Goal: Task Accomplishment & Management: Manage account settings

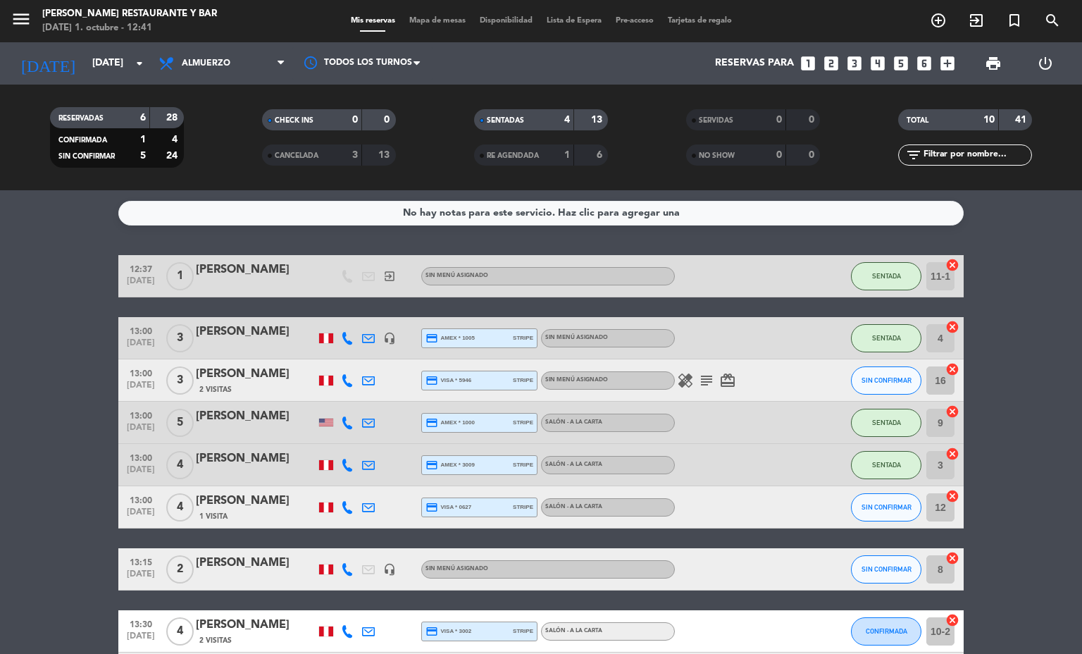
scroll to position [153, 0]
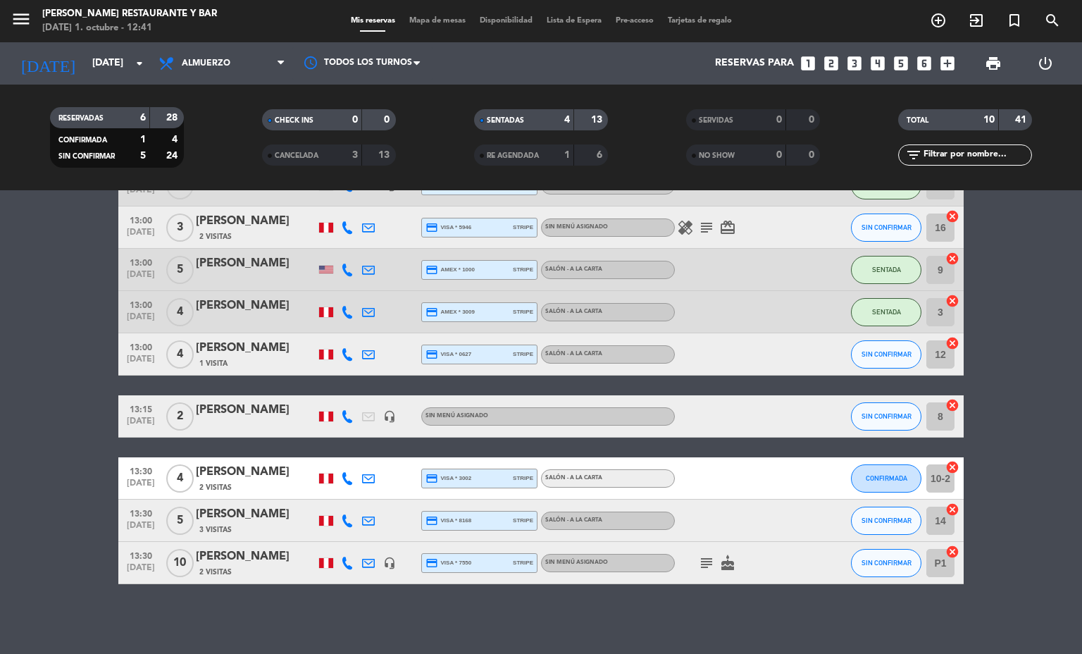
click at [377, 25] on div "Mis reservas Mapa de mesas Disponibilidad Lista de Espera Pre-acceso Tarjetas d…" at bounding box center [541, 21] width 395 height 13
click at [356, 153] on strong "3" at bounding box center [355, 155] width 6 height 10
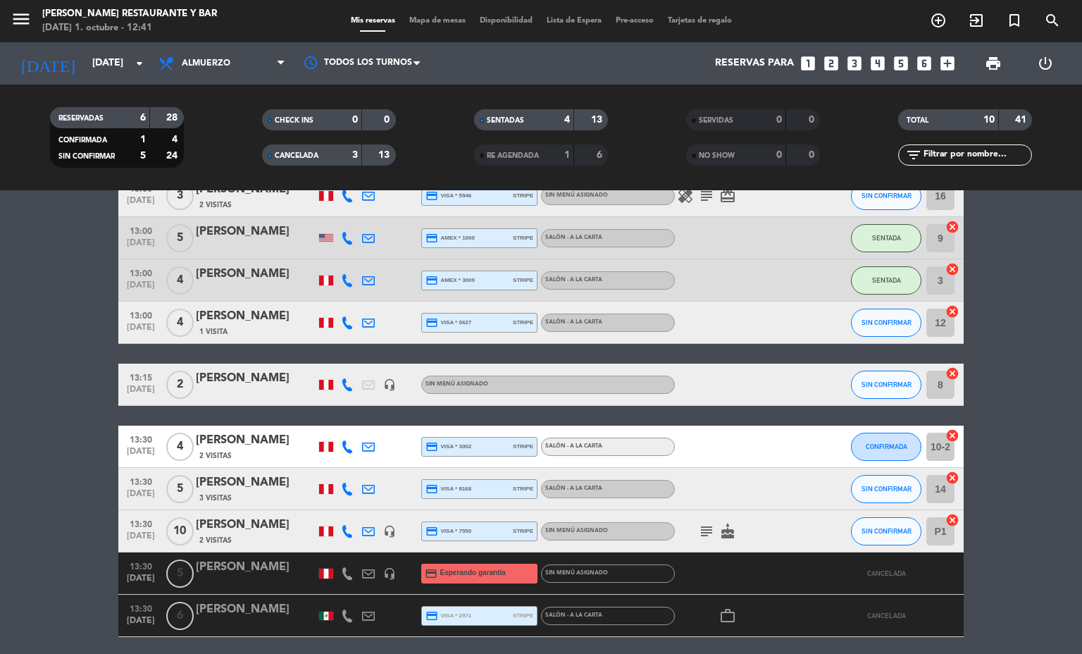
scroll to position [280, 0]
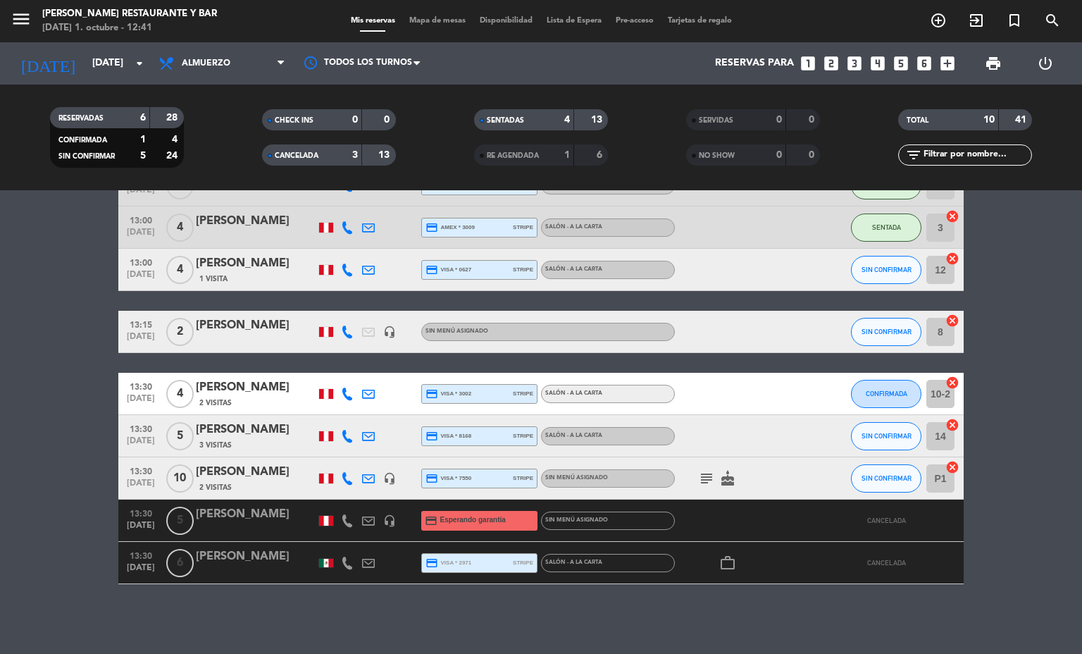
click at [221, 526] on div at bounding box center [256, 529] width 120 height 11
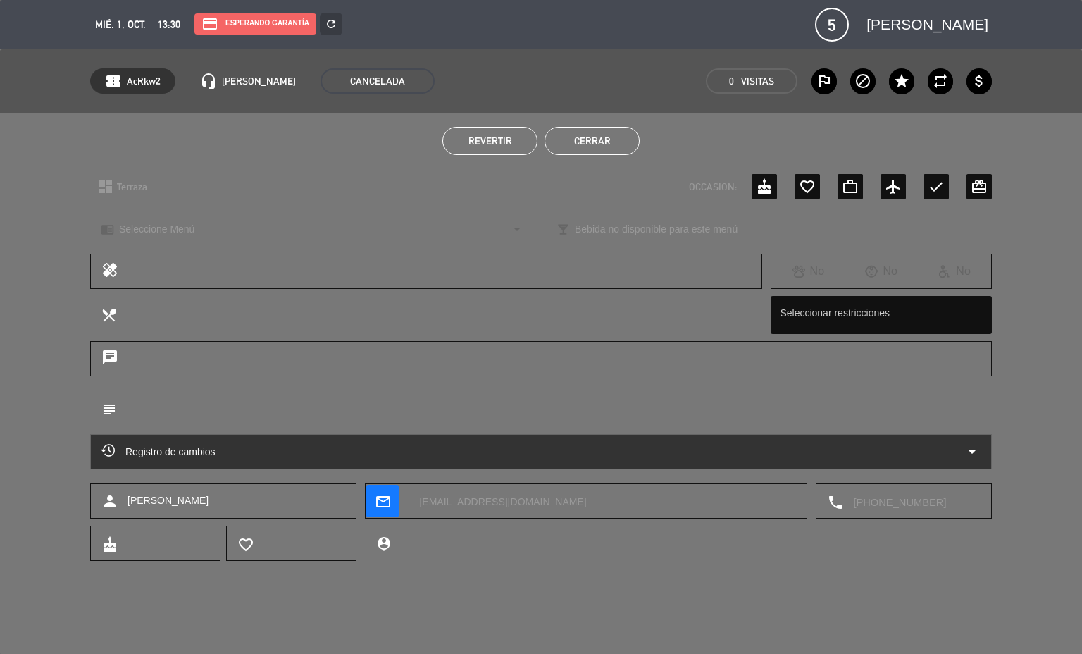
click at [423, 413] on textarea at bounding box center [548, 408] width 865 height 36
click at [605, 140] on button "Cerrar" at bounding box center [592, 141] width 95 height 28
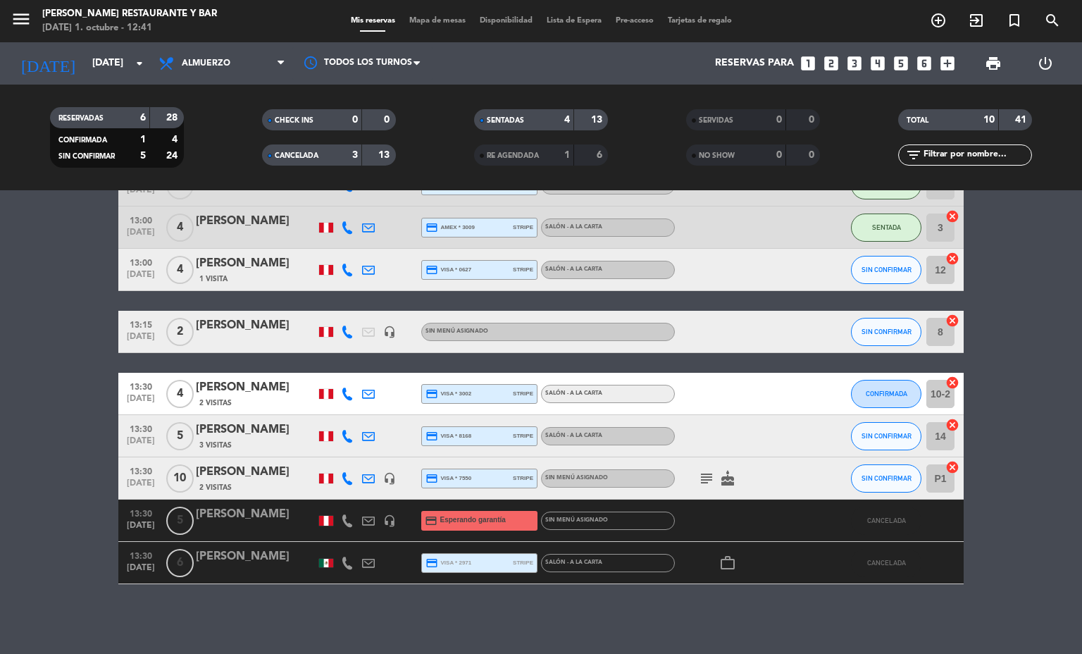
click at [237, 518] on div "[PERSON_NAME]" at bounding box center [256, 514] width 120 height 18
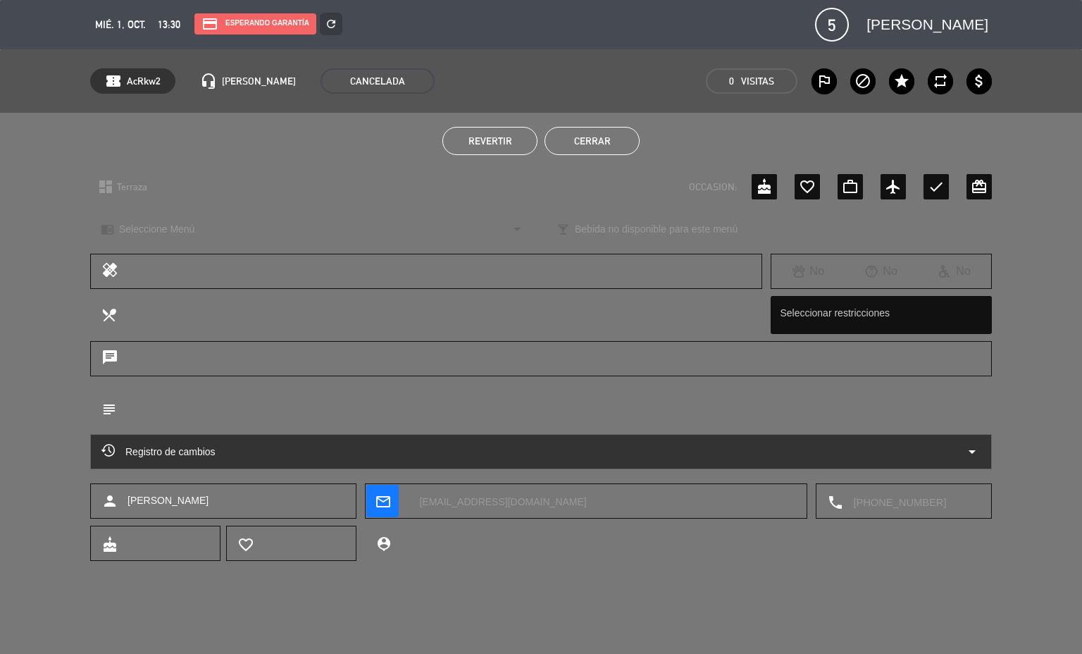
click at [592, 140] on button "Cerrar" at bounding box center [592, 141] width 95 height 28
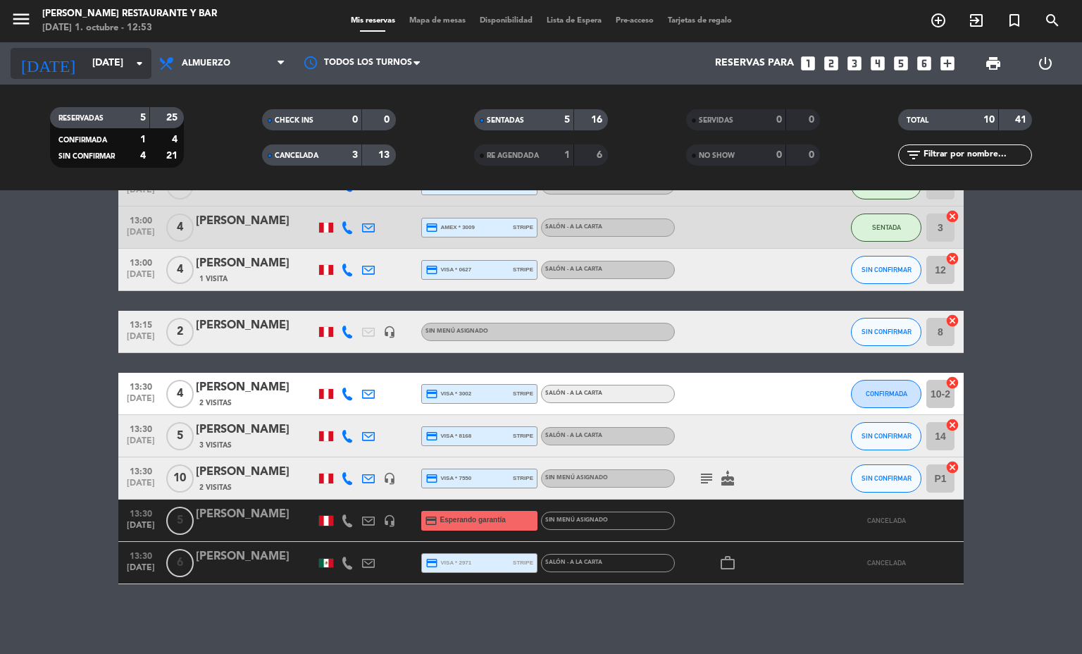
click at [127, 64] on input "[DATE]" at bounding box center [152, 63] width 134 height 25
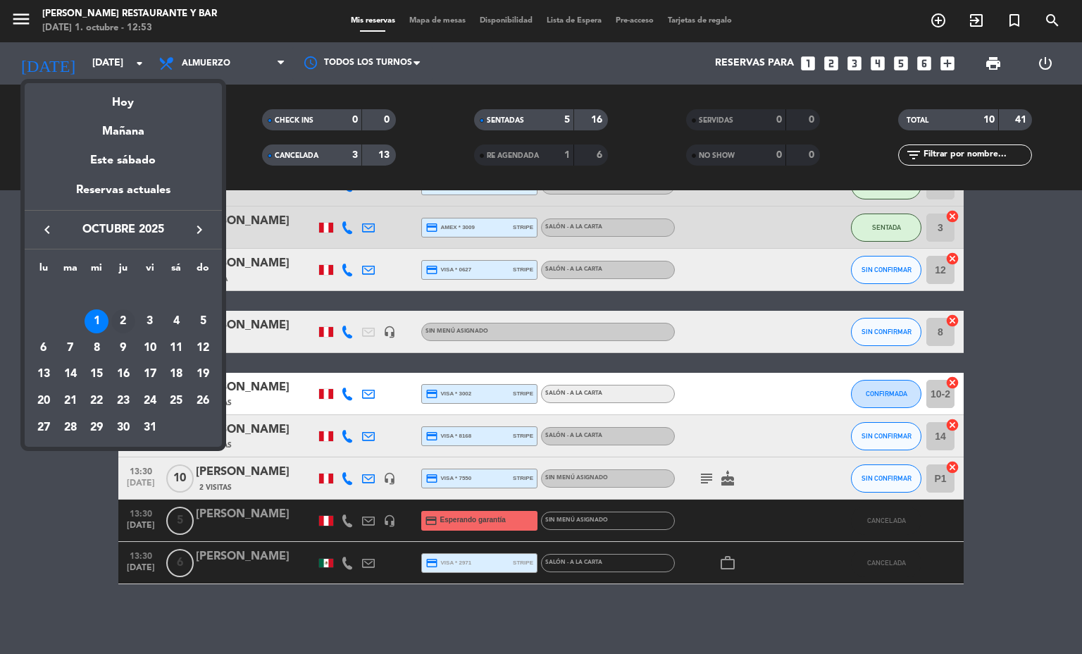
click at [117, 316] on div "2" at bounding box center [123, 321] width 24 height 24
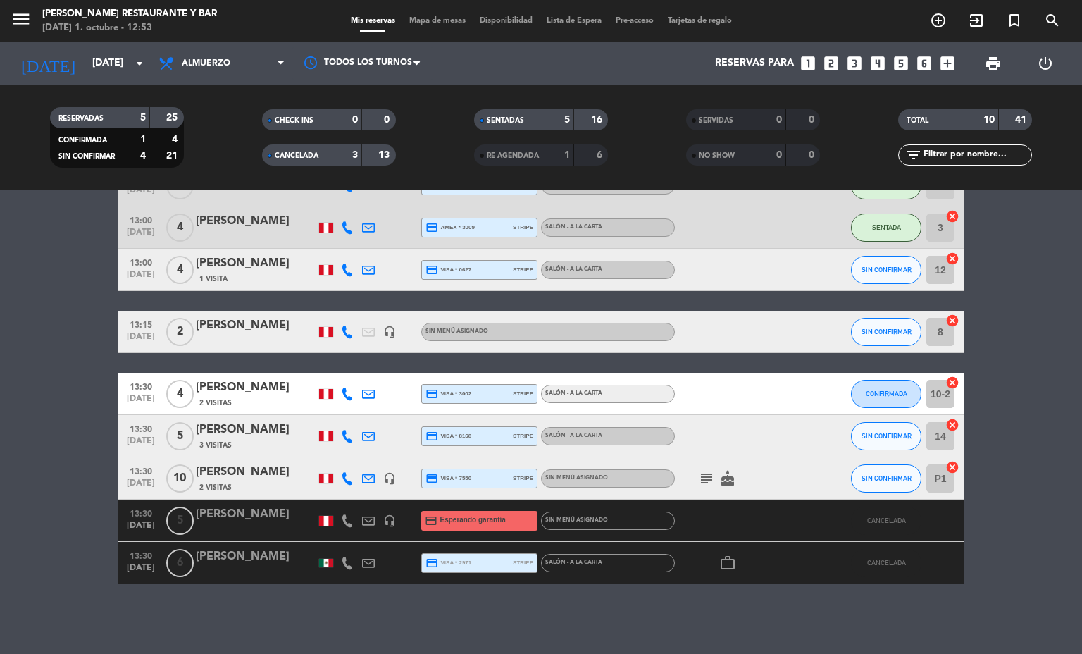
type input "[DEMOGRAPHIC_DATA][DATE]"
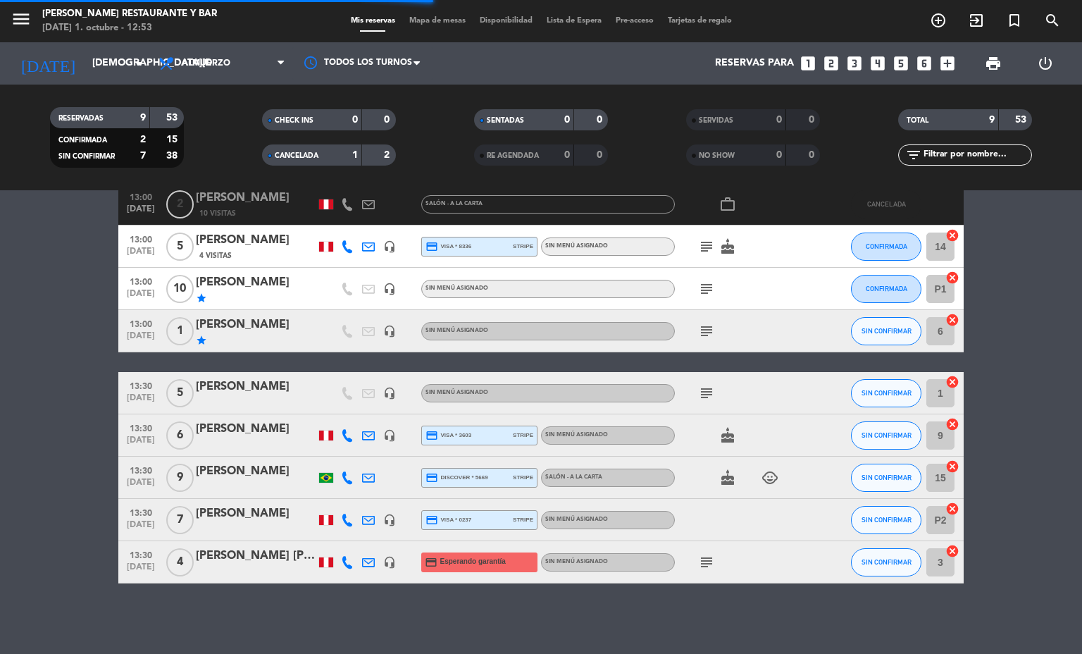
scroll to position [133, 0]
click at [304, 569] on div at bounding box center [256, 572] width 120 height 11
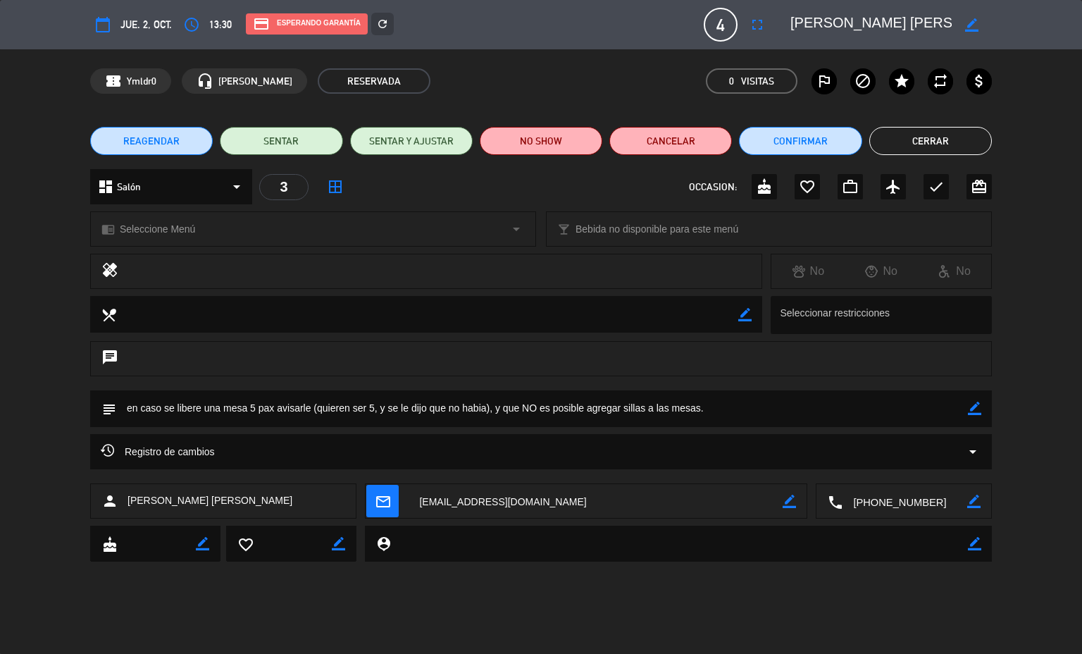
click at [907, 149] on button "Cerrar" at bounding box center [931, 141] width 123 height 28
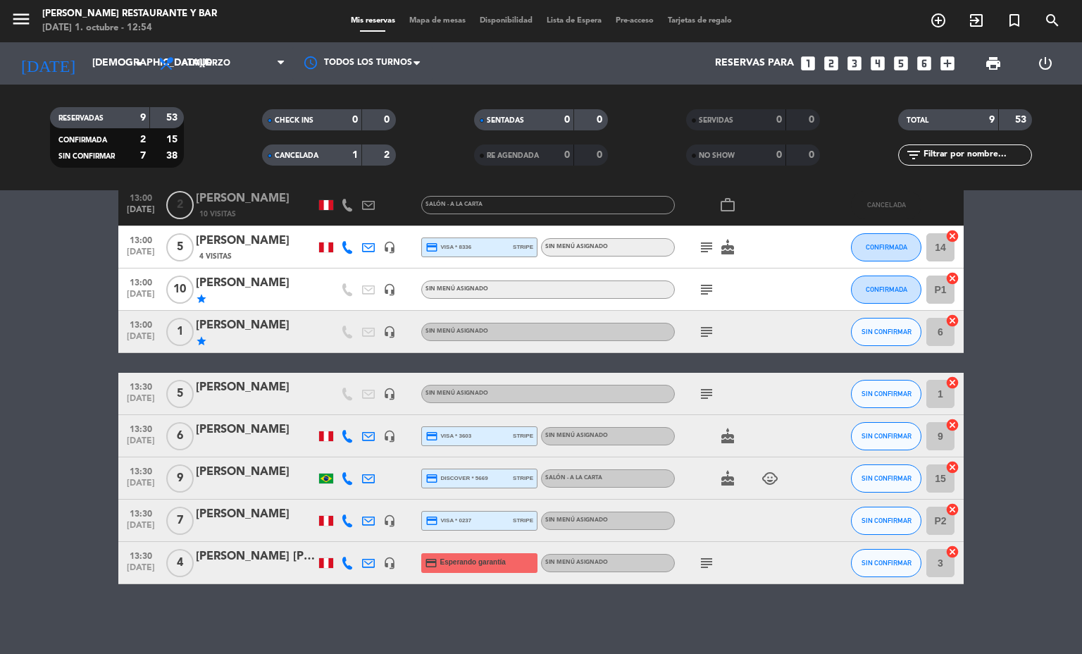
click at [419, 19] on span "Mapa de mesas" at bounding box center [437, 21] width 70 height 8
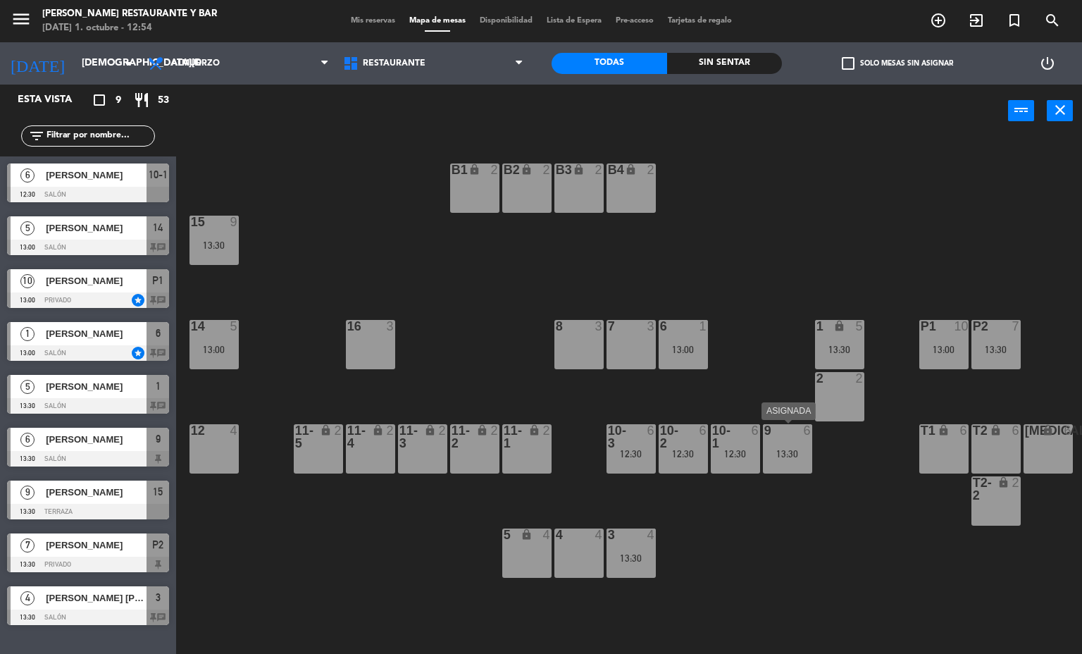
click at [793, 440] on div "9 6 13:30" at bounding box center [787, 448] width 49 height 49
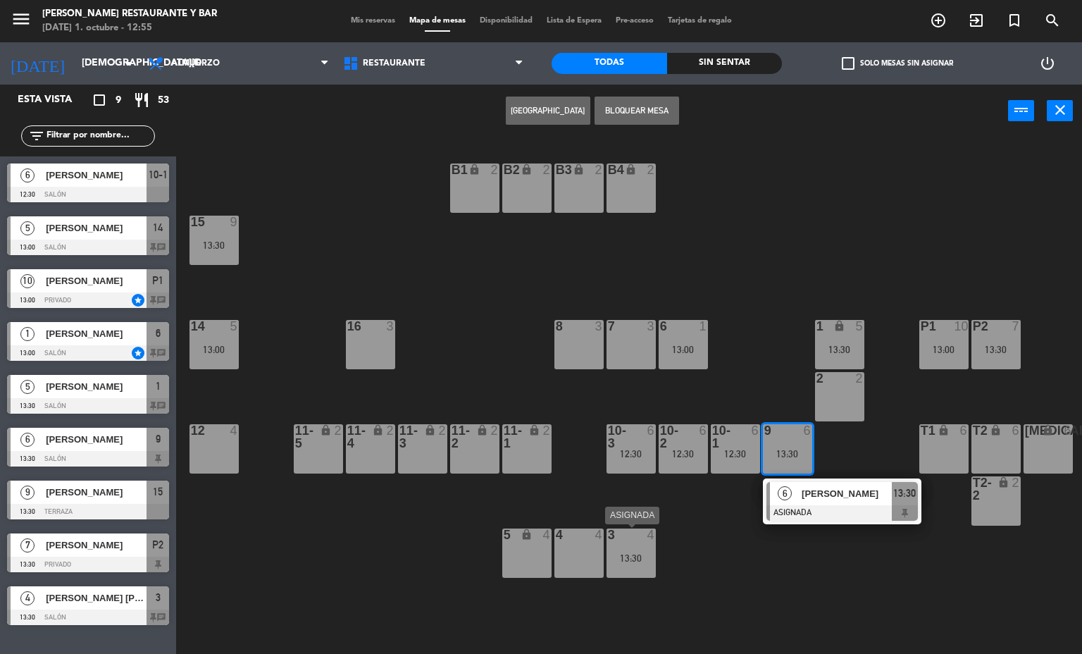
click at [635, 563] on div "13:30" at bounding box center [631, 558] width 49 height 10
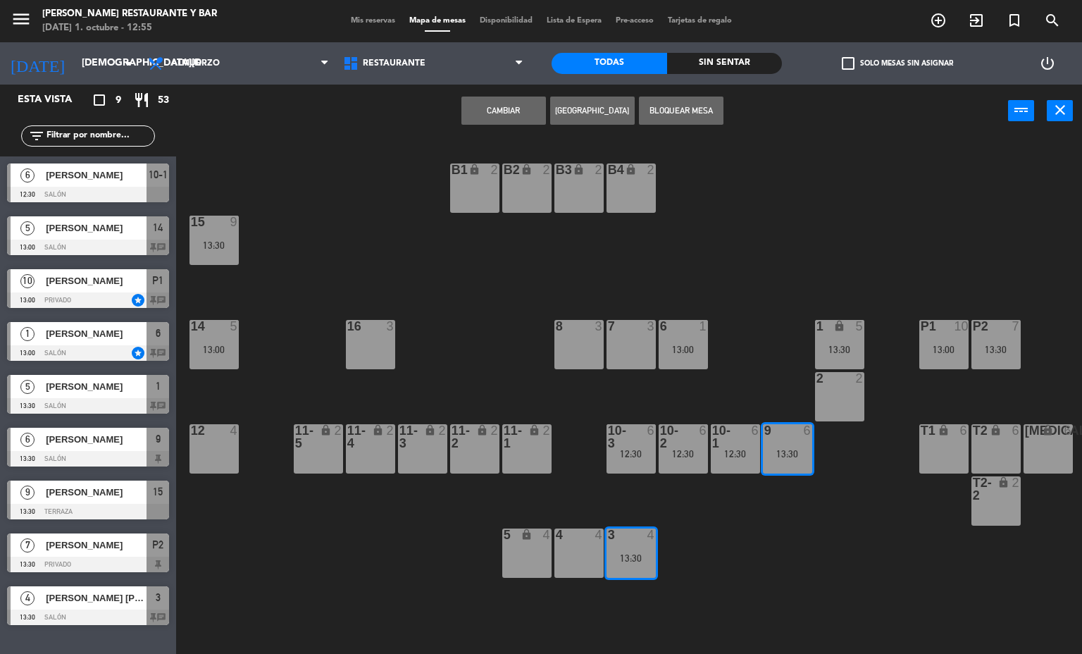
click at [685, 567] on div "B1 lock 2 B2 lock 2 B3 lock 2 B4 lock 2 15 9 13:30 14 5 13:00 8 3 7 3 6 1 13:00…" at bounding box center [635, 396] width 896 height 517
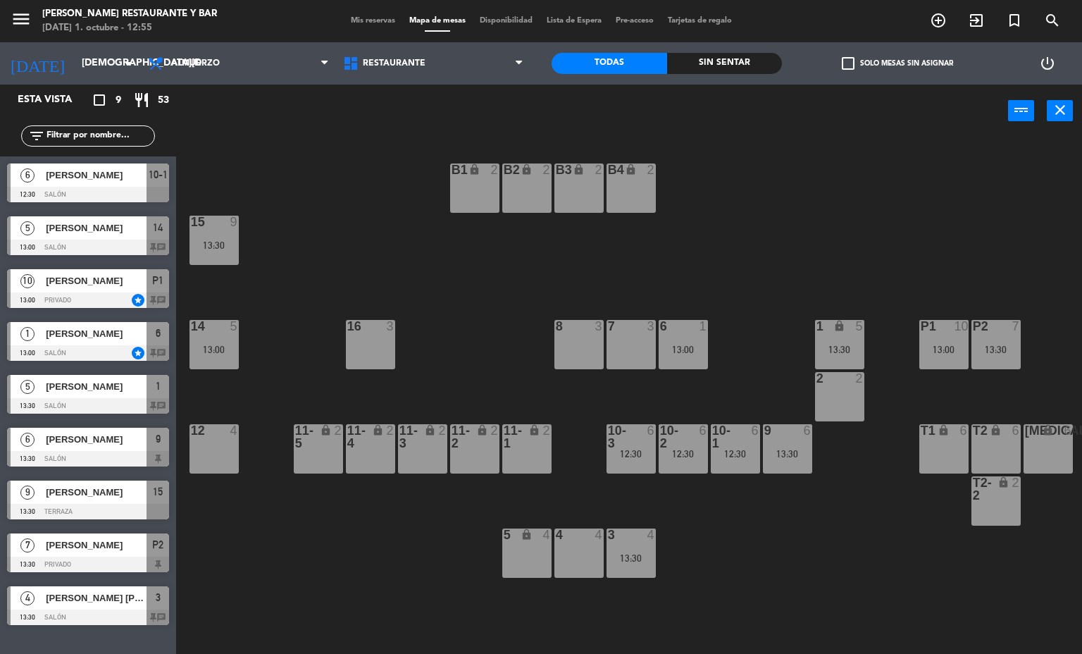
click at [641, 560] on div "13:30" at bounding box center [631, 558] width 49 height 10
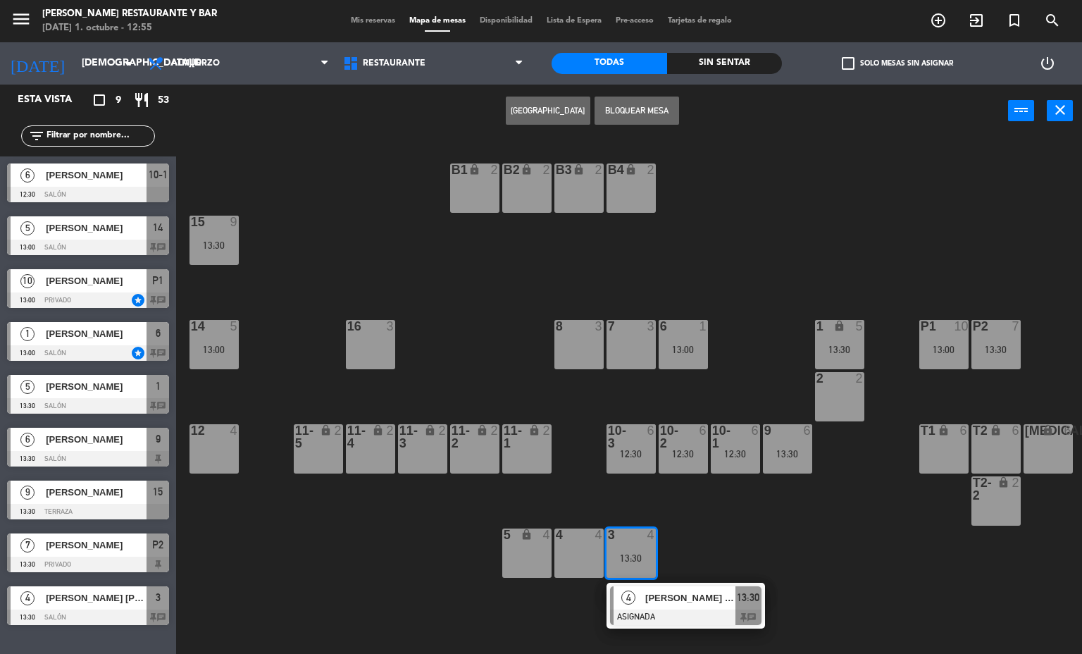
click at [721, 364] on div "B1 lock 2 B2 lock 2 B3 lock 2 B4 lock 2 15 9 13:30 14 5 13:00 8 3 7 3 6 1 13:00…" at bounding box center [635, 396] width 896 height 517
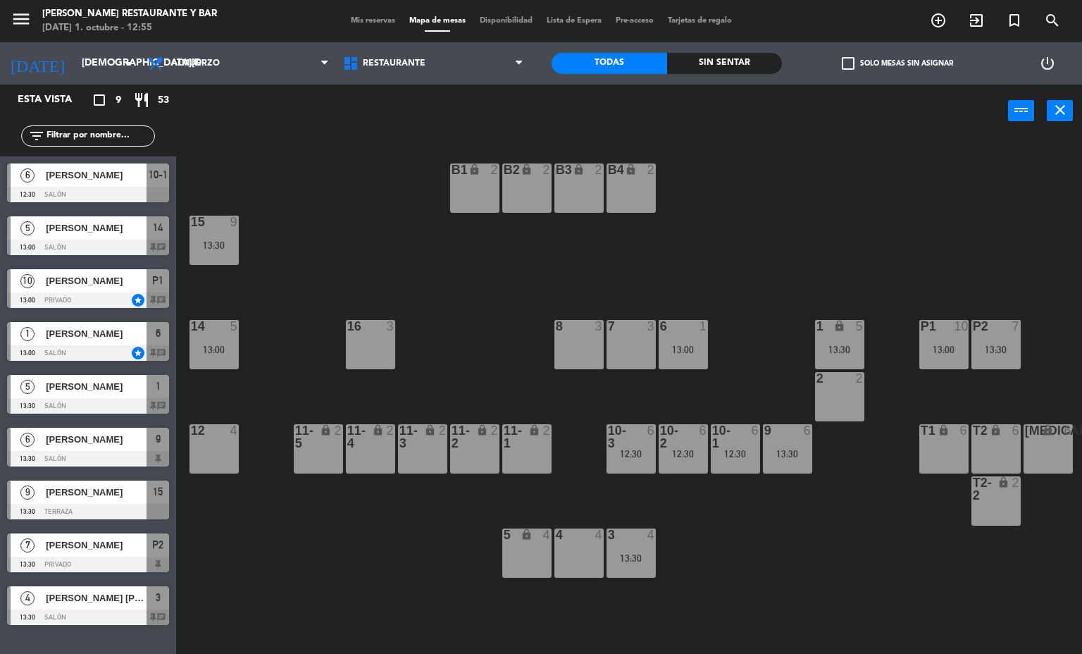
click at [705, 463] on div "10-2 6 12:30" at bounding box center [683, 448] width 49 height 49
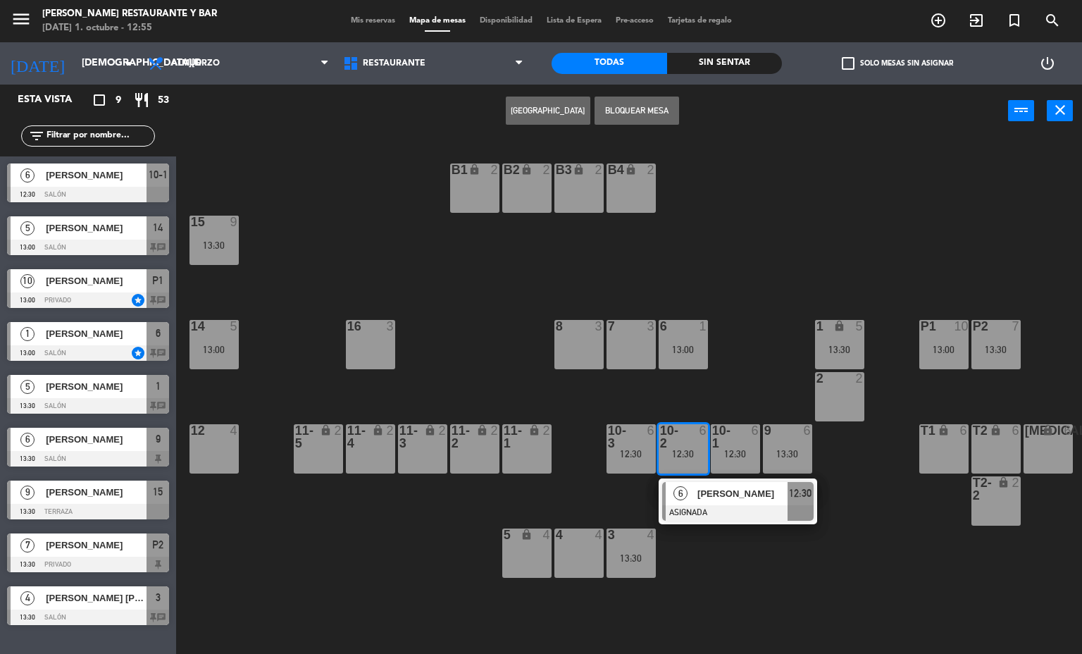
click at [829, 324] on div "lock" at bounding box center [839, 326] width 23 height 13
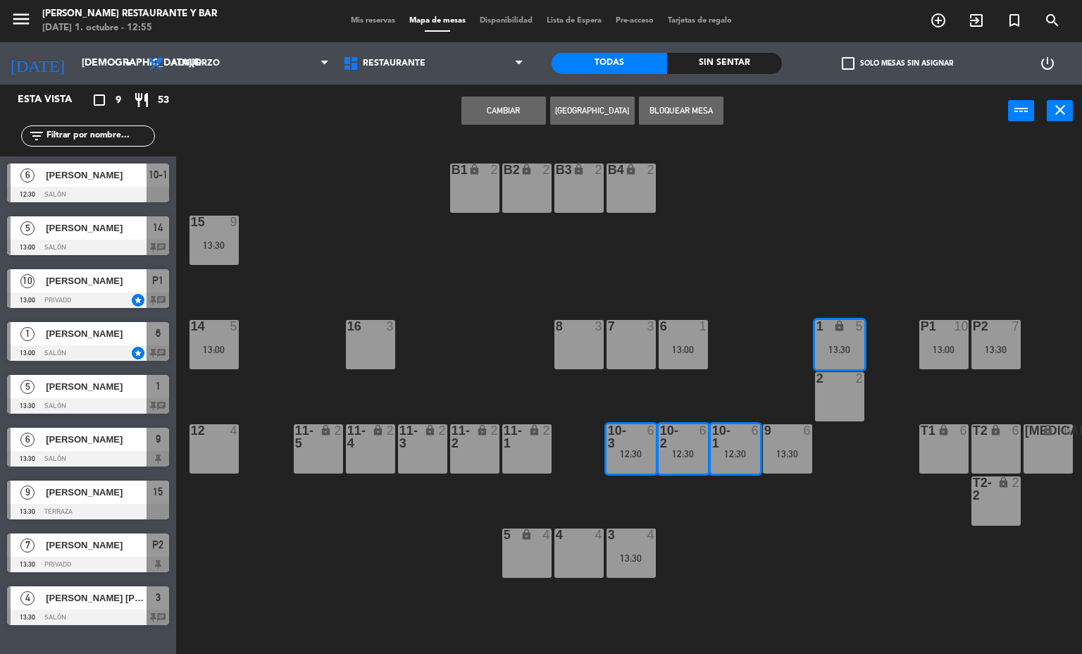
click at [835, 256] on div "B1 lock 2 B2 lock 2 B3 lock 2 B4 lock 2 15 9 13:30 14 5 13:00 8 3 7 3 6 1 13:00…" at bounding box center [635, 396] width 896 height 517
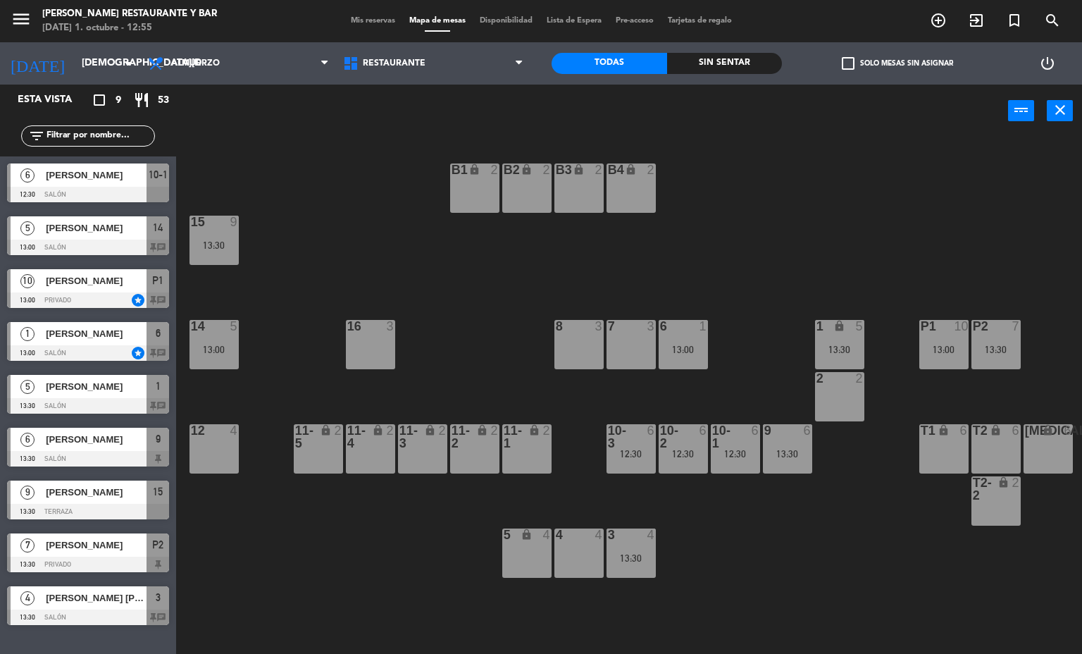
click at [842, 341] on div "1 lock 5 13:30" at bounding box center [839, 344] width 49 height 49
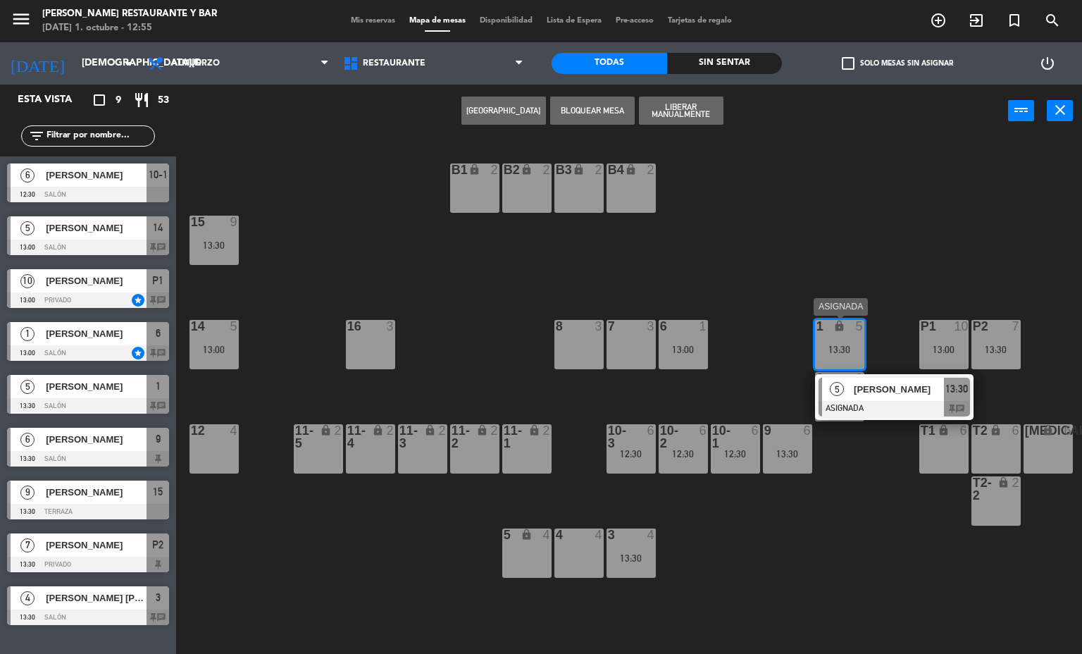
click at [958, 406] on div at bounding box center [895, 409] width 152 height 16
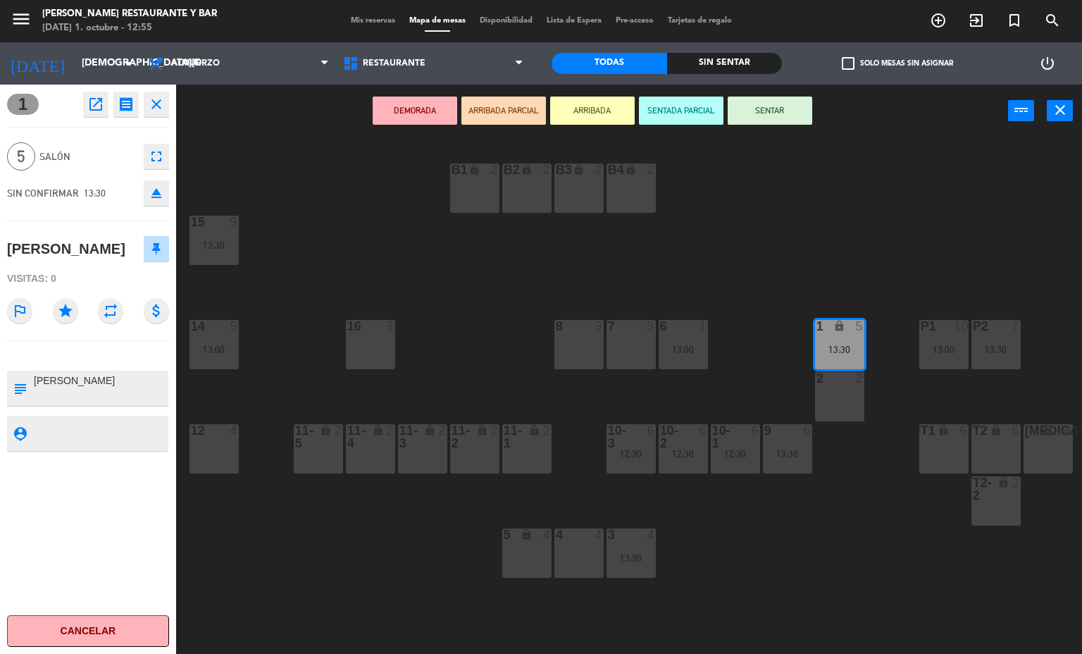
click at [789, 261] on div "B1 lock 2 B2 lock 2 B3 lock 2 B4 lock 2 15 9 13:30 14 5 13:00 8 3 7 3 6 1 13:00…" at bounding box center [635, 396] width 896 height 517
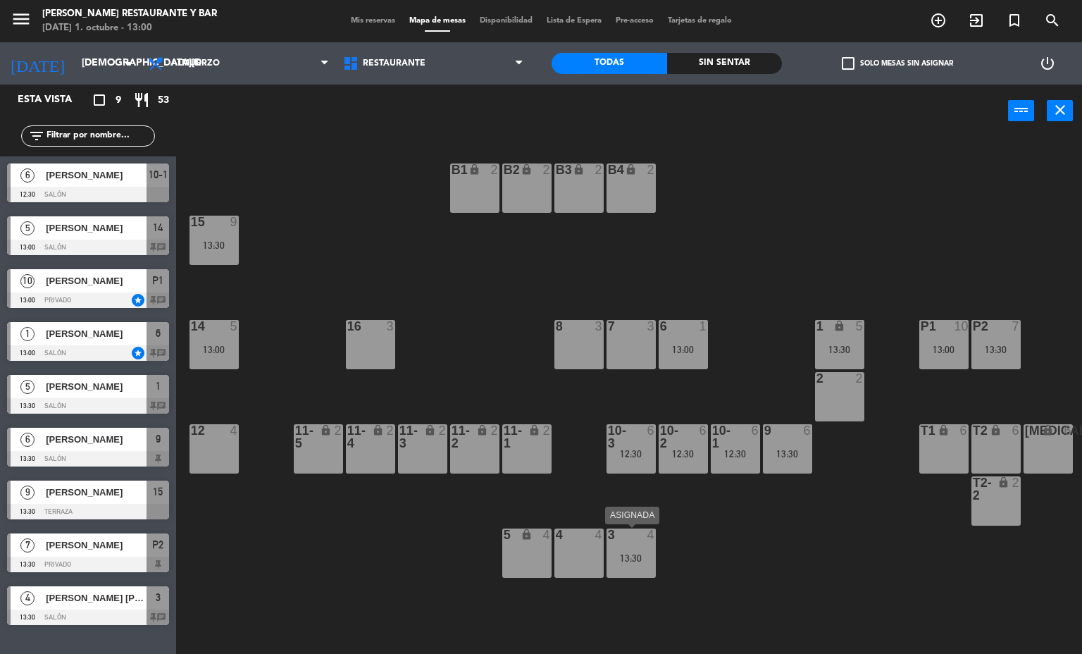
click at [648, 563] on div "3 4 13:30" at bounding box center [631, 553] width 49 height 49
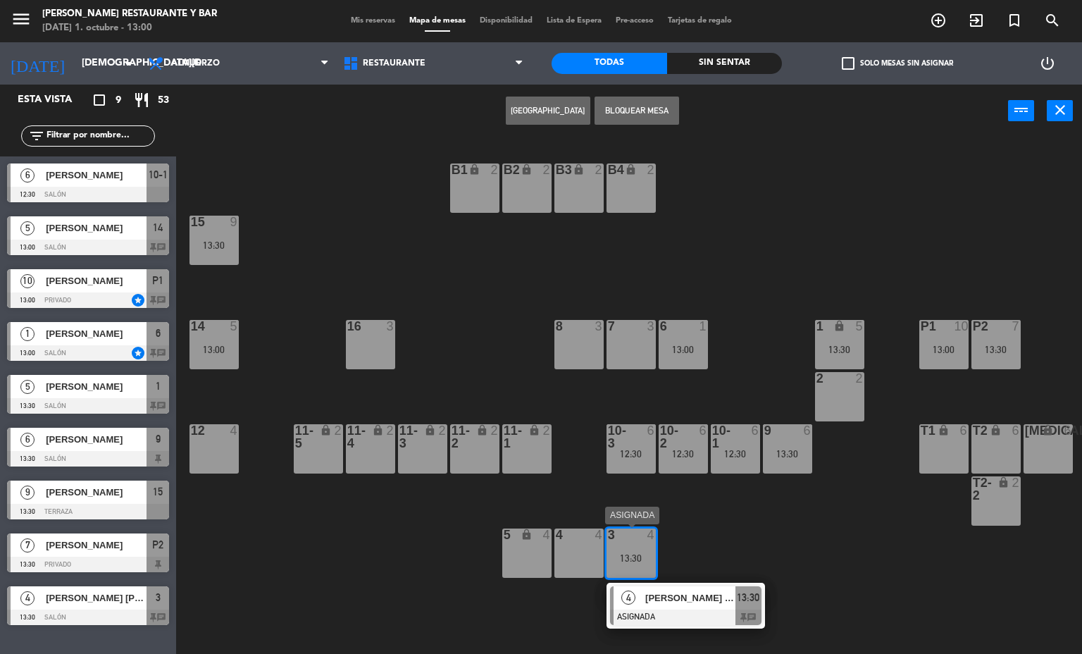
click at [721, 607] on div "[PERSON_NAME] [PERSON_NAME]" at bounding box center [690, 597] width 92 height 23
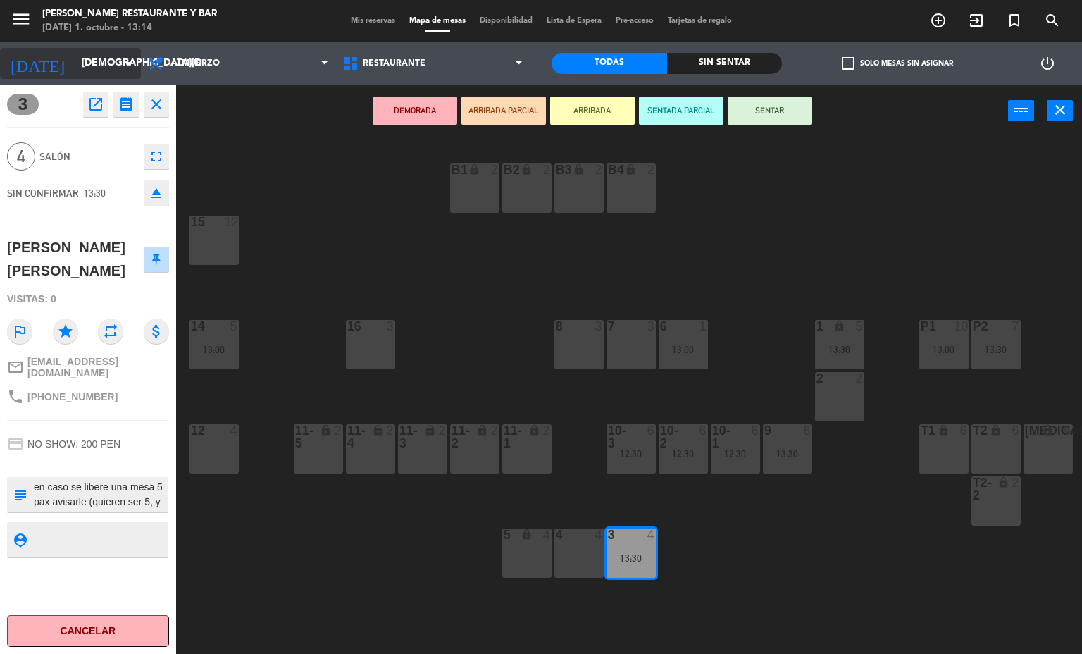
click at [121, 62] on icon "arrow_drop_down" at bounding box center [129, 63] width 17 height 17
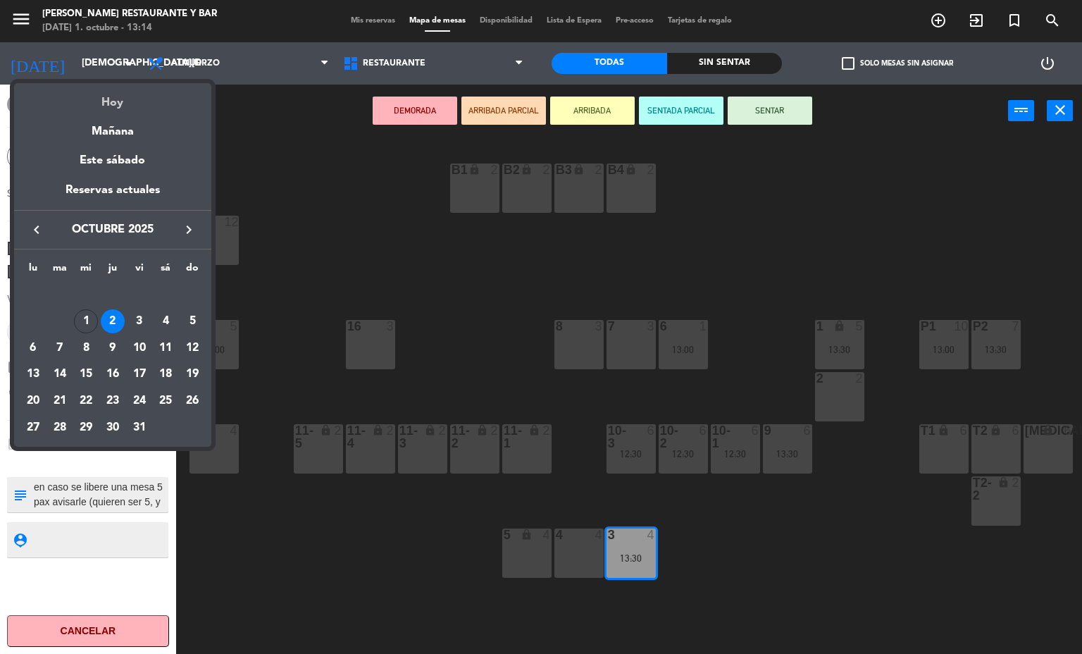
click at [121, 96] on div "Hoy" at bounding box center [112, 97] width 197 height 29
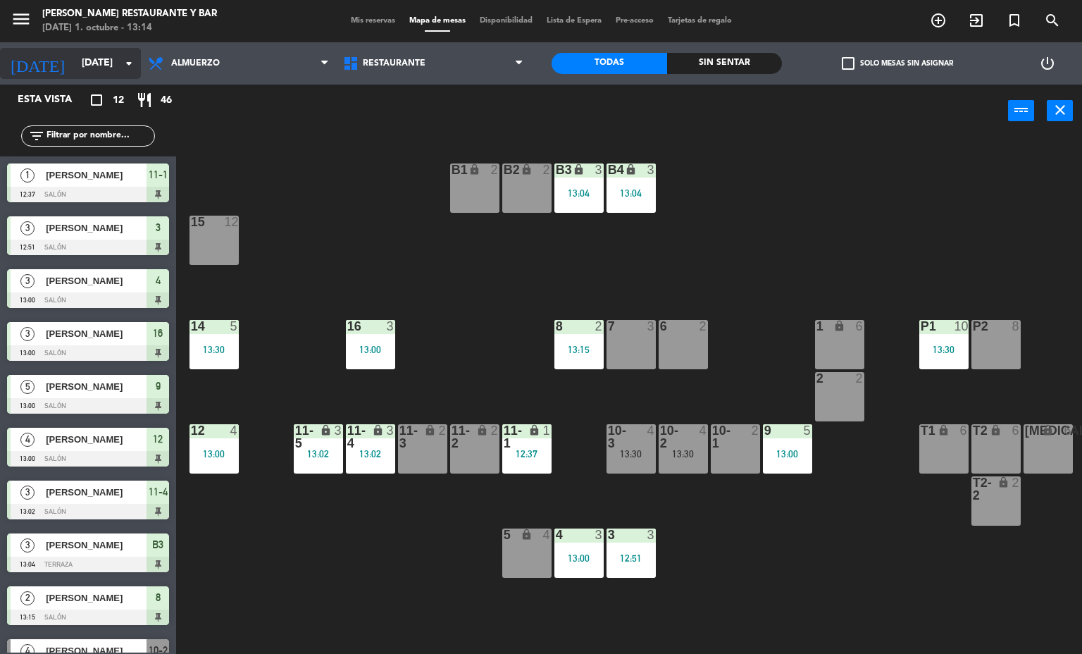
click at [104, 66] on input "[DATE]" at bounding box center [142, 63] width 134 height 25
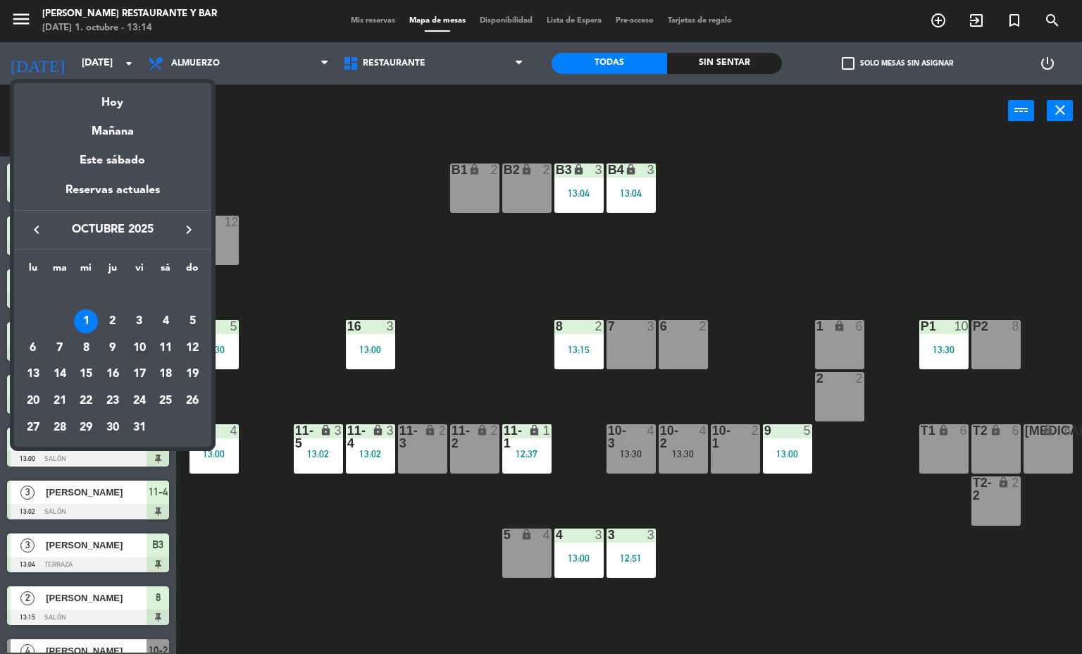
click at [142, 345] on div "10" at bounding box center [140, 348] width 24 height 24
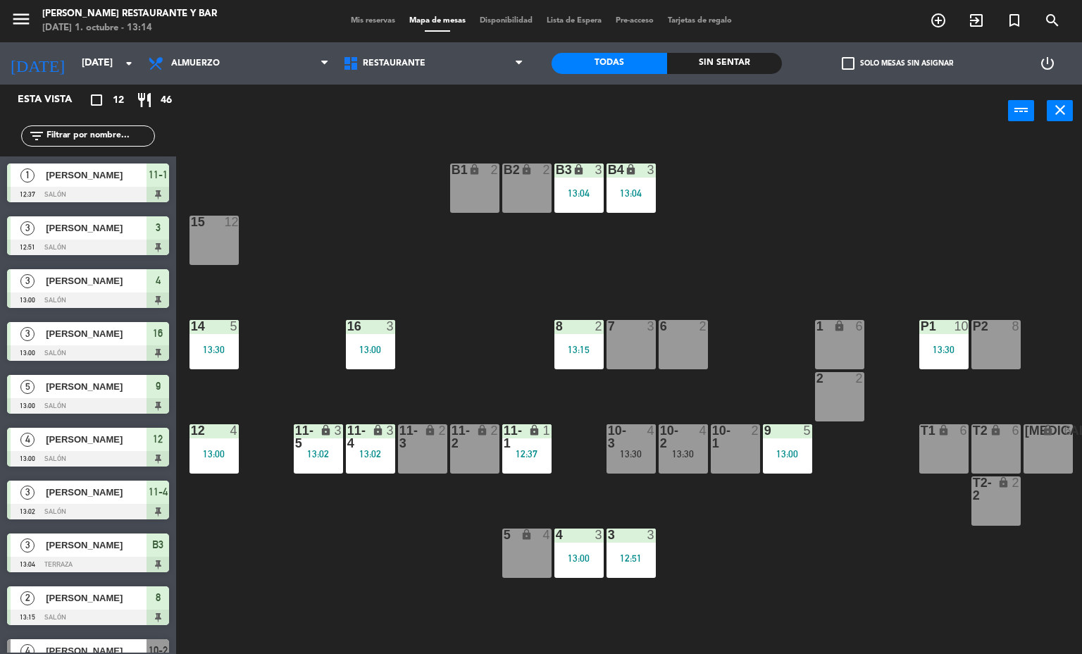
type input "[DATE]"
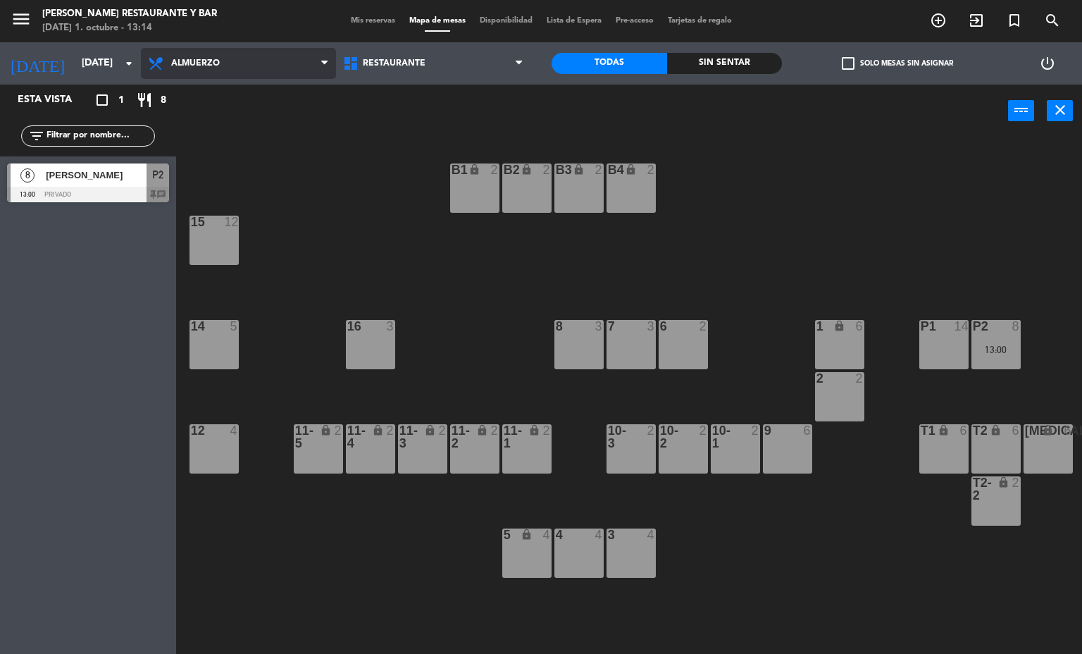
click at [199, 55] on span "Almuerzo" at bounding box center [238, 63] width 195 height 31
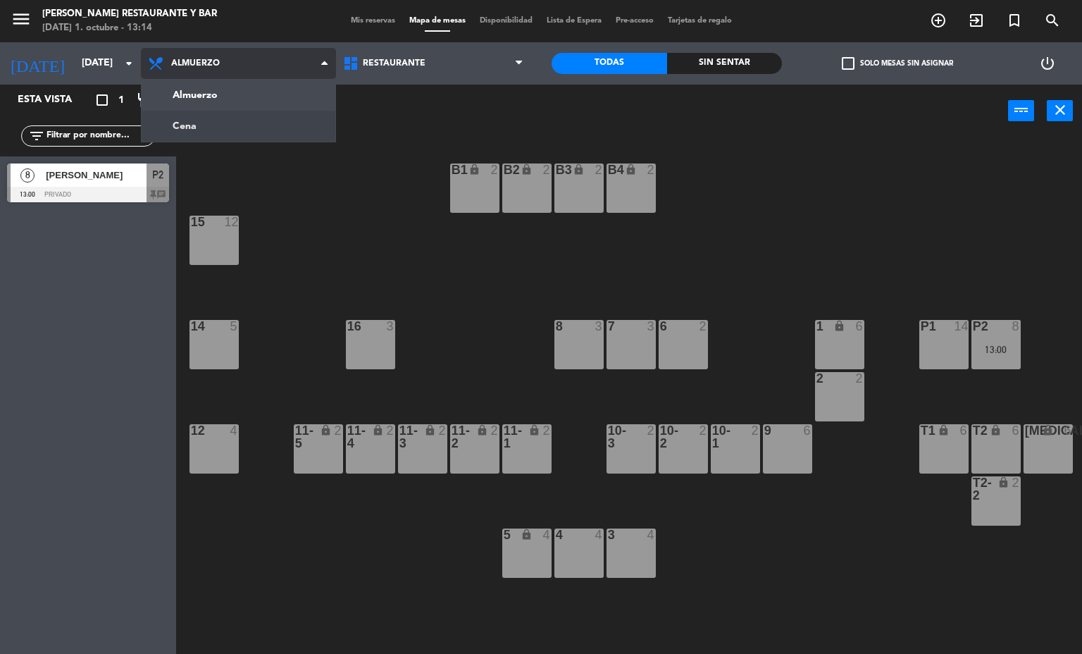
click at [228, 133] on ng-component "menu [PERSON_NAME] Restaurante y Bar [DATE] 1. octubre - 13:14 Mis reservas Map…" at bounding box center [541, 327] width 1082 height 655
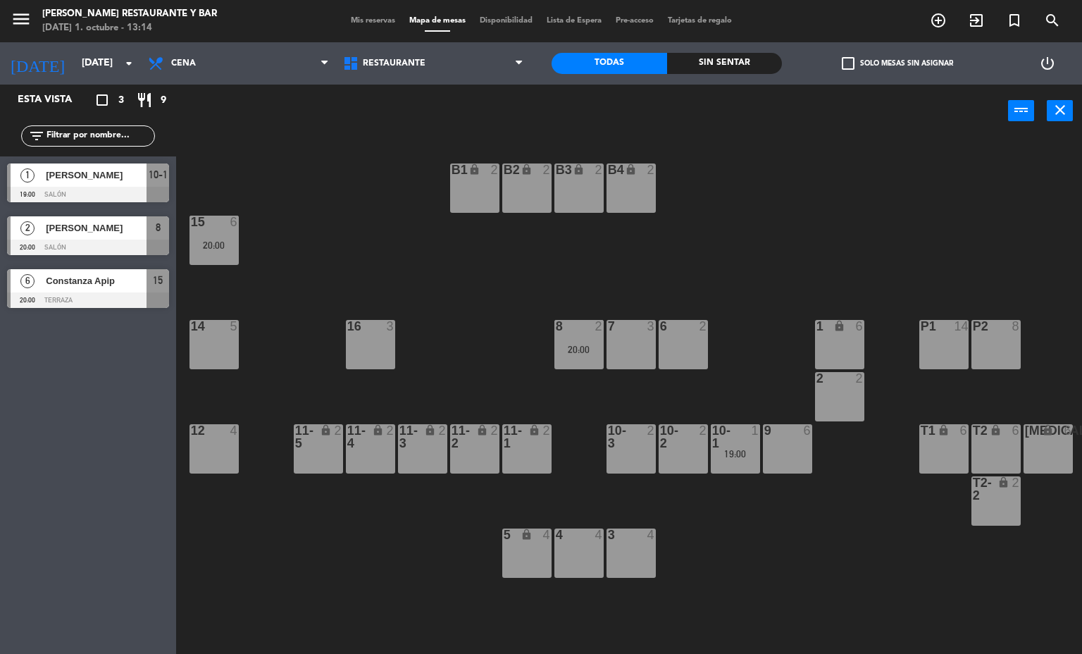
click at [191, 345] on div "14 5" at bounding box center [214, 344] width 49 height 49
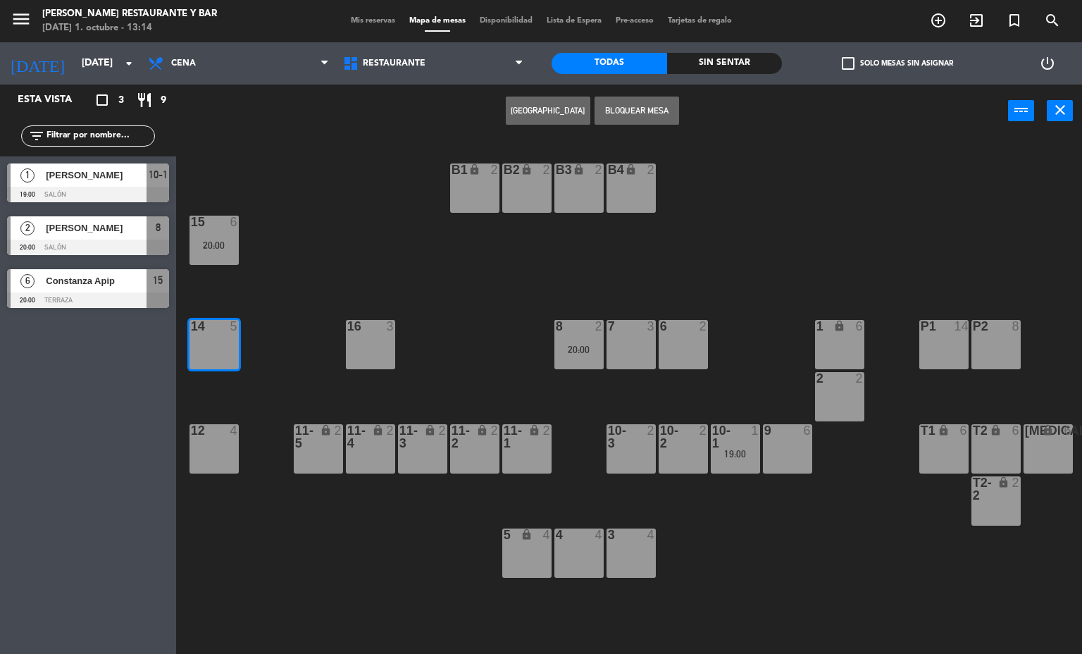
click at [512, 108] on button "[GEOGRAPHIC_DATA]" at bounding box center [548, 111] width 85 height 28
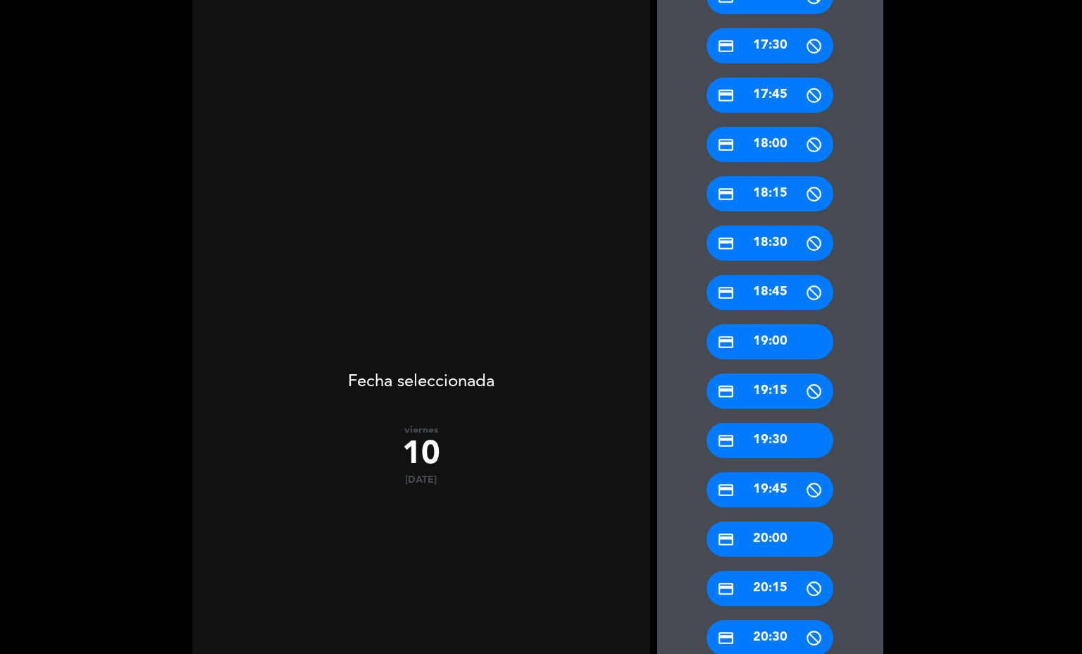
scroll to position [317, 0]
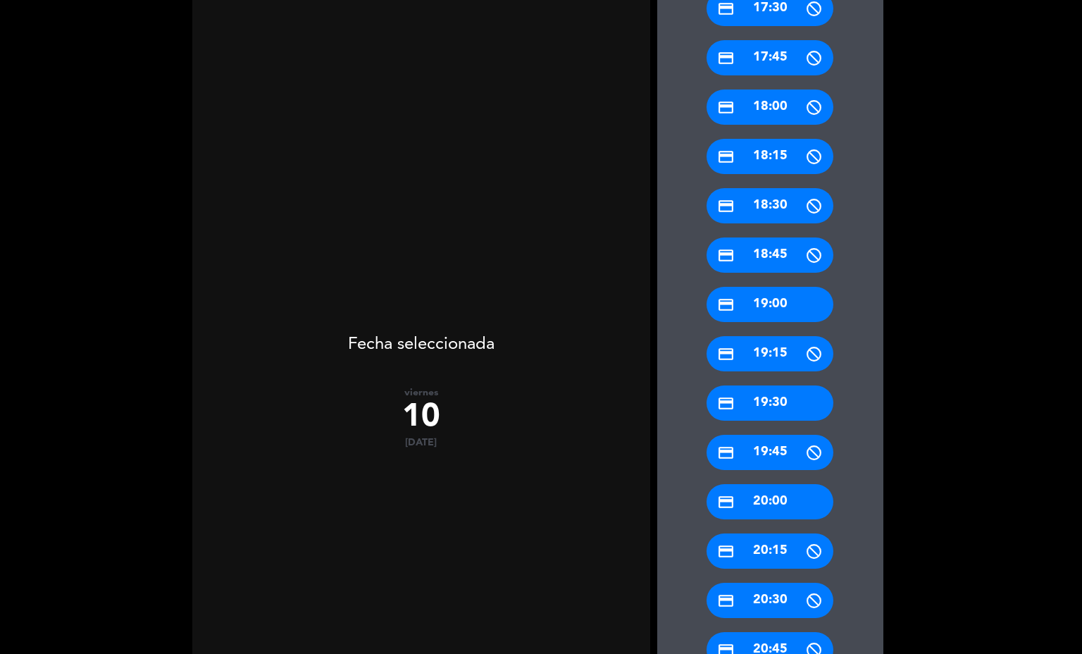
click at [772, 500] on div "credit_card 20:00" at bounding box center [770, 501] width 127 height 35
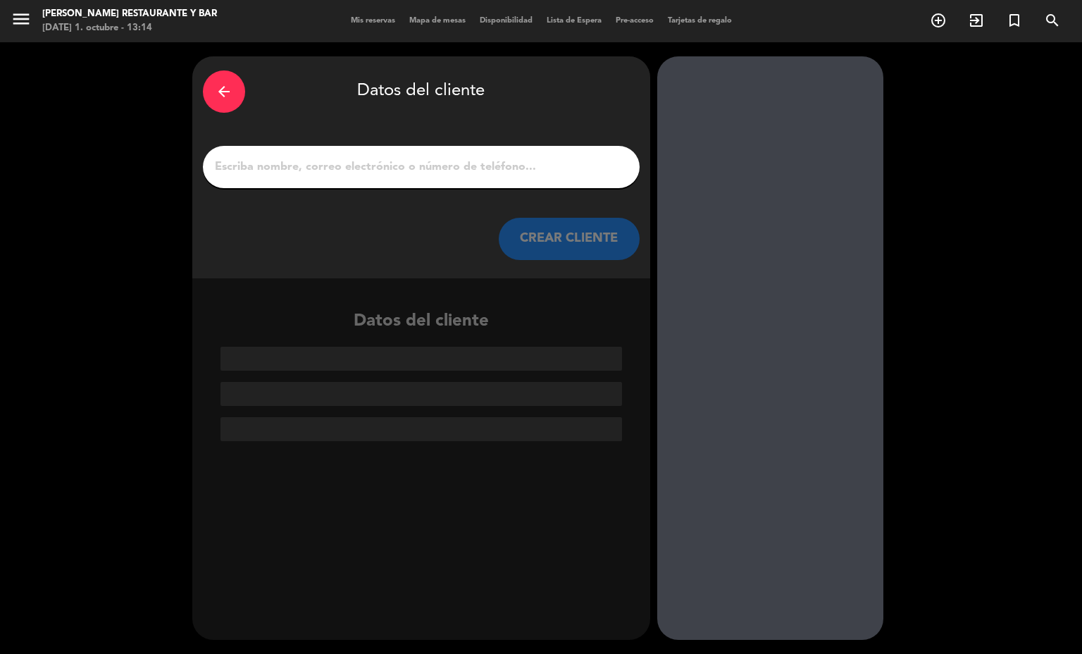
scroll to position [0, 0]
click at [316, 174] on input "1" at bounding box center [422, 167] width 416 height 20
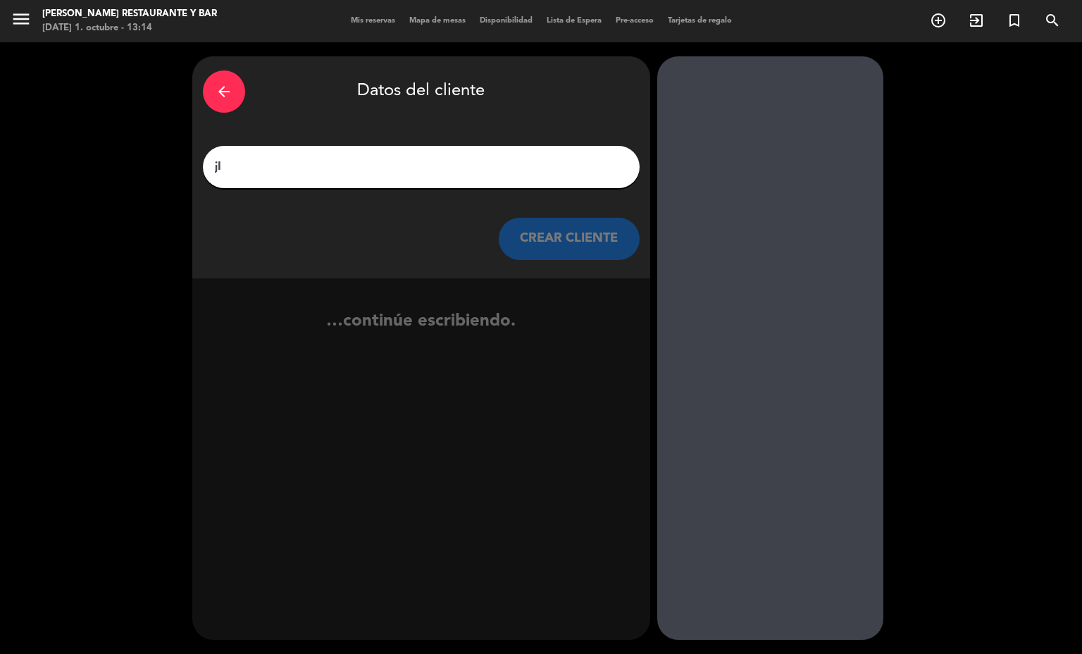
type input "j"
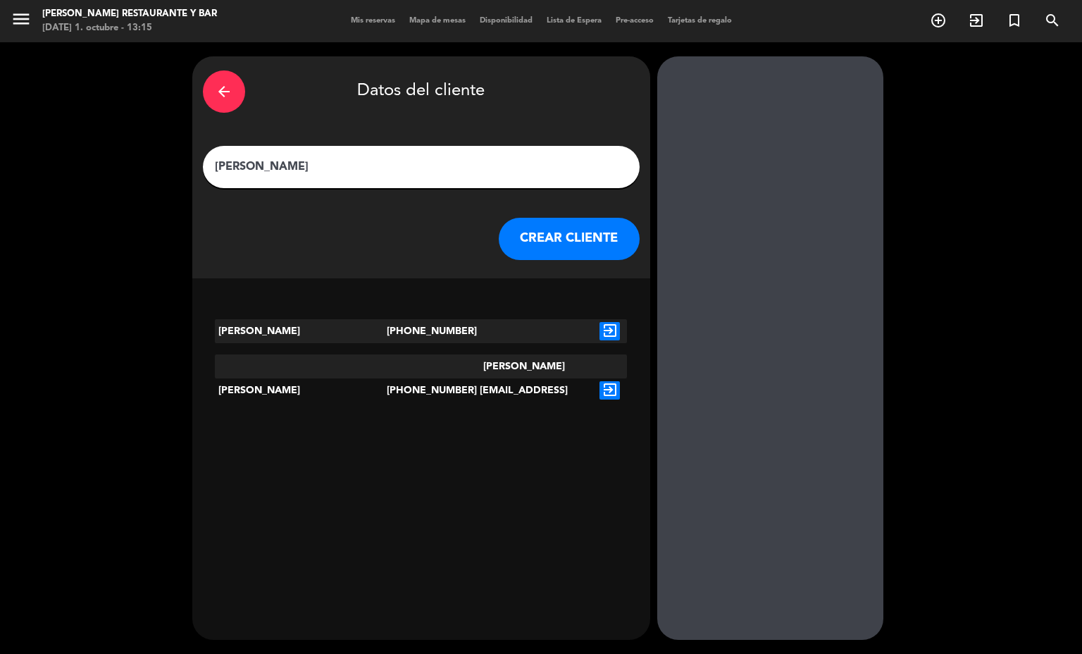
type input "[PERSON_NAME]"
click at [600, 381] on icon "exit_to_app" at bounding box center [610, 390] width 20 height 18
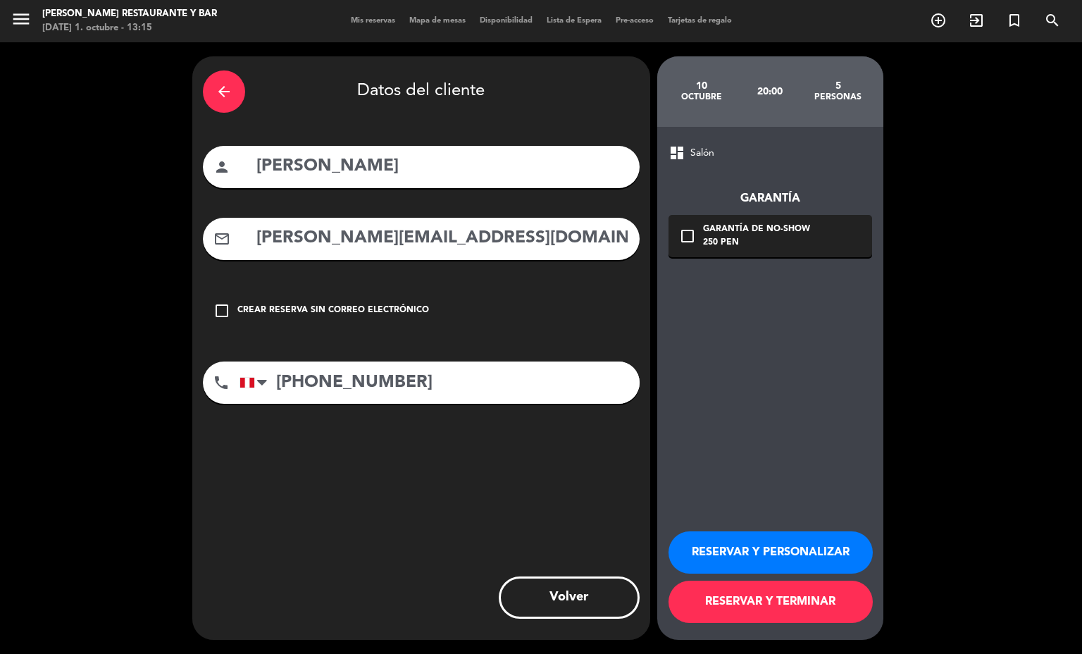
click at [711, 239] on div "250 PEN" at bounding box center [756, 243] width 107 height 14
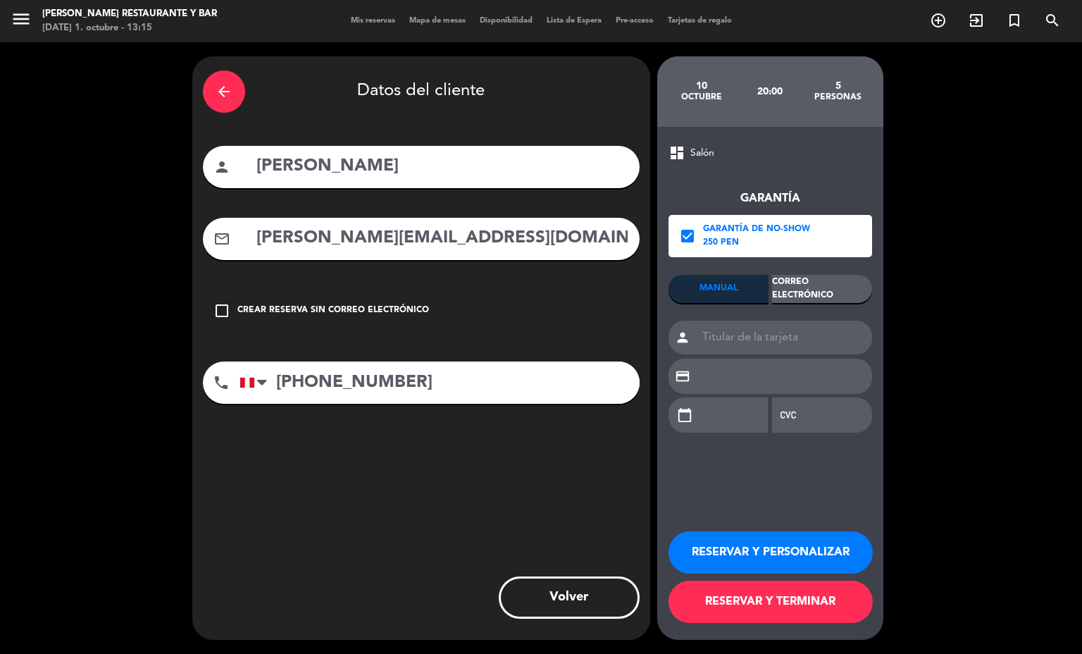
click at [824, 284] on div "Correo Electrónico" at bounding box center [822, 289] width 100 height 28
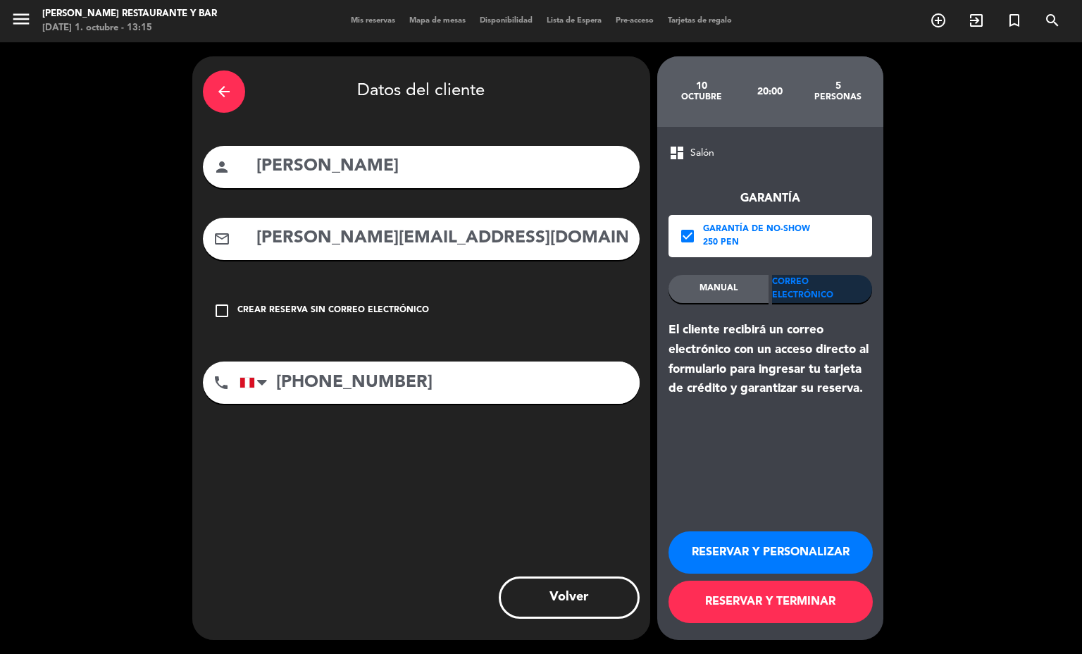
drag, startPoint x: 416, startPoint y: 378, endPoint x: 314, endPoint y: 335, distance: 111.8
click at [268, 362] on div "[GEOGRAPHIC_DATA] +1 [GEOGRAPHIC_DATA] +44 [GEOGRAPHIC_DATA] ([GEOGRAPHIC_DATA]…" at bounding box center [440, 383] width 400 height 42
type input "972795165"
click at [791, 605] on button "RESERVAR Y TERMINAR" at bounding box center [771, 602] width 204 height 42
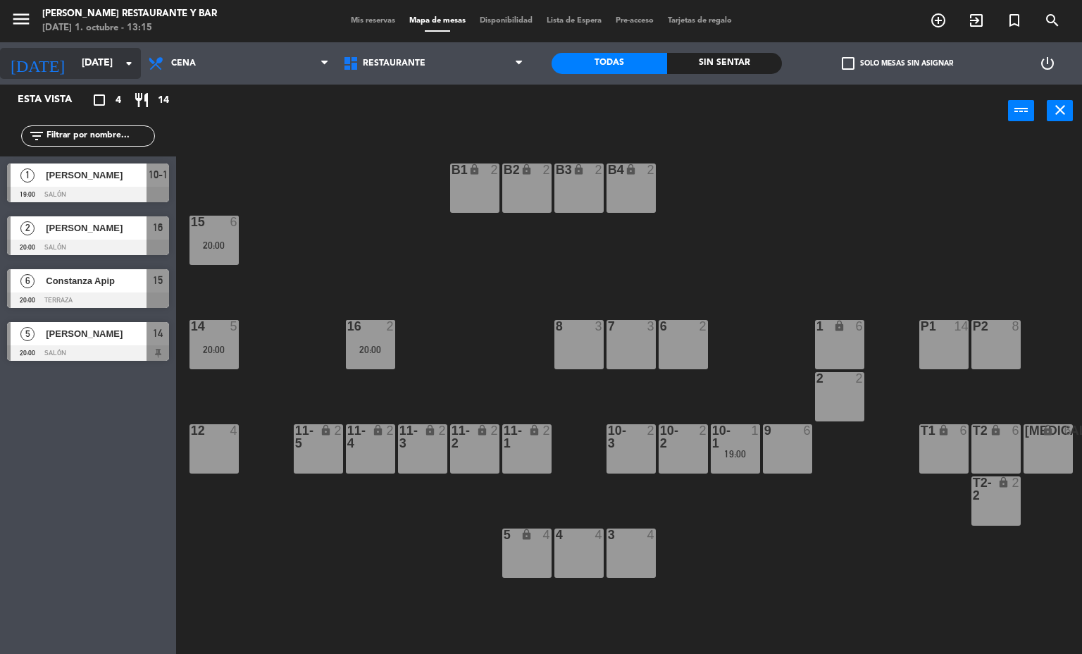
click at [75, 68] on input "[DATE]" at bounding box center [142, 63] width 134 height 25
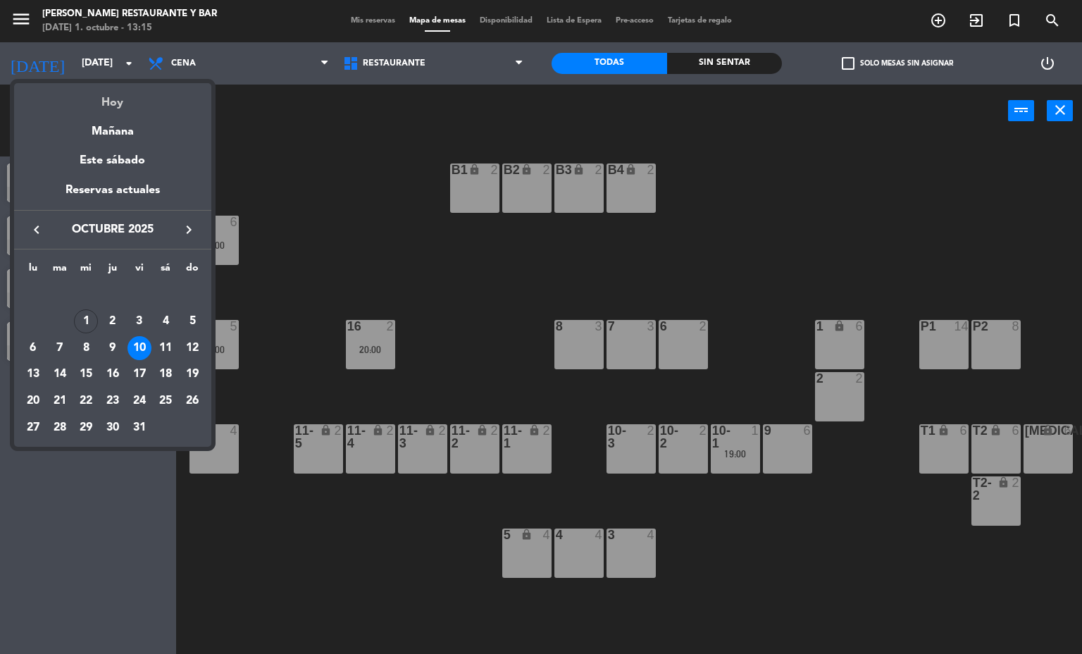
click at [85, 87] on div "Hoy" at bounding box center [112, 97] width 197 height 29
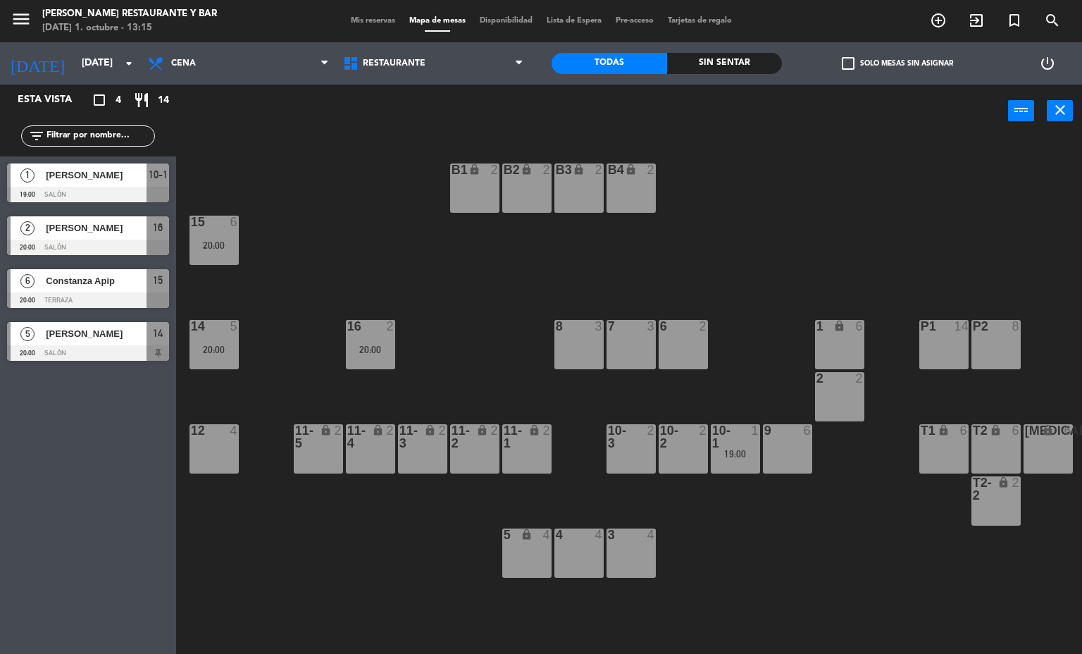
type input "[DATE]"
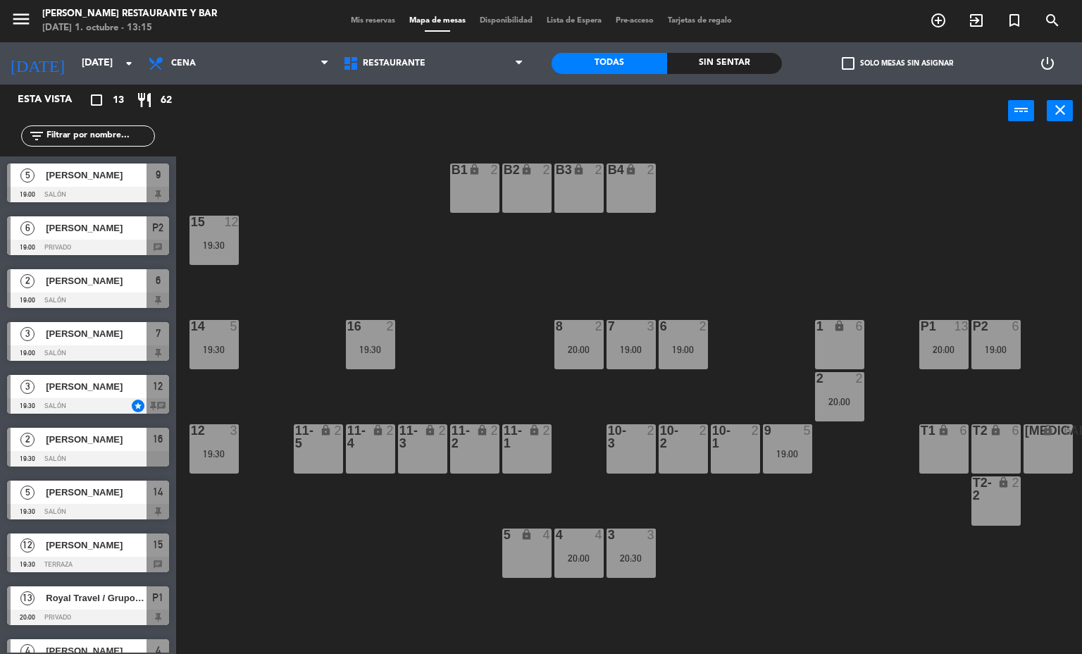
click at [351, 19] on span "Mis reservas" at bounding box center [373, 21] width 58 height 8
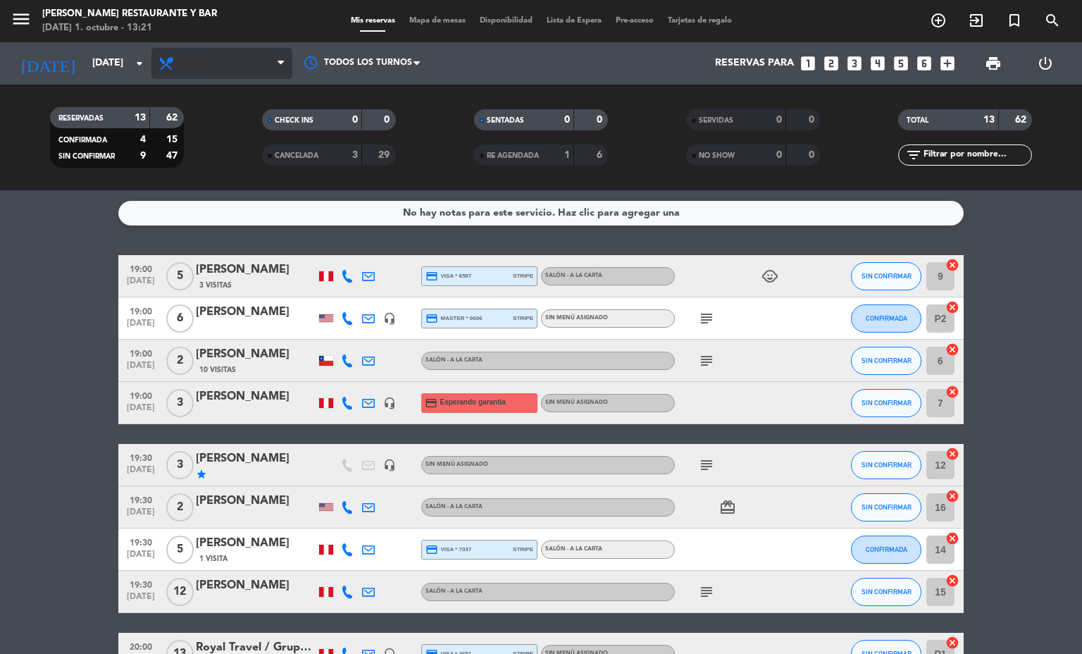
click at [248, 76] on span "Cena" at bounding box center [222, 63] width 141 height 31
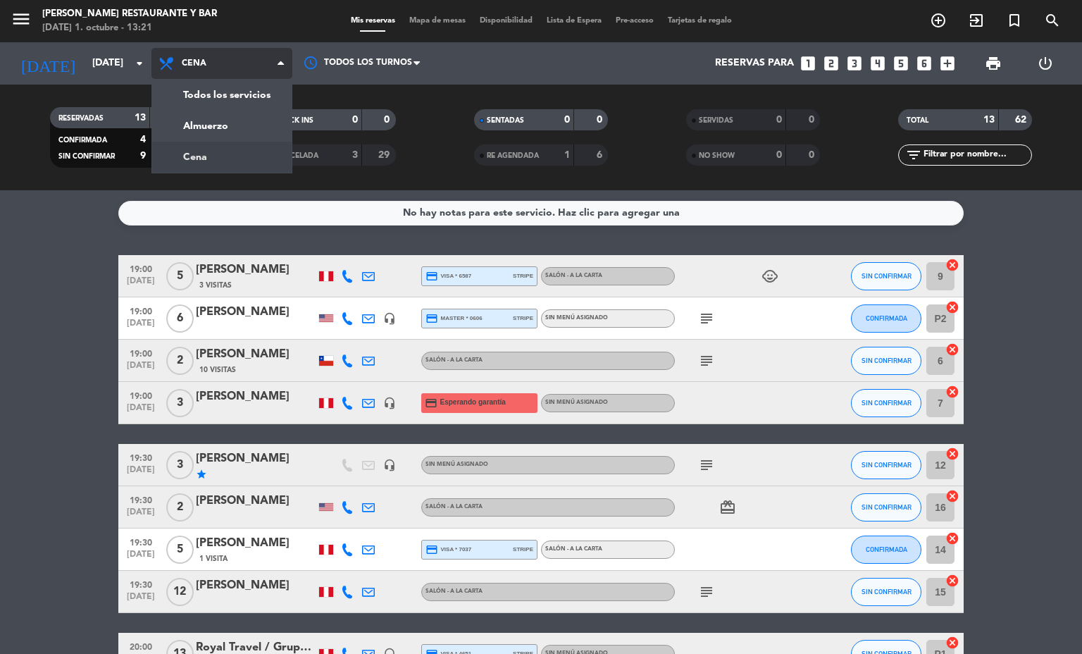
click at [239, 99] on div "menu [PERSON_NAME] Restaurante y Bar [DATE] 1. octubre - 13:21 Mis reservas Map…" at bounding box center [541, 95] width 1082 height 190
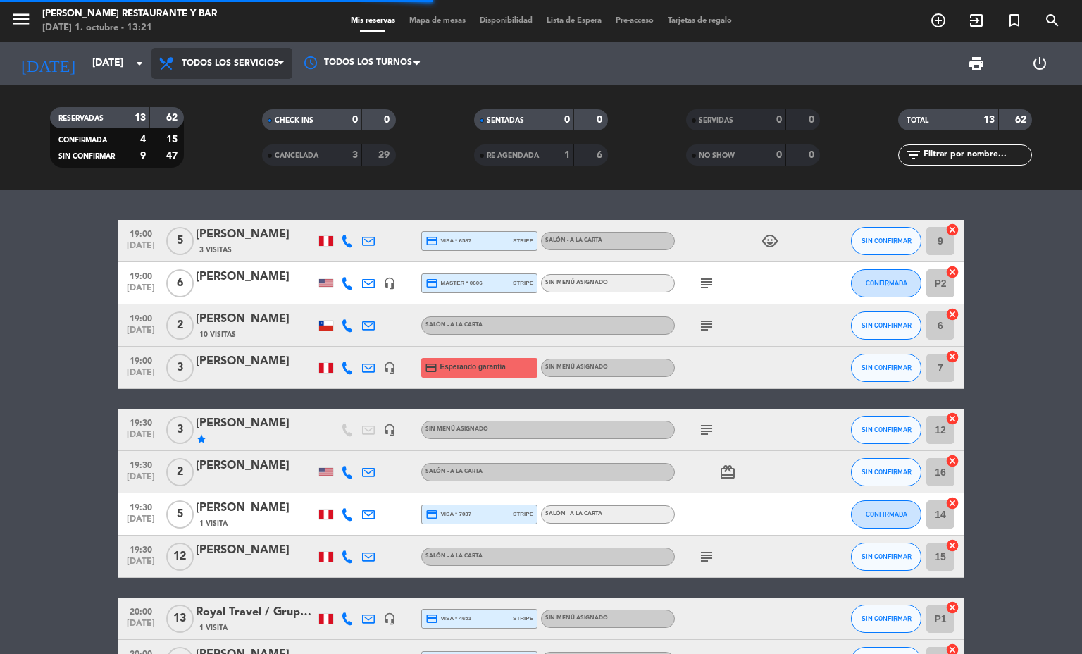
click at [279, 62] on icon at bounding box center [281, 63] width 6 height 11
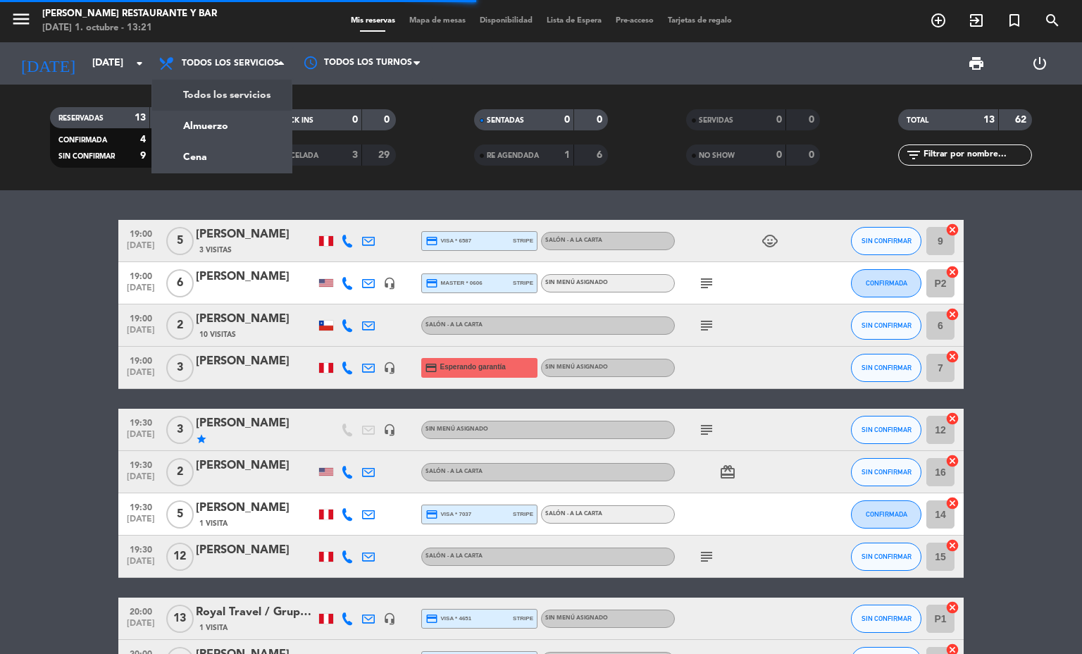
click at [223, 125] on filter-checkbox "CHECK INS 0 0" at bounding box center [329, 119] width 212 height 21
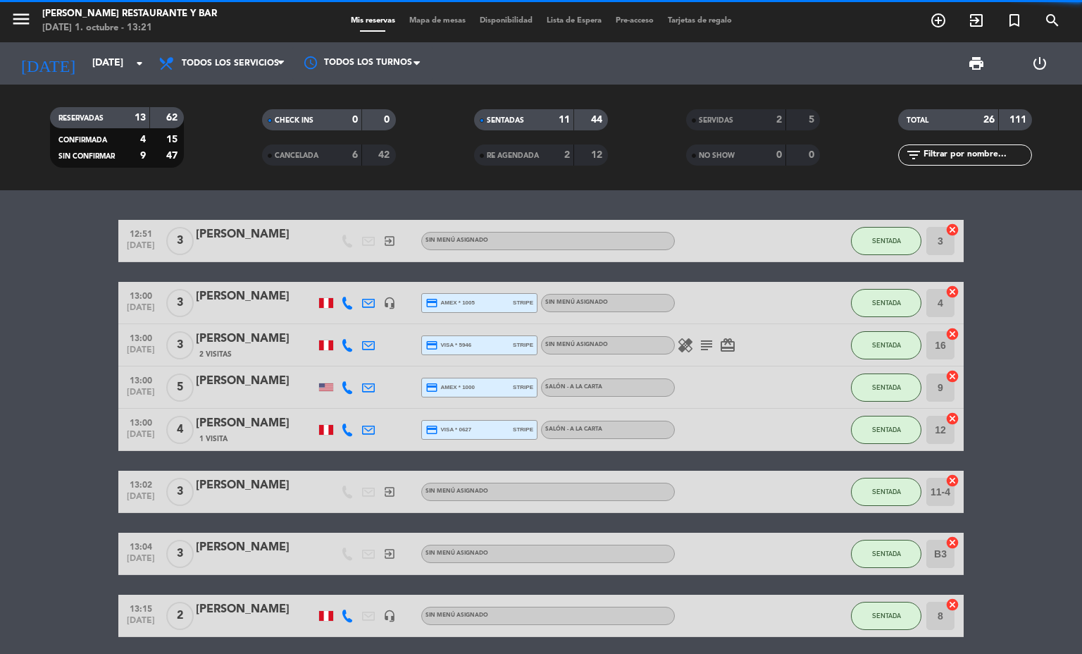
click at [451, 19] on span "Mapa de mesas" at bounding box center [437, 21] width 70 height 8
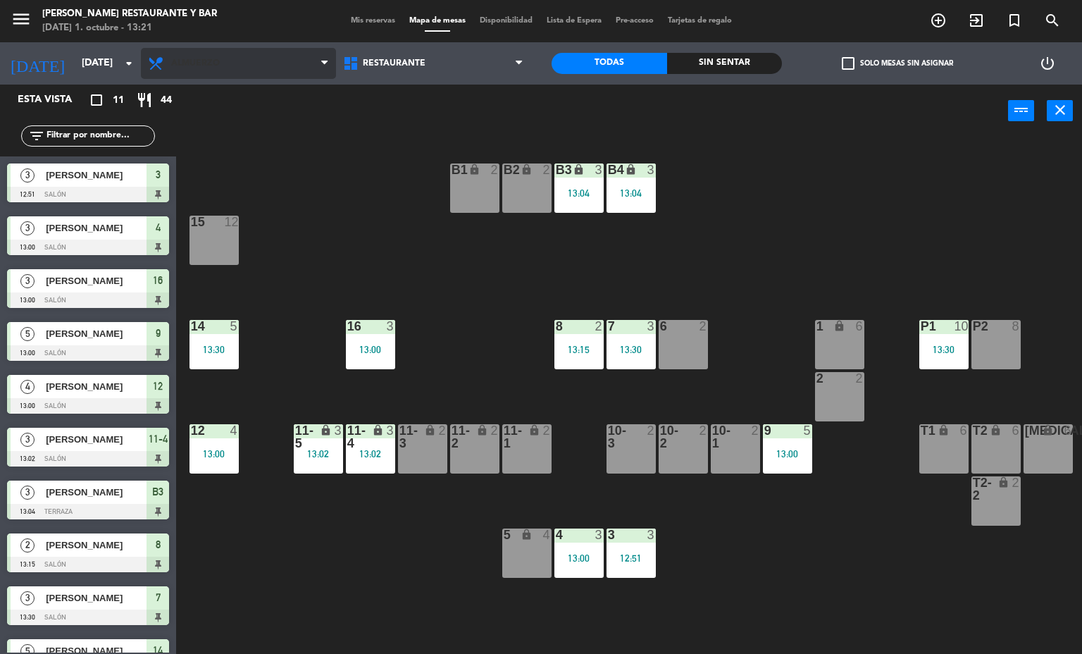
click at [246, 64] on span "Almuerzo" at bounding box center [238, 63] width 195 height 31
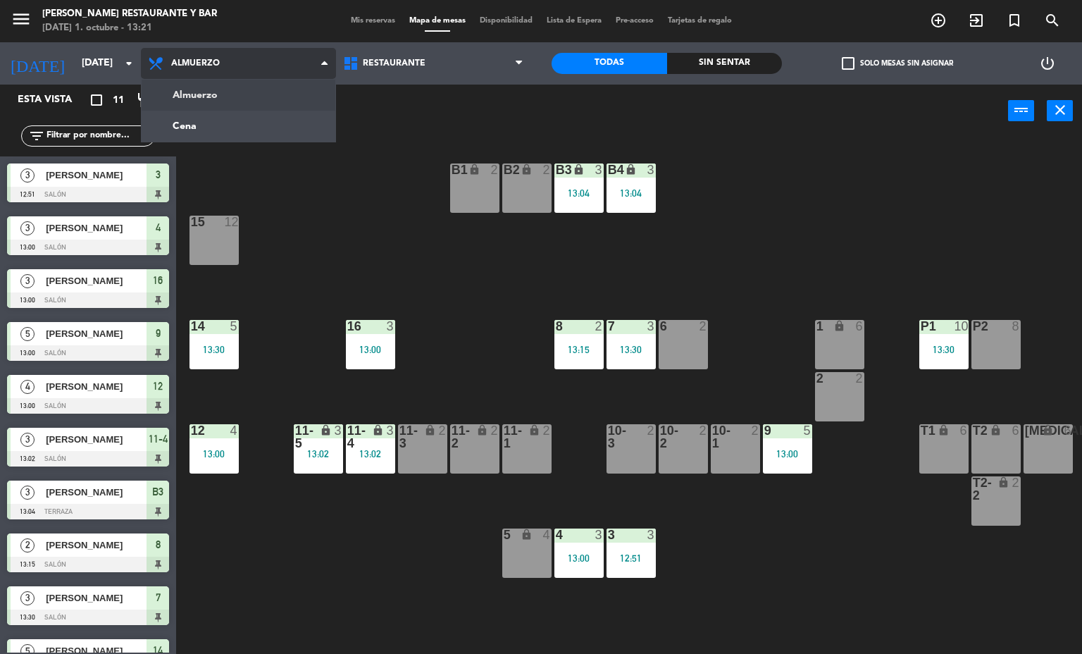
click at [252, 132] on ng-component "menu [PERSON_NAME] Restaurante y Bar [DATE] 1. octubre - 13:21 Mis reservas Map…" at bounding box center [541, 327] width 1082 height 655
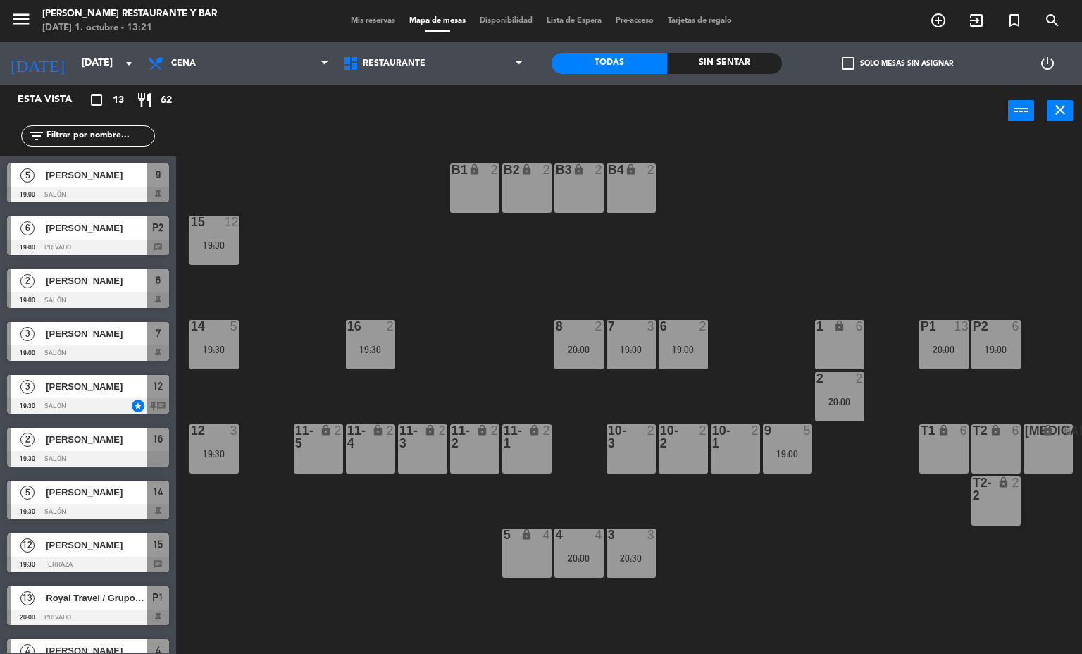
click at [377, 21] on span "Mis reservas" at bounding box center [373, 21] width 58 height 8
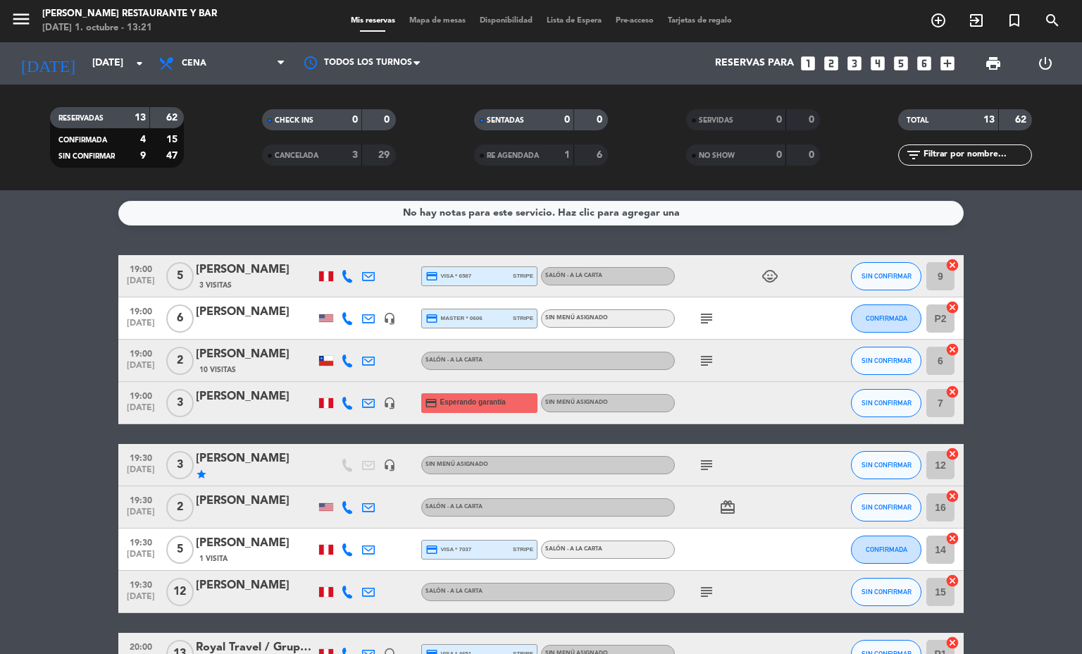
click at [248, 395] on div "[PERSON_NAME]" at bounding box center [256, 397] width 120 height 18
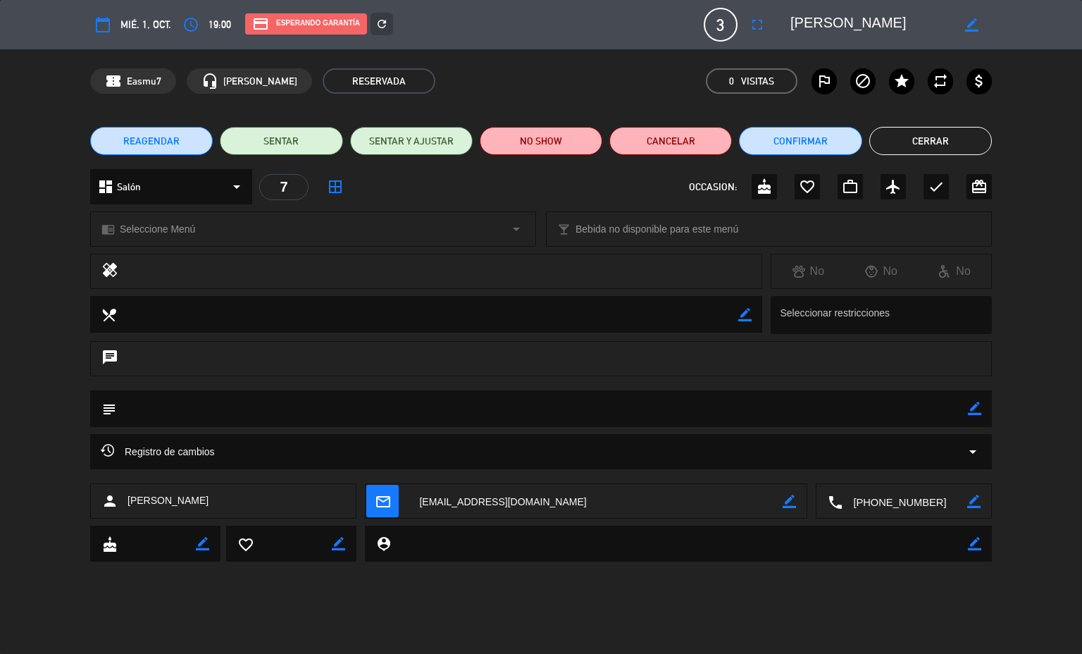
click at [667, 142] on button "Cancelar" at bounding box center [671, 141] width 123 height 28
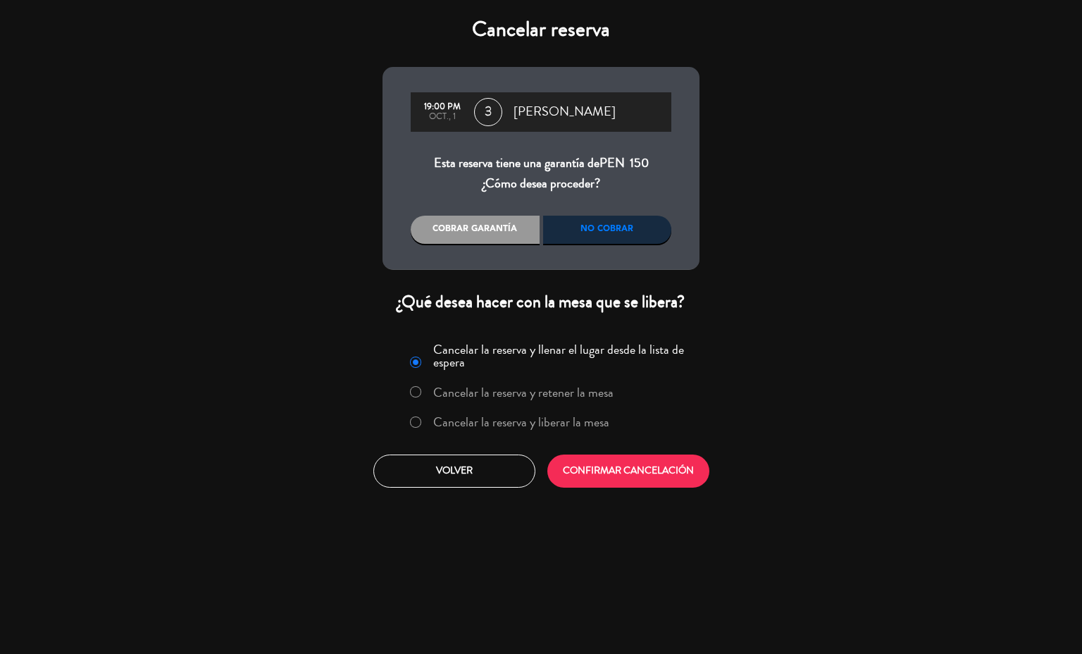
click at [451, 419] on label "Cancelar la reserva y liberar la mesa" at bounding box center [521, 422] width 176 height 13
click at [612, 478] on button "CONFIRMAR CANCELACIÓN" at bounding box center [629, 471] width 162 height 33
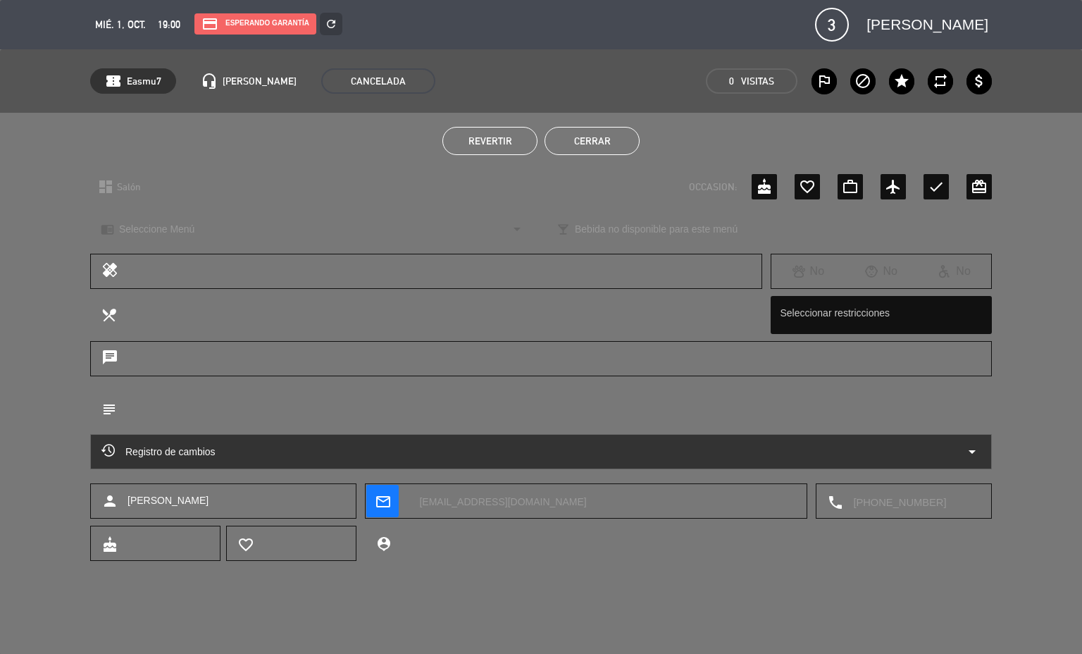
click at [599, 137] on button "Cerrar" at bounding box center [592, 141] width 95 height 28
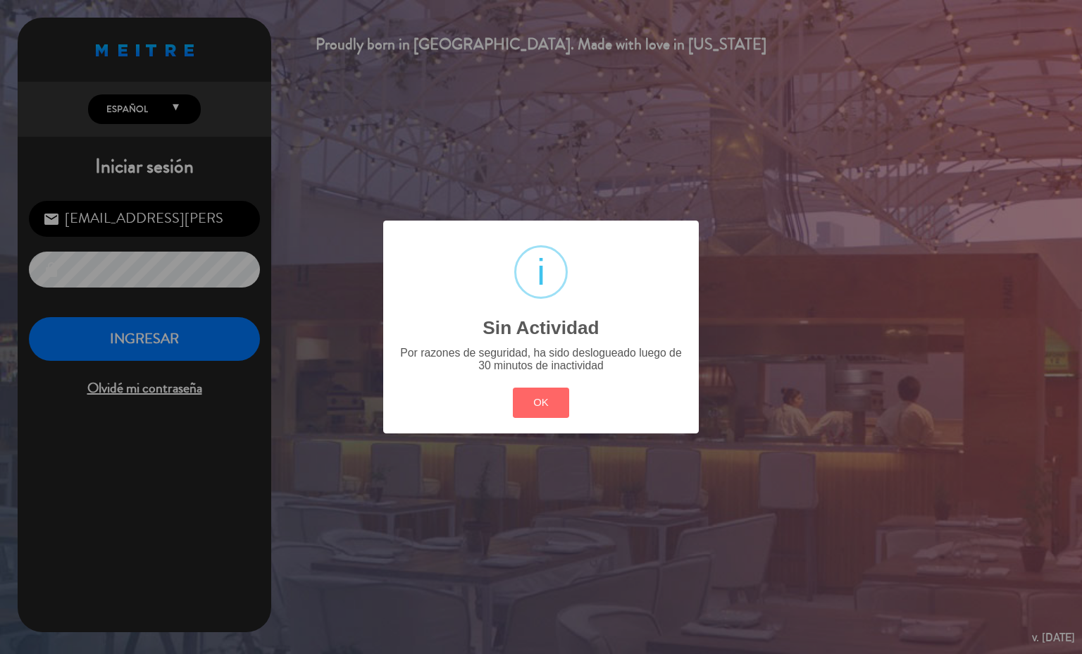
click at [152, 322] on div "? ! i Sin Actividad × Por razones de seguridad, ha sido deslogueado luego de 30…" at bounding box center [541, 327] width 1082 height 654
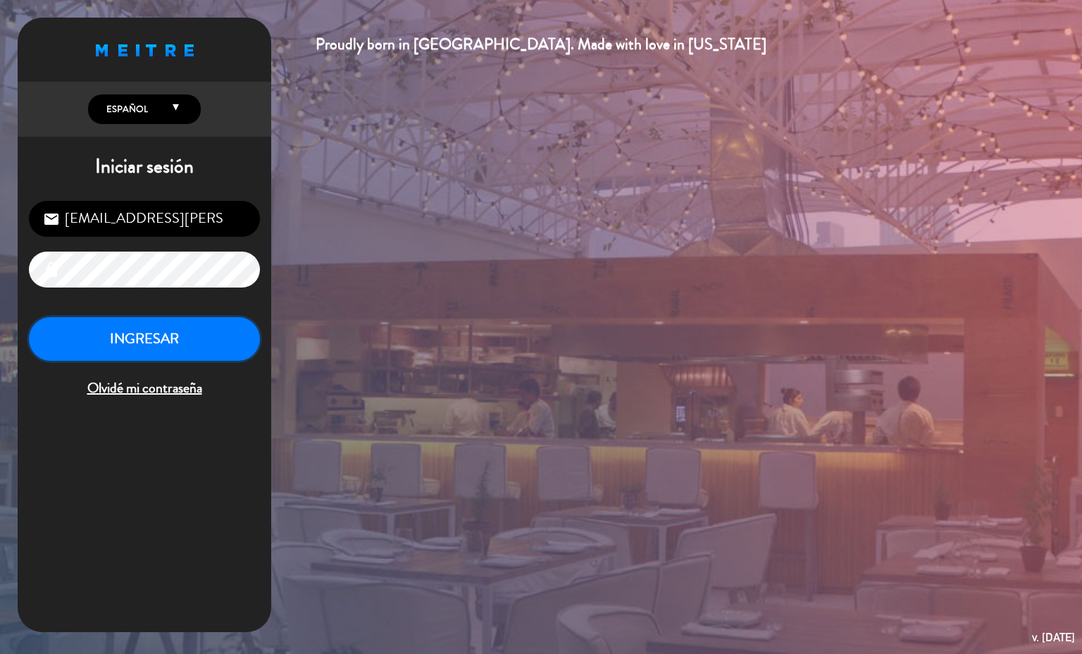
click at [142, 330] on button "INGRESAR" at bounding box center [144, 339] width 231 height 44
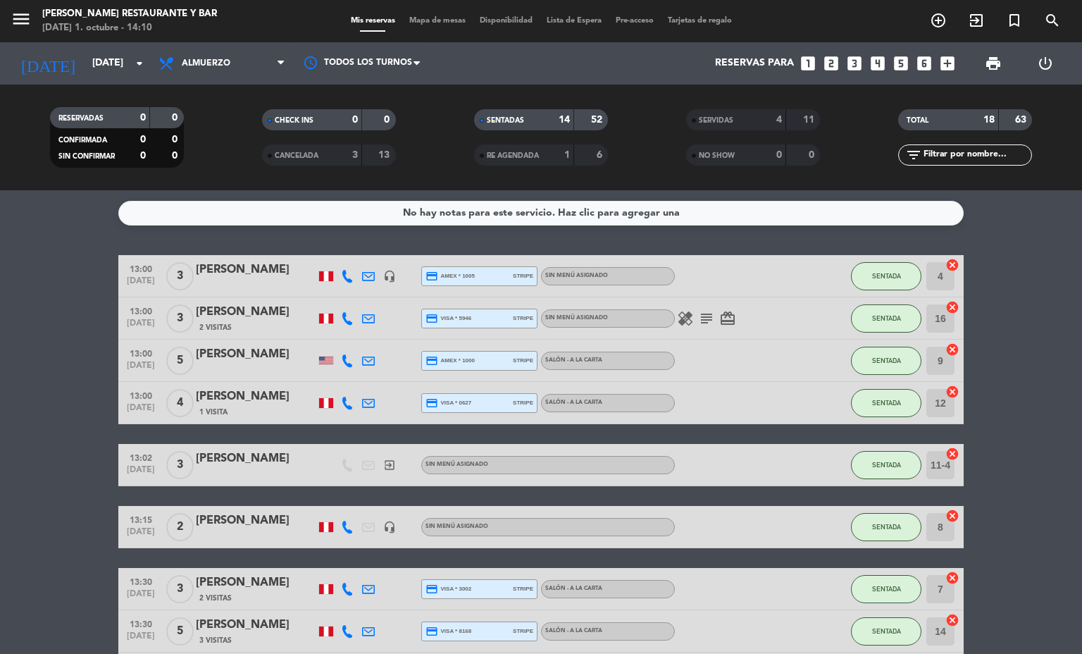
click at [428, 19] on span "Mapa de mesas" at bounding box center [437, 21] width 70 height 8
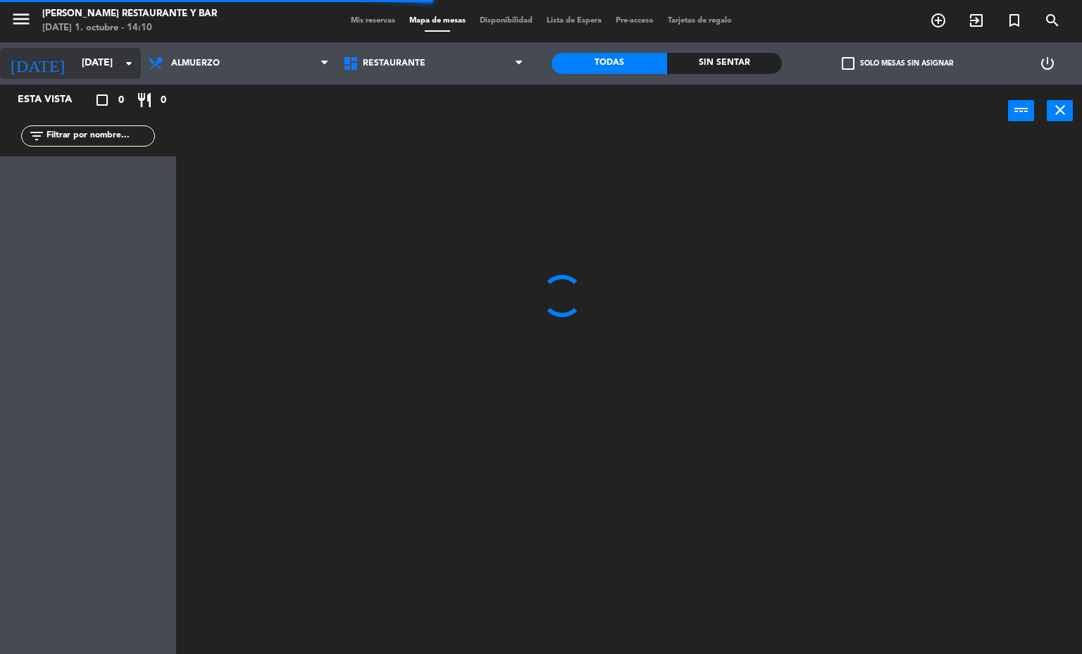
click at [87, 63] on input "[DATE]" at bounding box center [142, 63] width 134 height 25
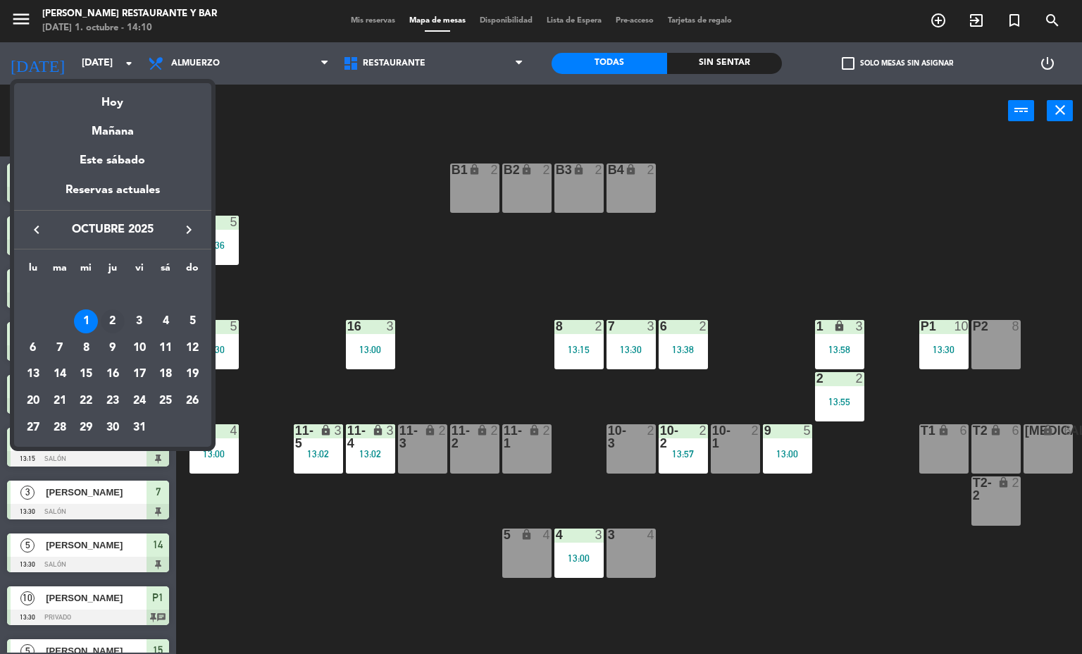
click at [112, 319] on div "2" at bounding box center [113, 321] width 24 height 24
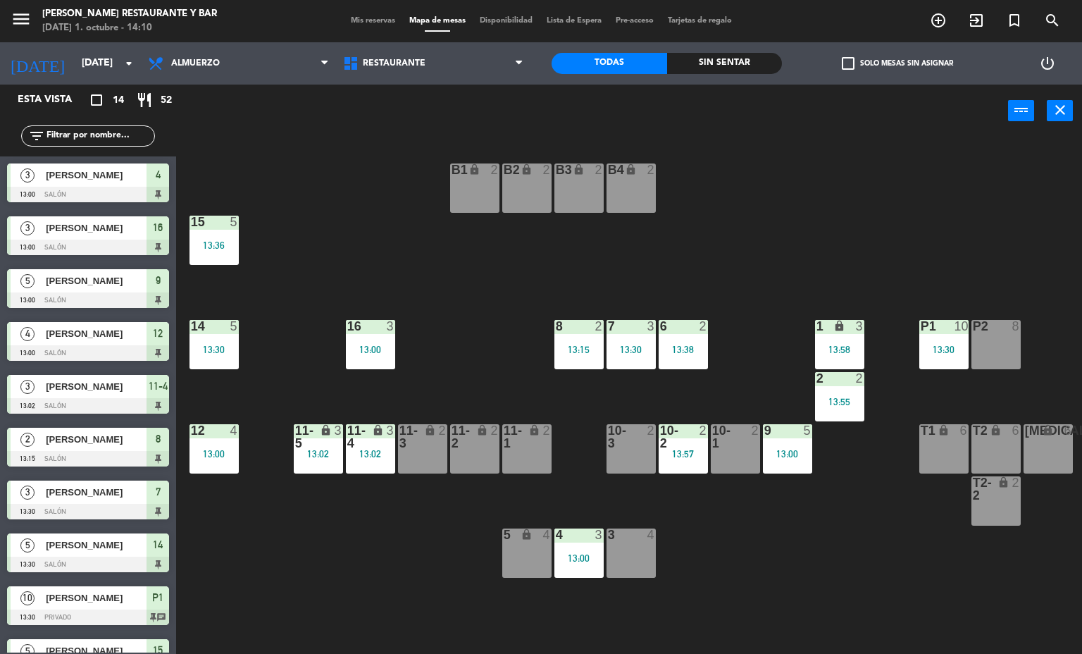
type input "[DEMOGRAPHIC_DATA][DATE]"
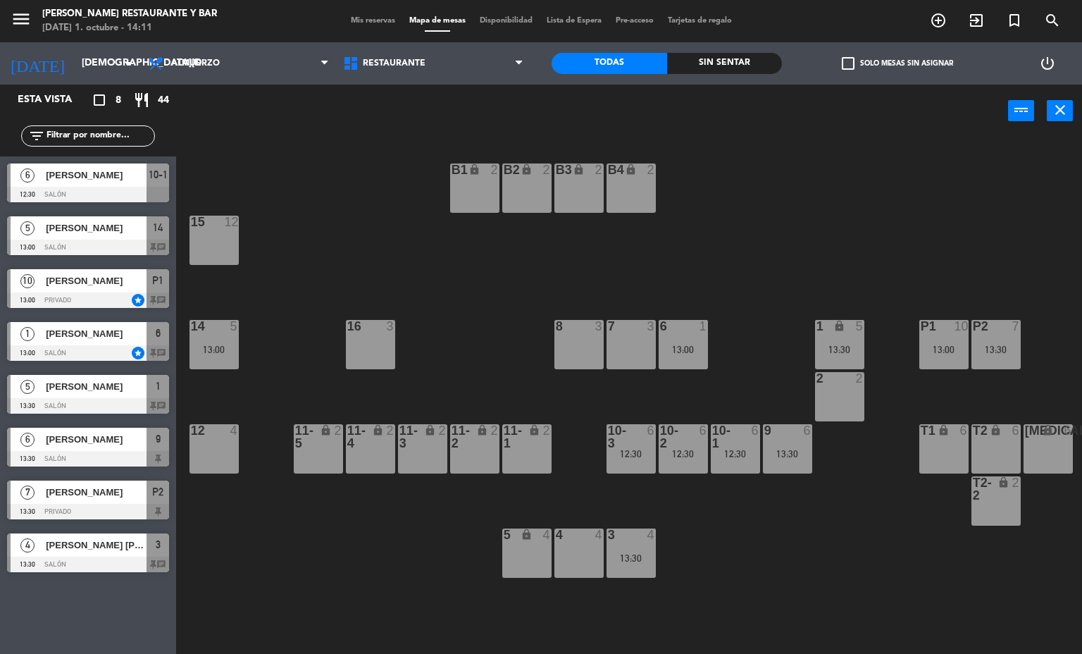
click at [576, 557] on div "4 4" at bounding box center [579, 553] width 49 height 49
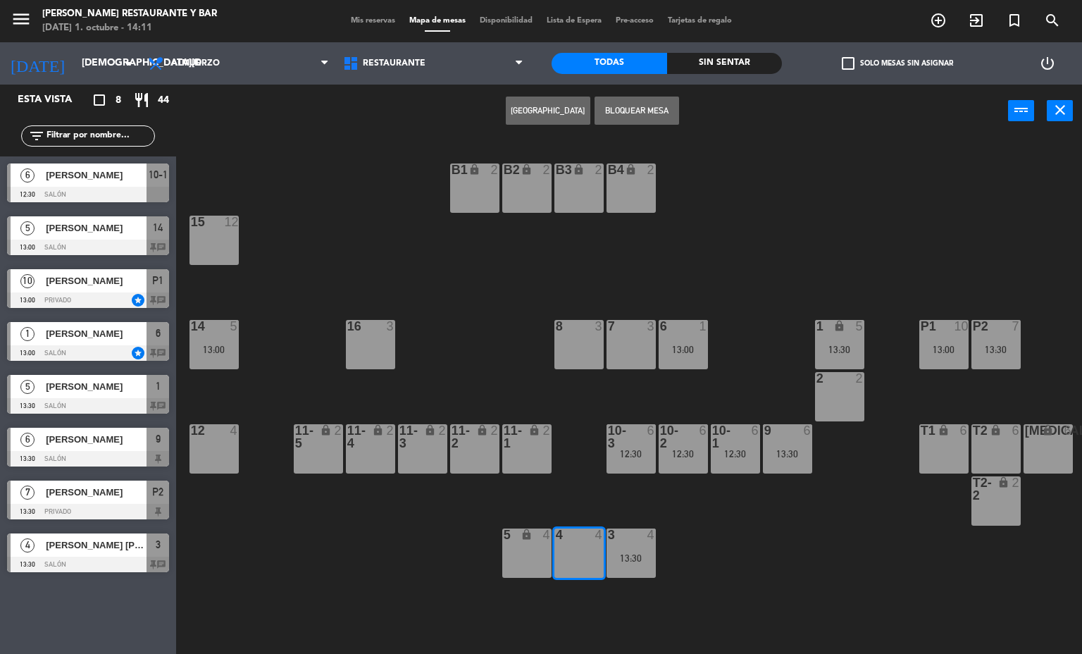
click at [546, 109] on button "[GEOGRAPHIC_DATA]" at bounding box center [548, 111] width 85 height 28
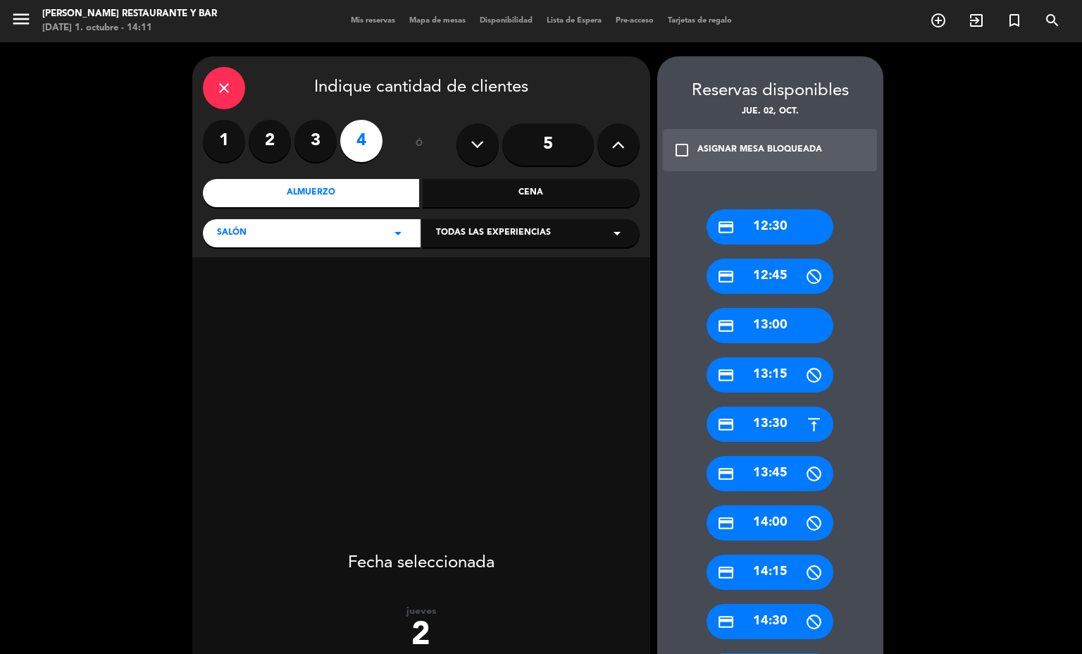
click at [320, 125] on label "3" at bounding box center [316, 141] width 42 height 42
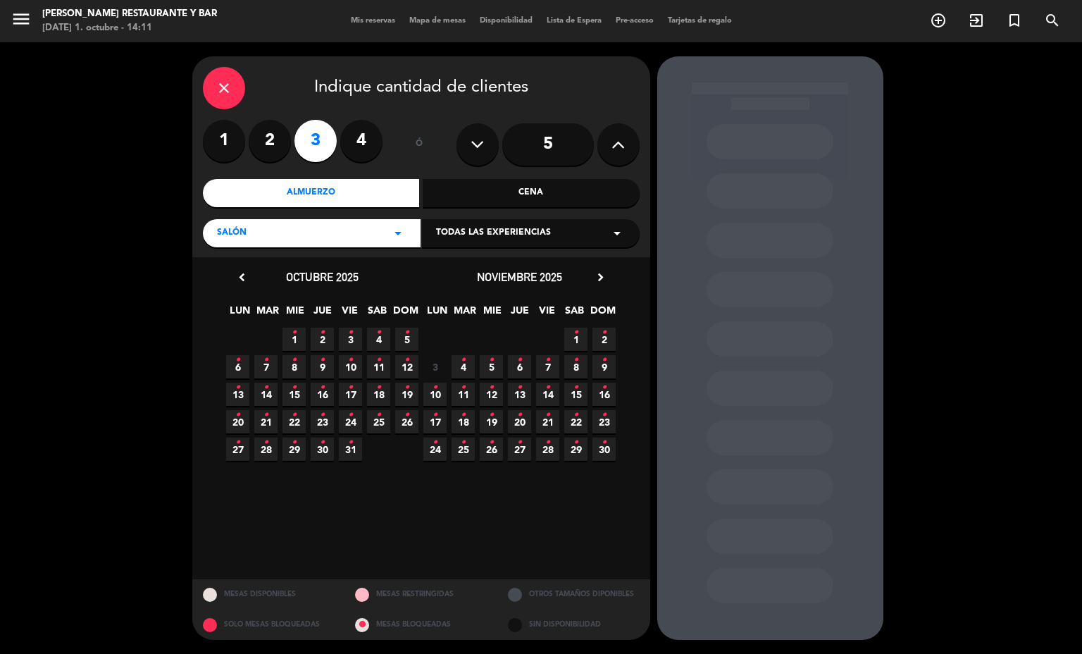
click at [324, 338] on icon "•" at bounding box center [322, 332] width 5 height 23
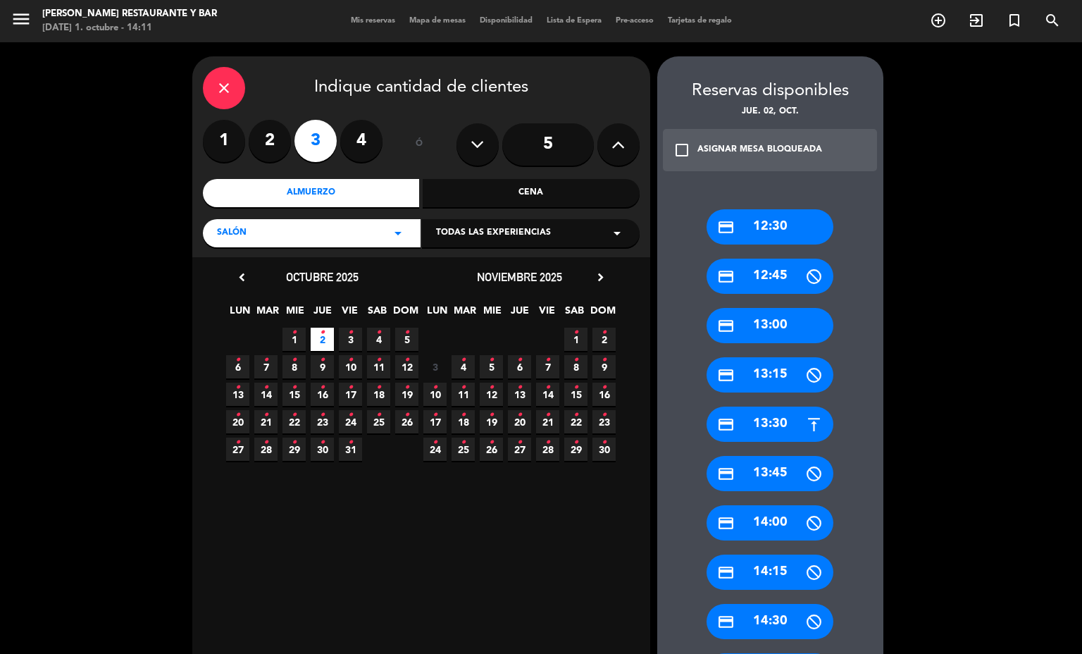
drag, startPoint x: 789, startPoint y: 425, endPoint x: 740, endPoint y: 404, distance: 53.4
click at [789, 424] on div "credit_card 13:30" at bounding box center [770, 424] width 127 height 35
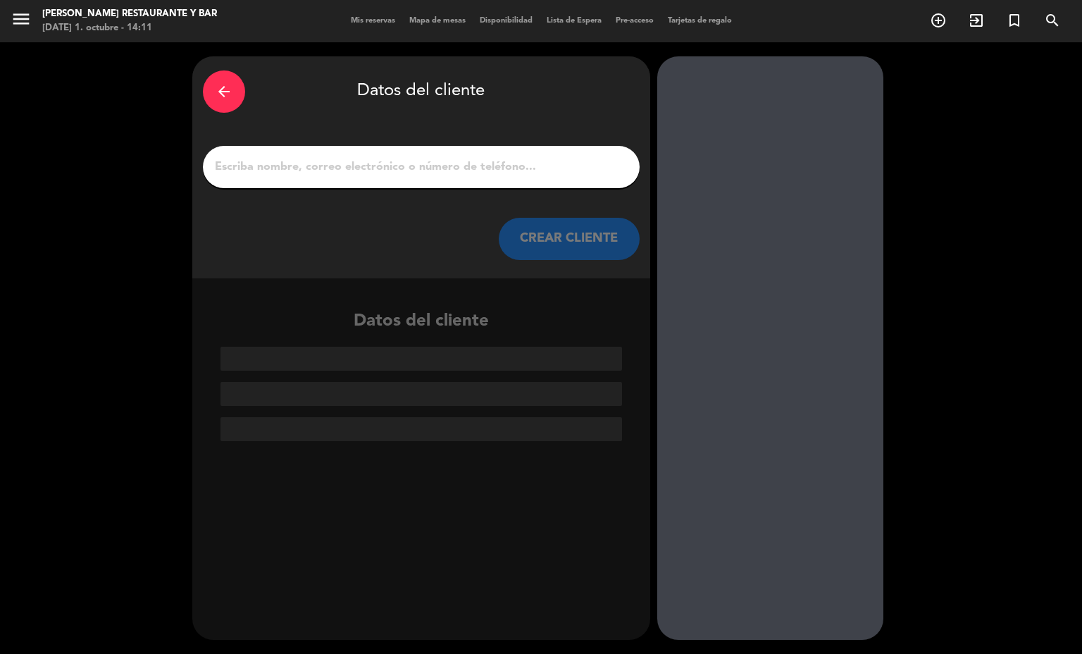
click at [374, 147] on div at bounding box center [421, 167] width 437 height 42
click at [345, 163] on input "1" at bounding box center [422, 167] width 416 height 20
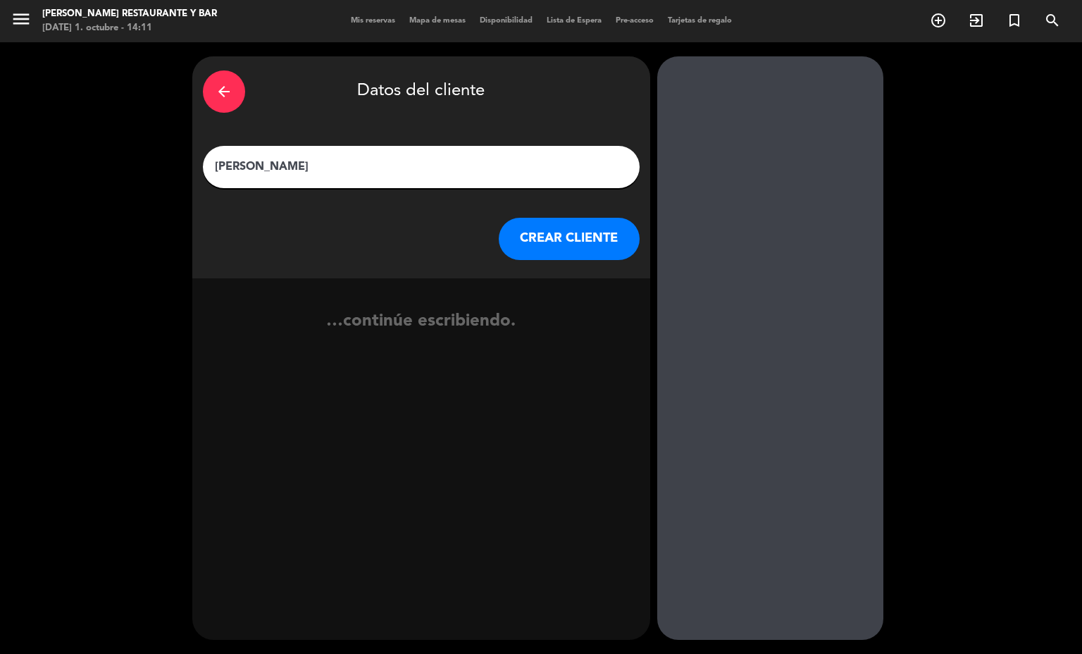
type input "[PERSON_NAME]"
drag, startPoint x: 550, startPoint y: 237, endPoint x: 544, endPoint y: 243, distance: 8.5
click at [544, 243] on button "CREAR CLIENTE" at bounding box center [569, 239] width 141 height 42
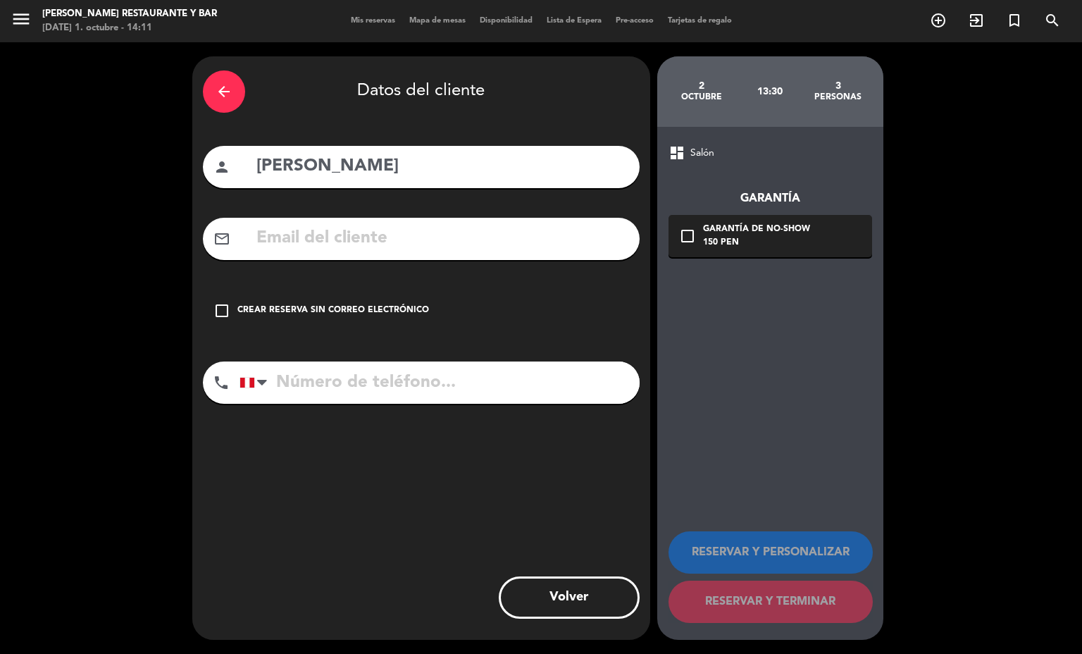
drag, startPoint x: 372, startPoint y: 242, endPoint x: 396, endPoint y: 235, distance: 24.8
click at [381, 240] on input "text" at bounding box center [442, 238] width 374 height 29
click at [481, 228] on input "[EMAIL_ADDRESS][DOMAIN_NAME].´pe" at bounding box center [442, 238] width 374 height 29
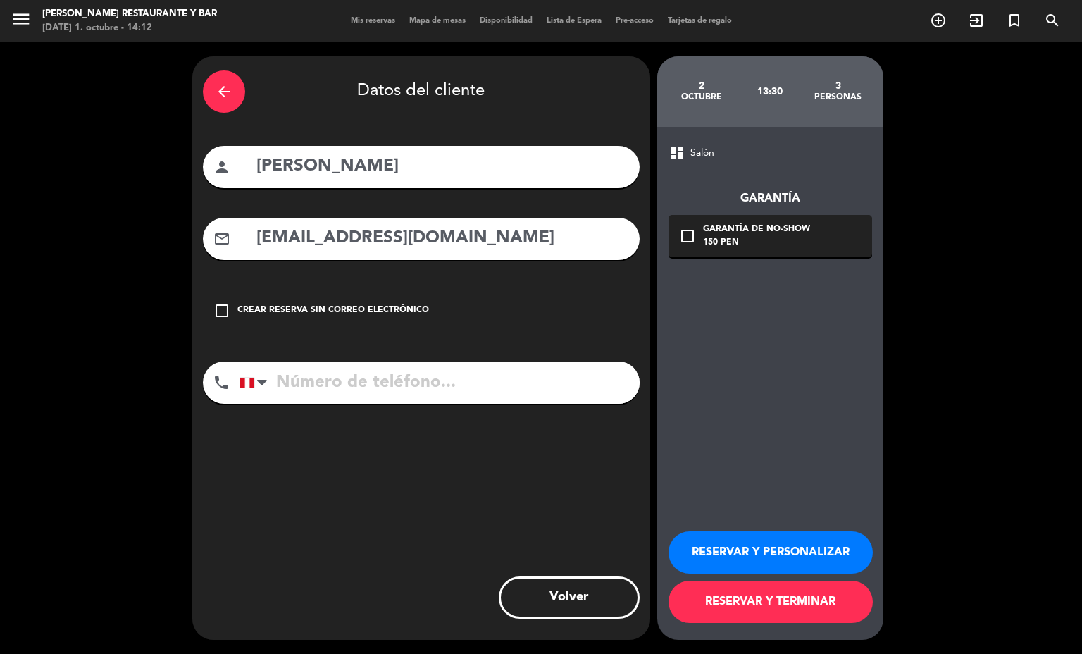
type input "[EMAIL_ADDRESS][DOMAIN_NAME]"
drag, startPoint x: 493, startPoint y: 390, endPoint x: 506, endPoint y: 392, distance: 13.6
click at [495, 389] on input "tel" at bounding box center [440, 383] width 400 height 42
type input "936316330"
click at [751, 242] on div "150 PEN" at bounding box center [756, 243] width 107 height 14
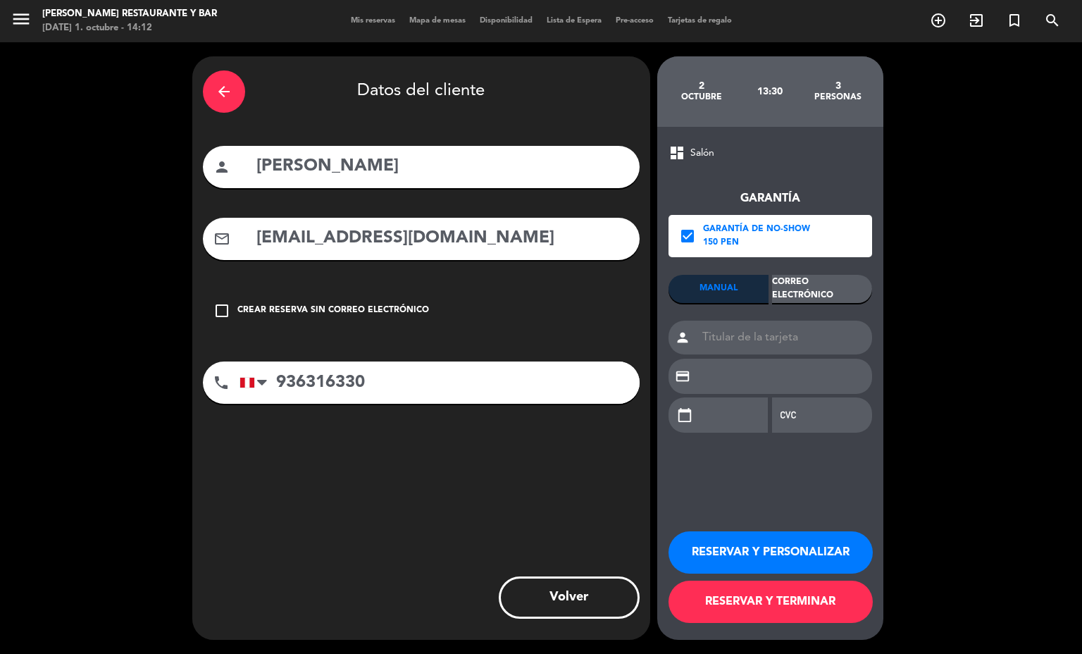
click at [837, 286] on div "Correo Electrónico" at bounding box center [822, 289] width 100 height 28
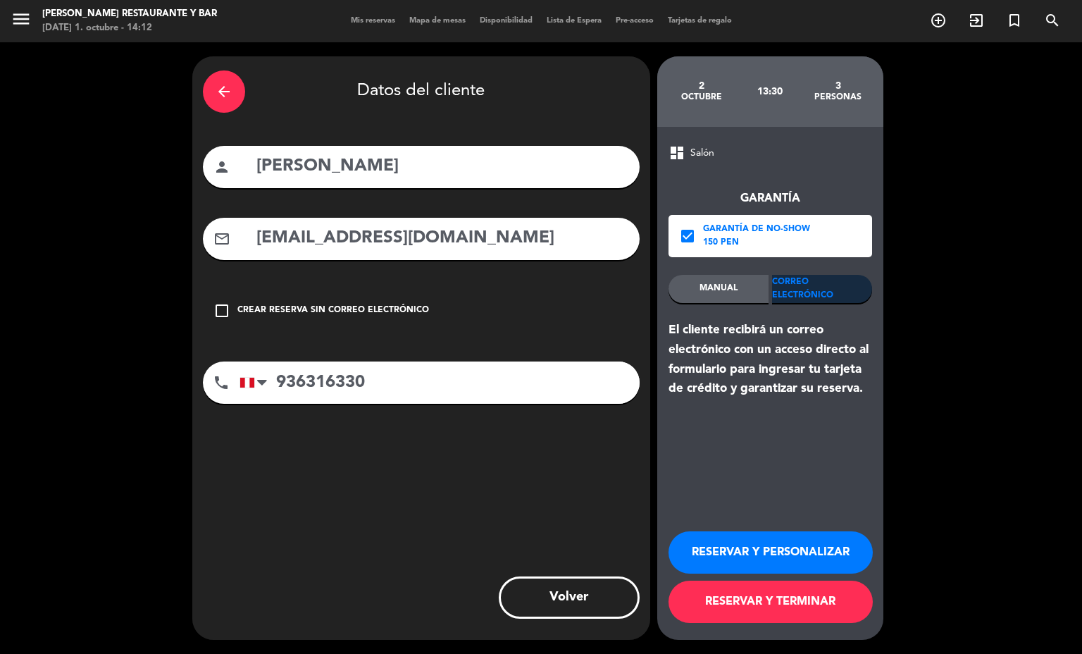
click at [812, 617] on button "RESERVAR Y TERMINAR" at bounding box center [771, 602] width 204 height 42
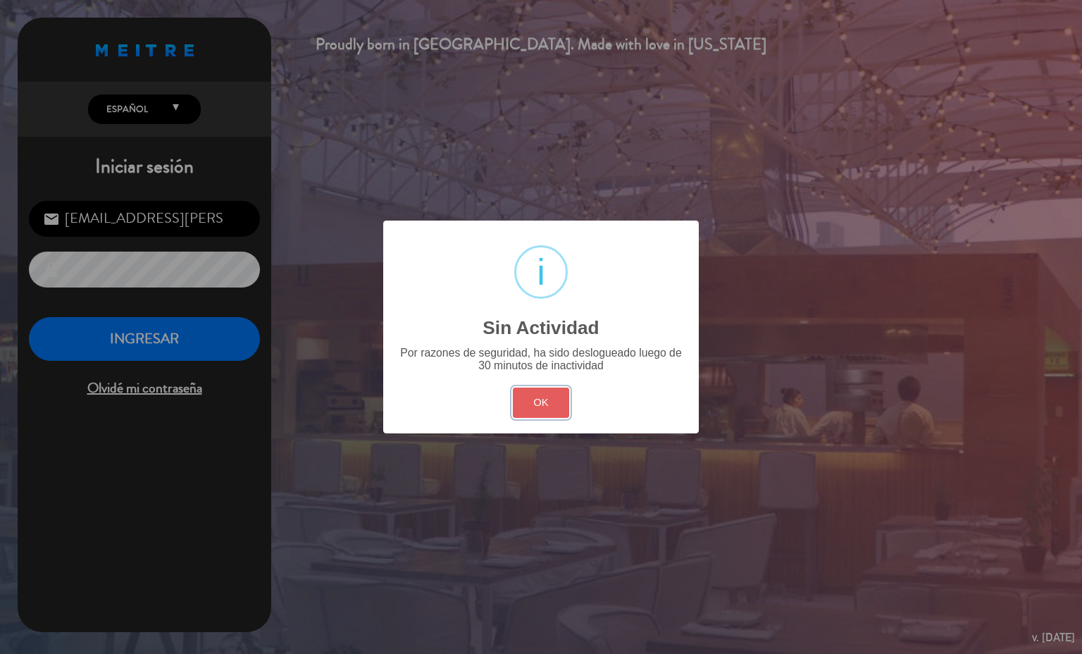
click at [531, 404] on button "OK" at bounding box center [541, 403] width 57 height 30
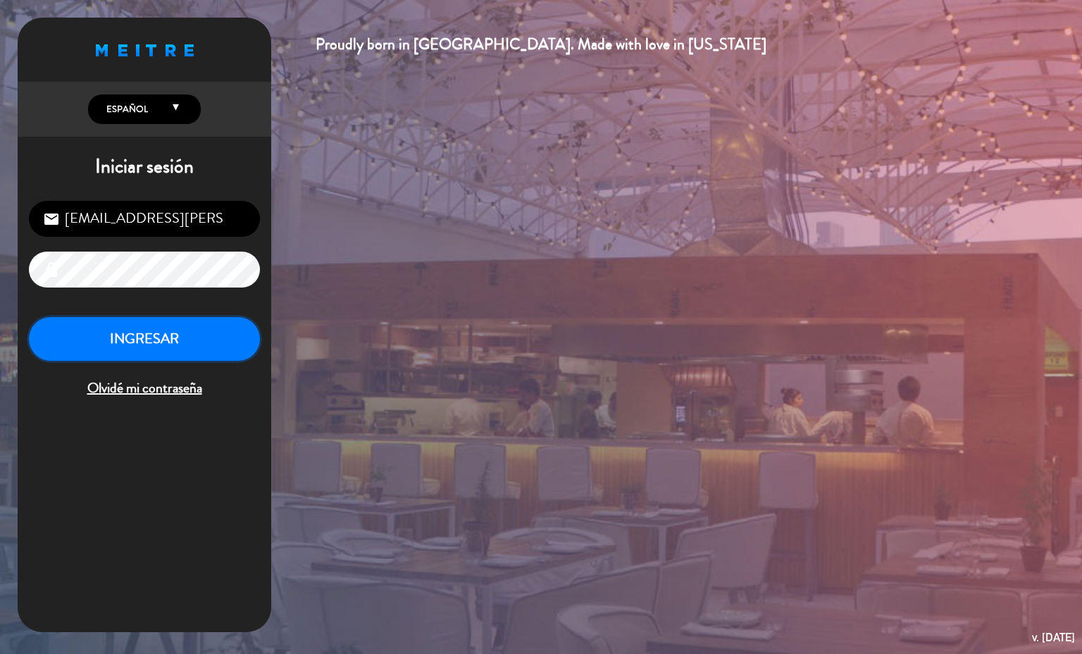
click at [205, 353] on button "INGRESAR" at bounding box center [144, 339] width 231 height 44
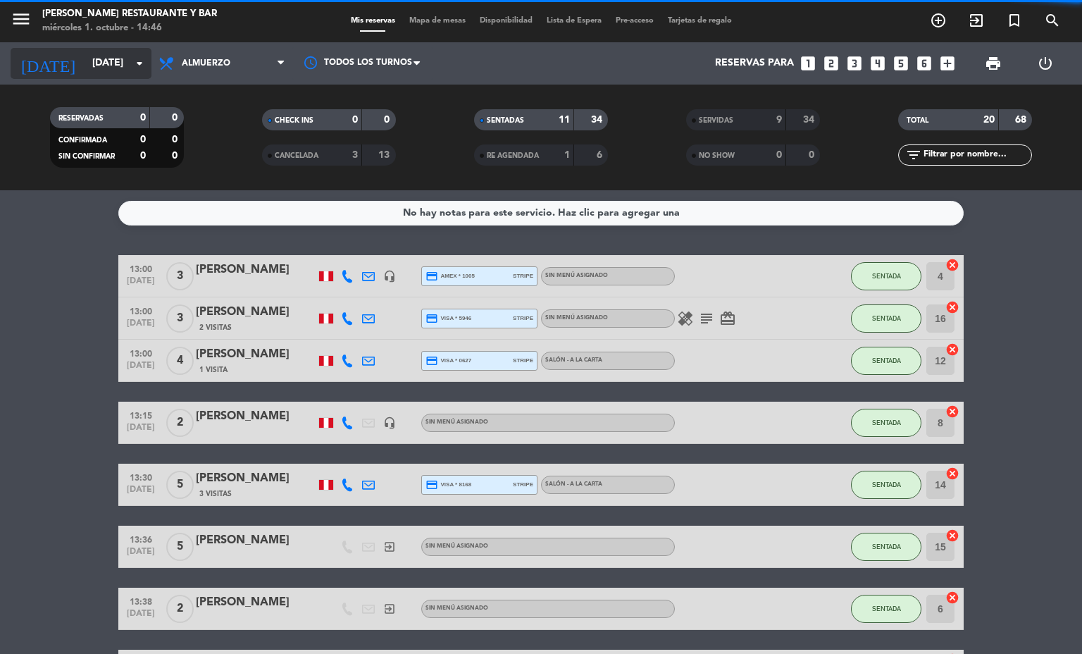
click at [132, 56] on icon "arrow_drop_down" at bounding box center [139, 63] width 17 height 17
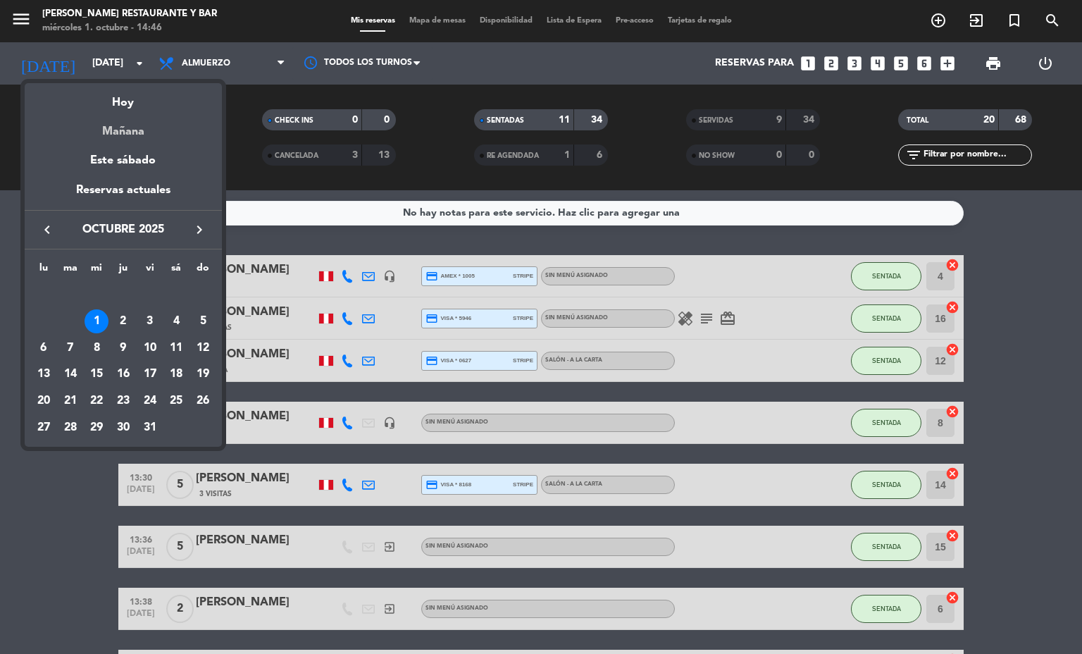
click at [125, 134] on div "Mañana" at bounding box center [123, 126] width 197 height 29
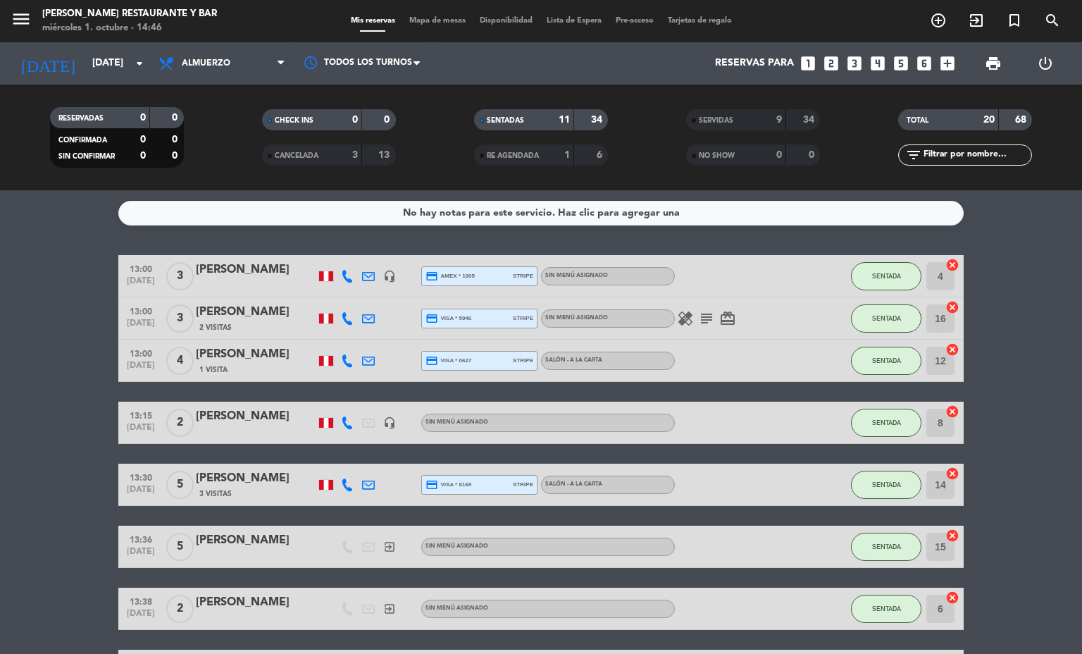
type input "[DEMOGRAPHIC_DATA][DATE]"
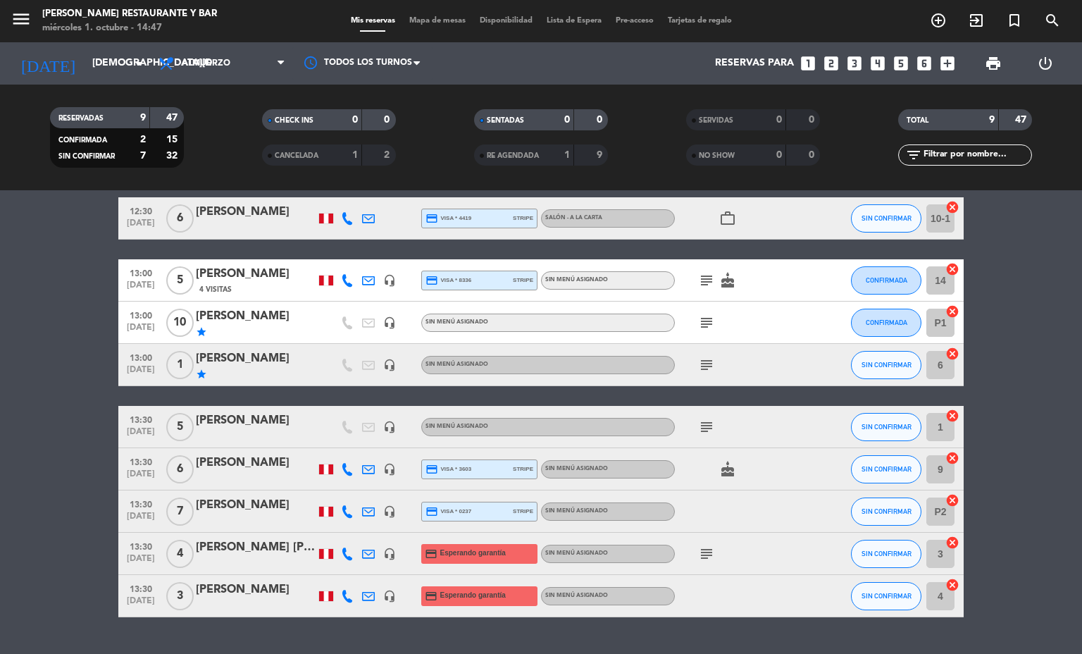
scroll to position [91, 0]
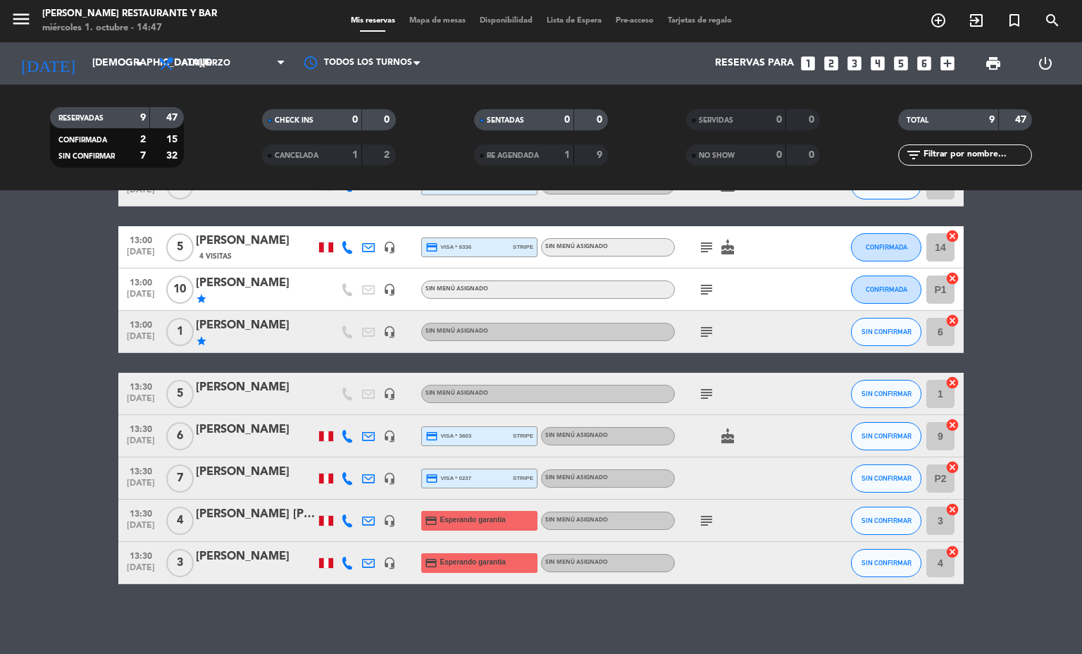
click at [237, 580] on div "13:30 [DATE] 3 [PERSON_NAME] headset_mic credit_card Esperando garantía Sin men…" at bounding box center [541, 563] width 846 height 42
click at [264, 562] on div "[PERSON_NAME]" at bounding box center [256, 557] width 120 height 18
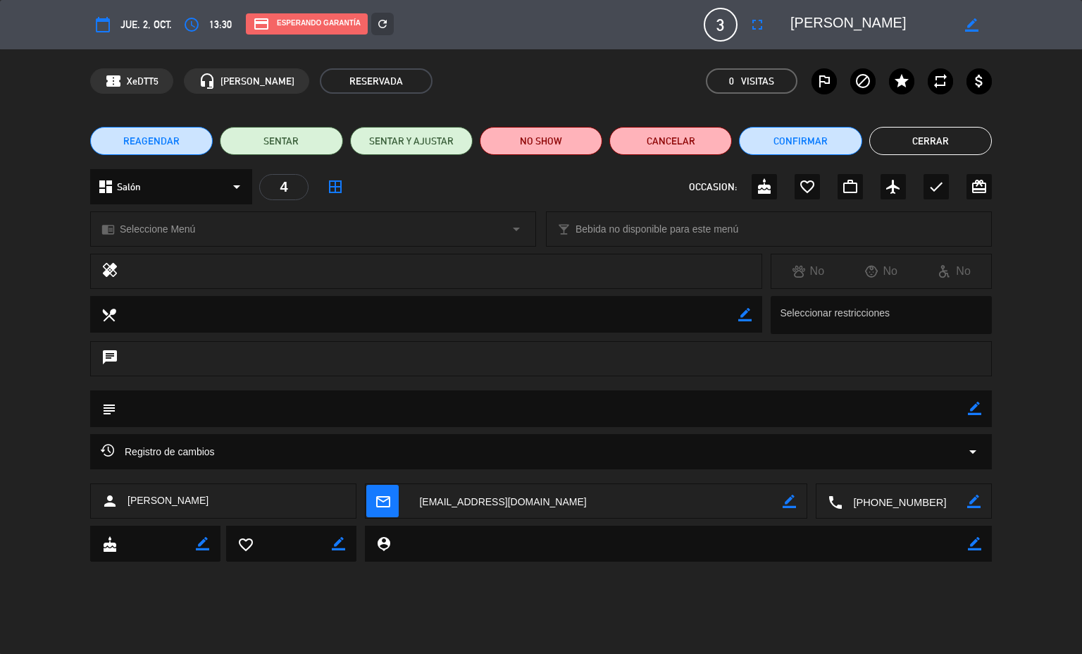
click at [895, 140] on button "Cerrar" at bounding box center [931, 141] width 123 height 28
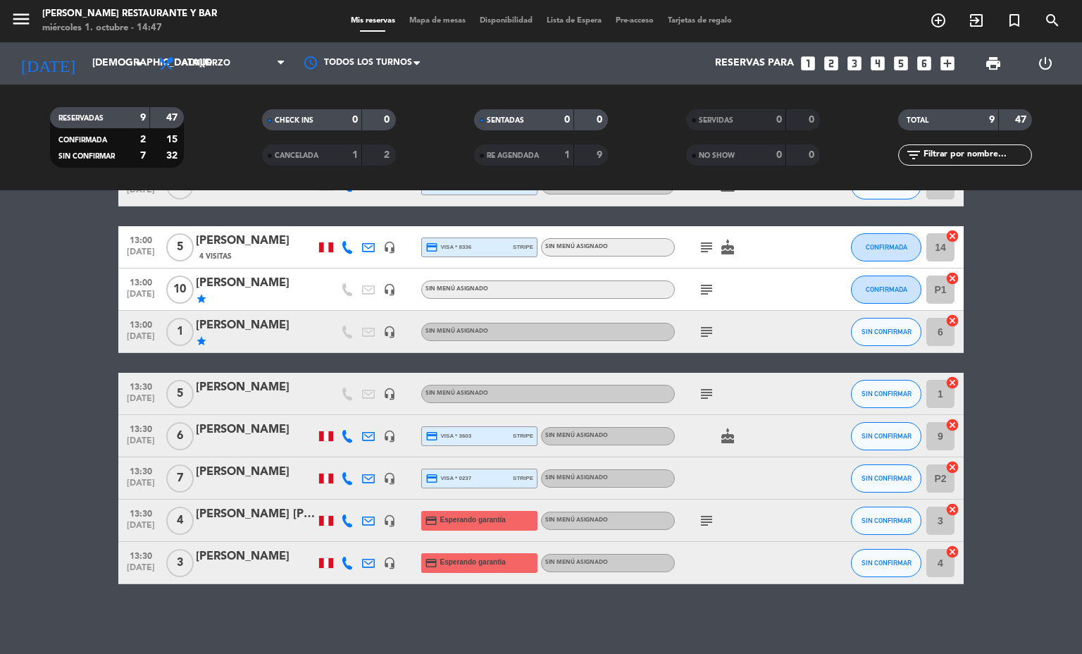
click at [445, 22] on span "Mapa de mesas" at bounding box center [437, 21] width 70 height 8
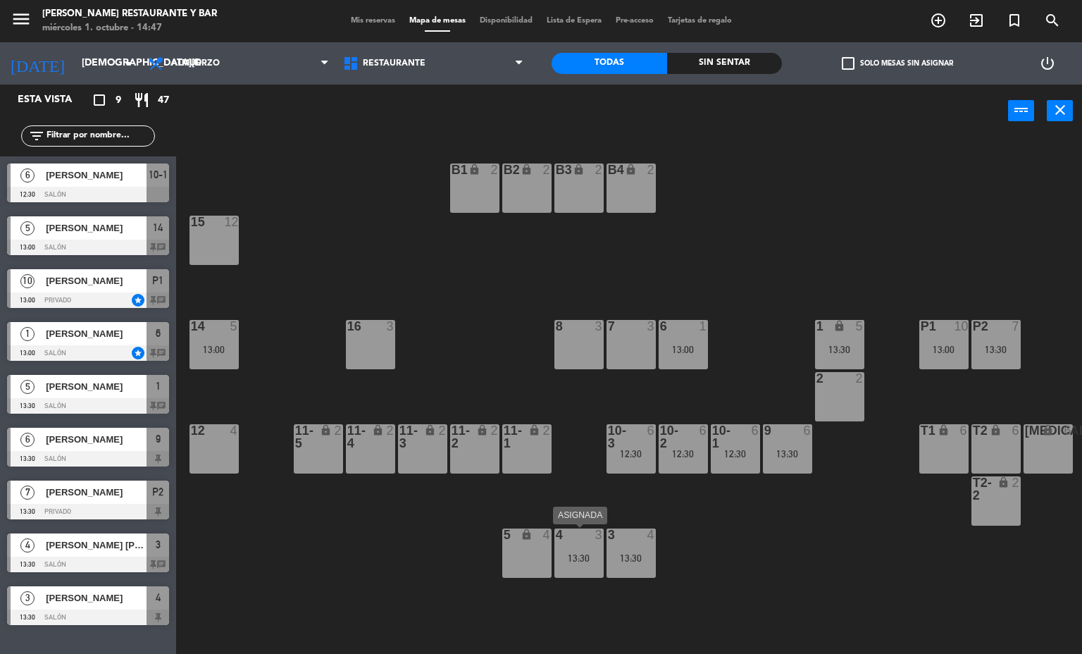
click at [572, 556] on div "13:30" at bounding box center [579, 558] width 49 height 10
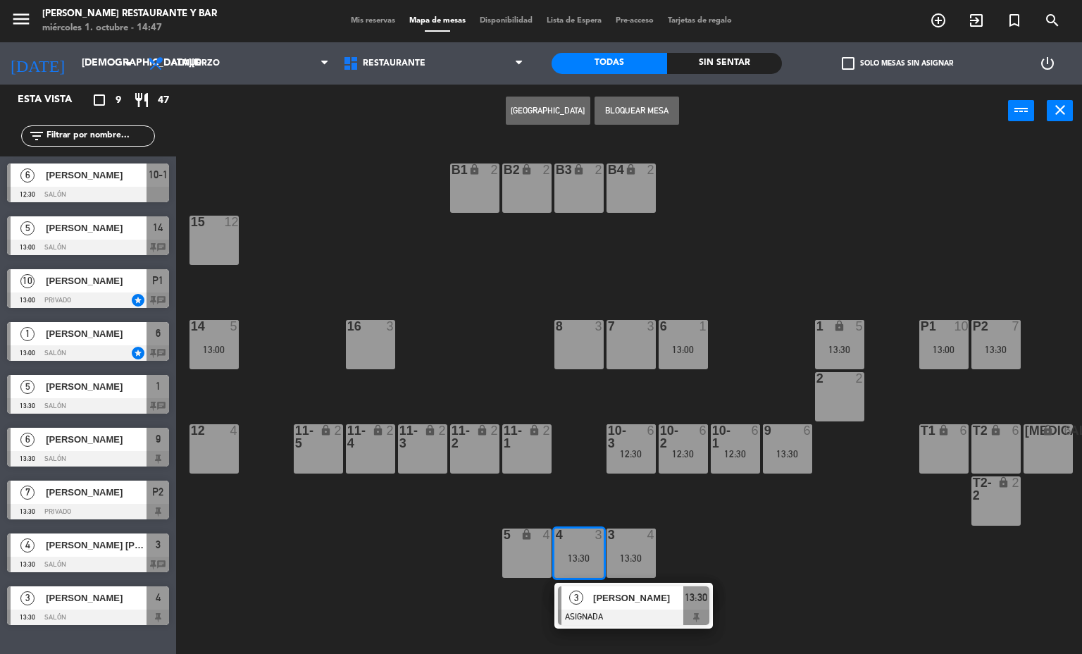
click at [586, 605] on div "3" at bounding box center [577, 597] width 30 height 23
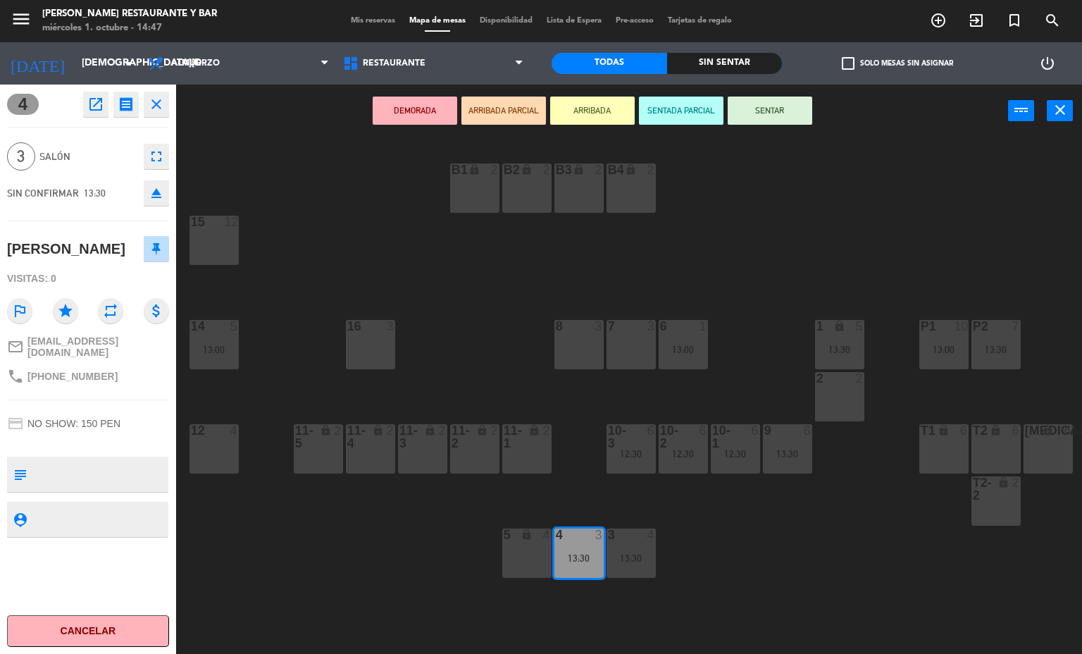
click at [99, 98] on icon "open_in_new" at bounding box center [95, 104] width 17 height 17
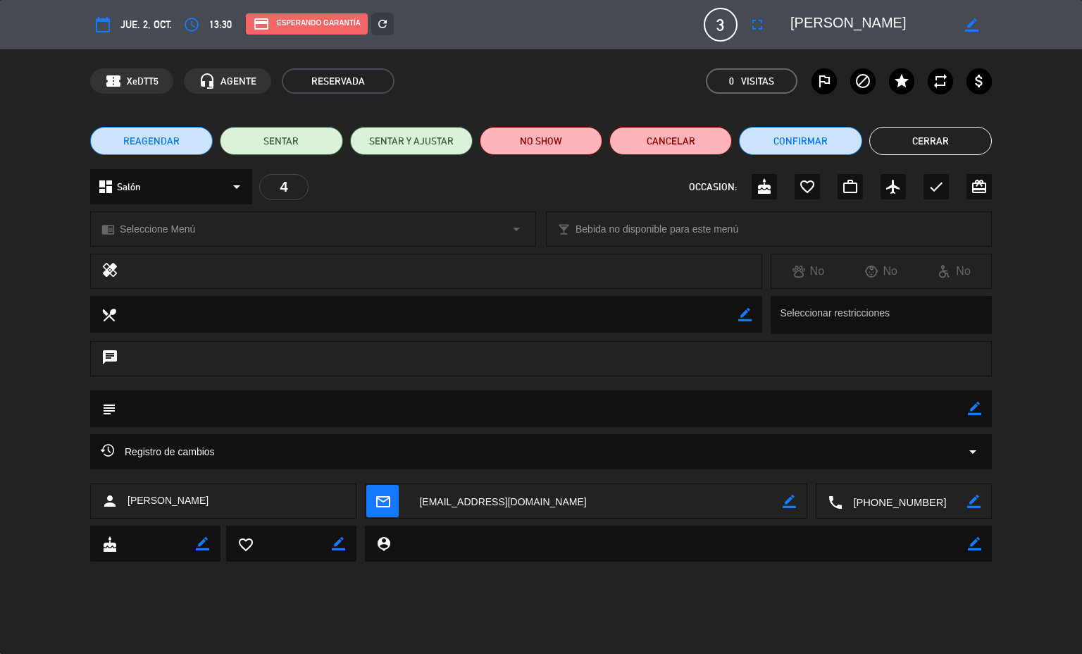
drag, startPoint x: 898, startPoint y: 26, endPoint x: 795, endPoint y: 16, distance: 104.1
click at [795, 16] on textarea at bounding box center [871, 24] width 161 height 25
click at [824, 30] on textarea at bounding box center [871, 24] width 161 height 25
drag, startPoint x: 787, startPoint y: 18, endPoint x: 903, endPoint y: 22, distance: 116.4
click at [903, 22] on div "border_color" at bounding box center [886, 24] width 211 height 25
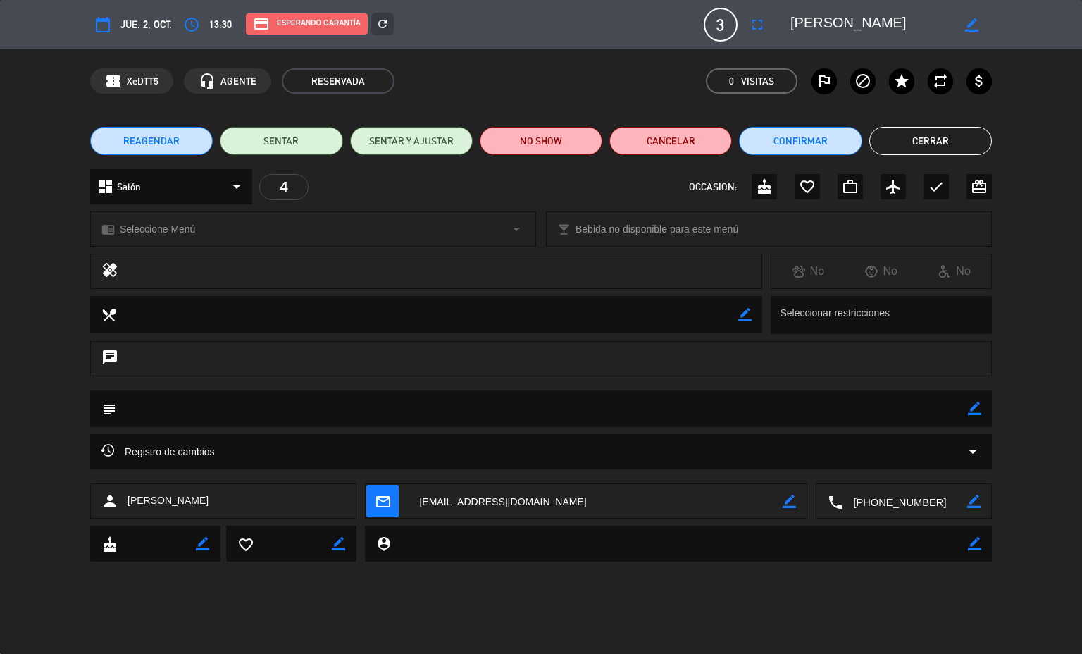
drag, startPoint x: 903, startPoint y: 22, endPoint x: 774, endPoint y: 26, distance: 129.7
click at [774, 26] on editable-input "border_color" at bounding box center [883, 24] width 218 height 25
click at [901, 136] on button "Cerrar" at bounding box center [931, 141] width 123 height 28
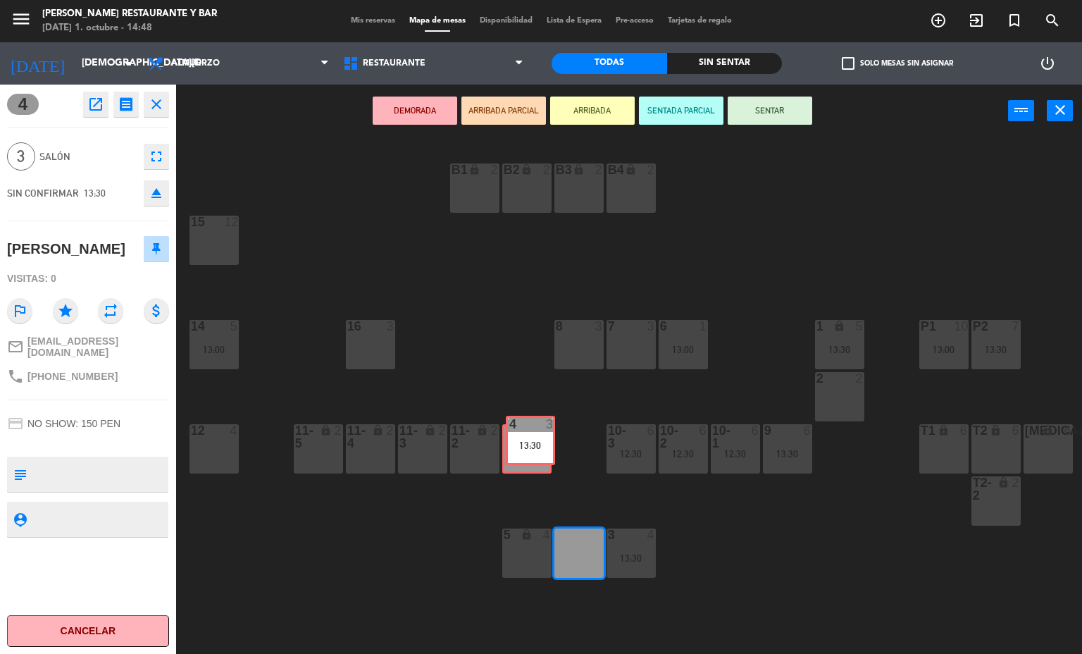
drag, startPoint x: 574, startPoint y: 555, endPoint x: 524, endPoint y: 444, distance: 121.1
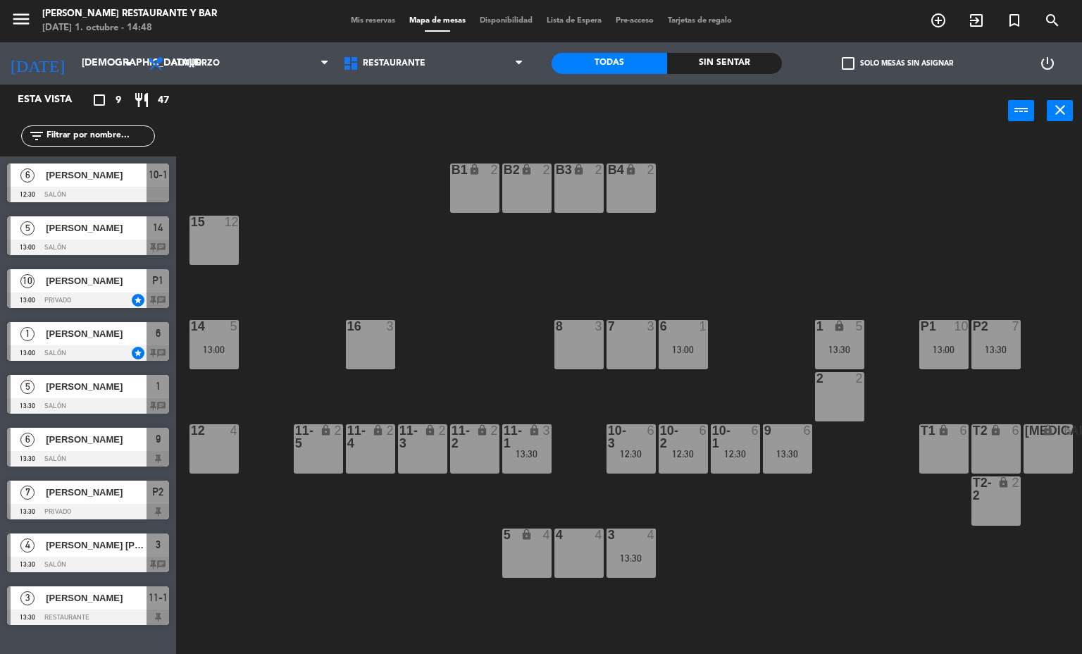
click at [569, 557] on div "4 4" at bounding box center [579, 553] width 49 height 49
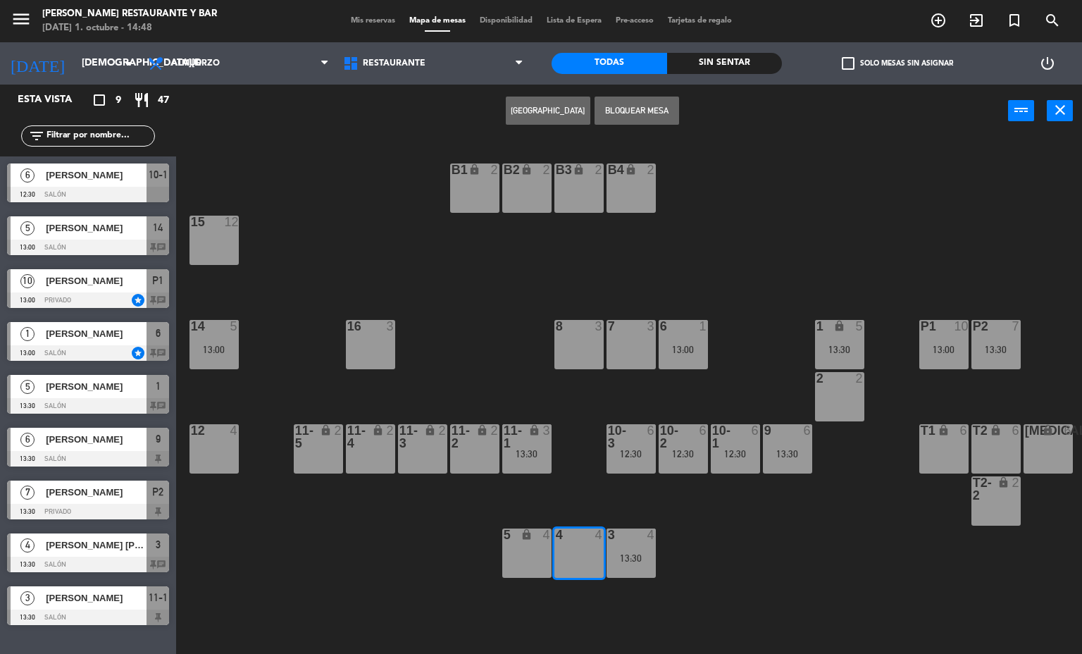
click at [559, 106] on button "[GEOGRAPHIC_DATA]" at bounding box center [548, 111] width 85 height 28
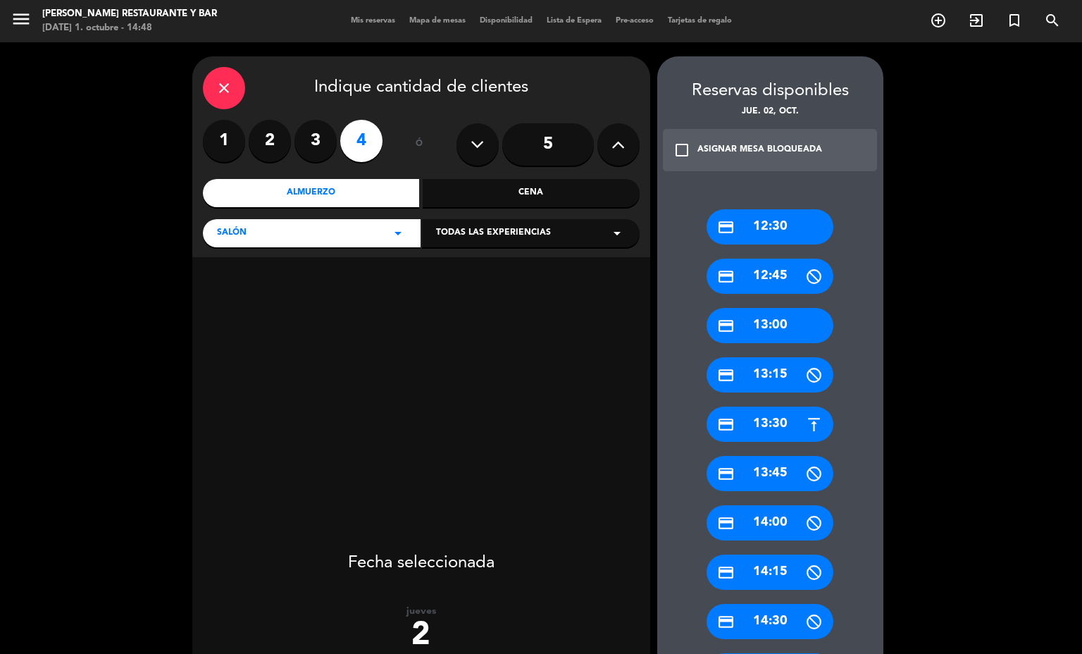
click at [240, 81] on div "close" at bounding box center [224, 88] width 42 height 42
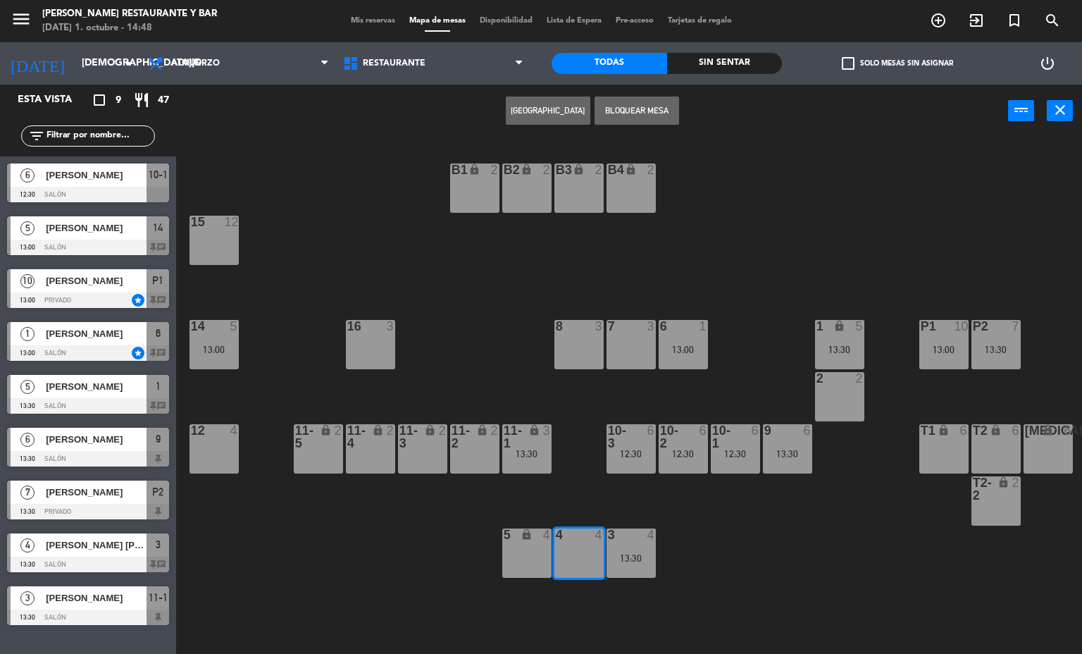
click at [596, 544] on div "4 4" at bounding box center [579, 553] width 49 height 49
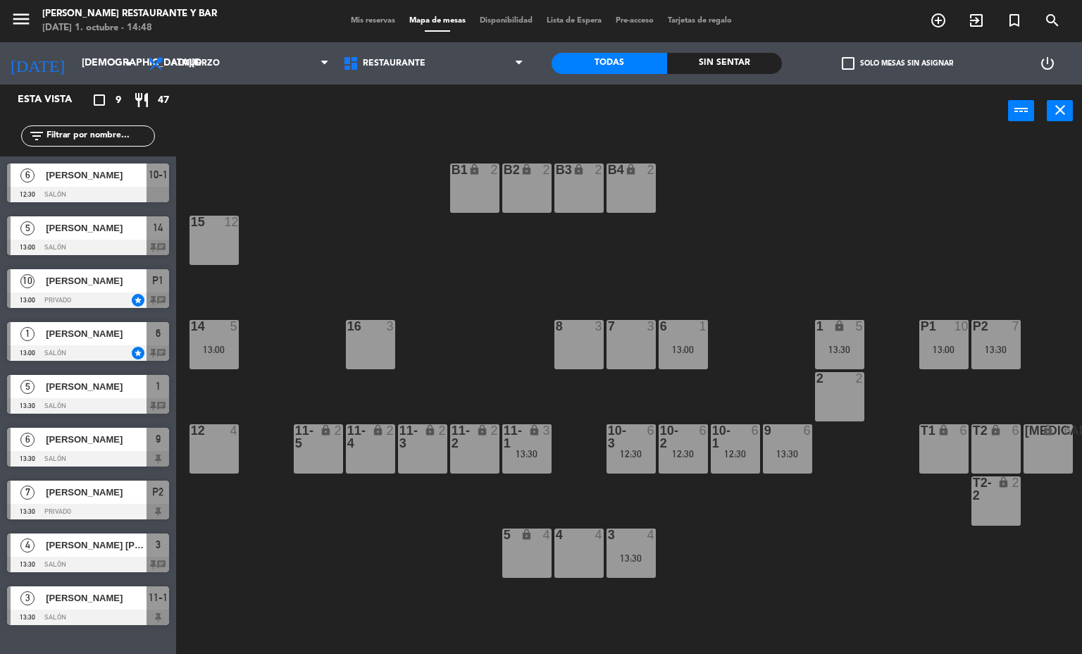
click at [596, 544] on div "4 4" at bounding box center [579, 553] width 49 height 49
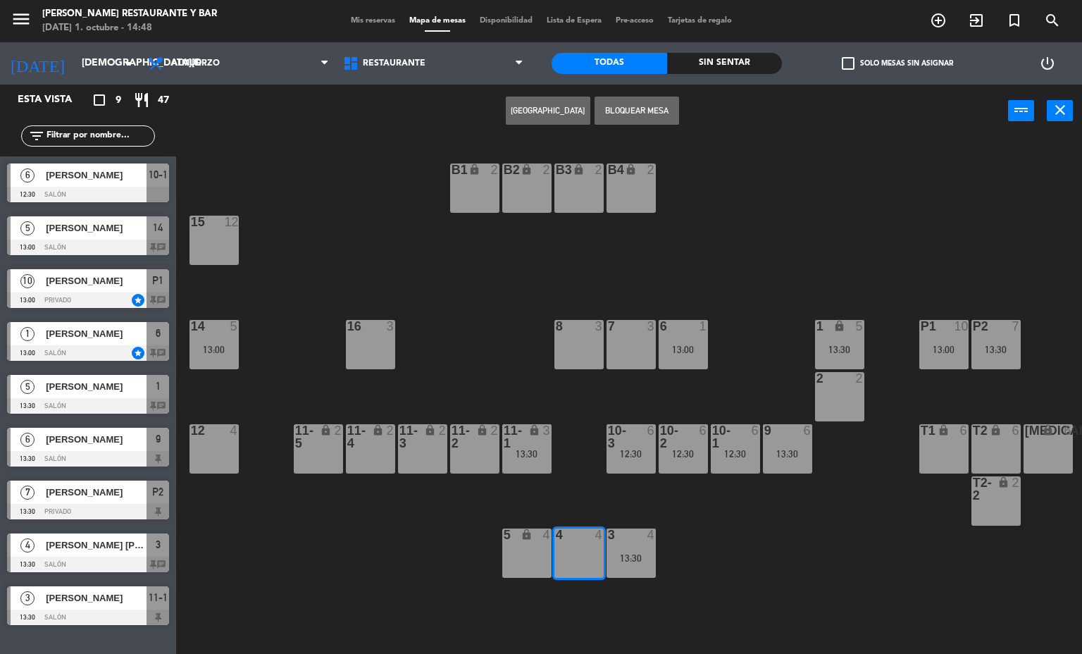
click at [561, 113] on button "[GEOGRAPHIC_DATA]" at bounding box center [548, 111] width 85 height 28
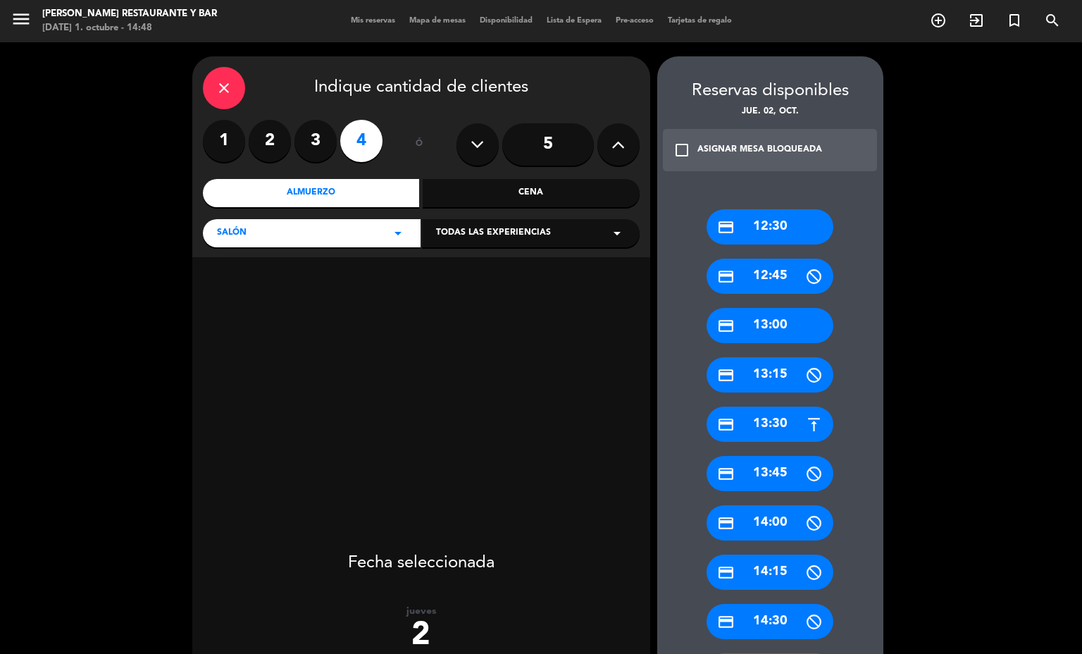
click at [760, 421] on div "credit_card 13:30" at bounding box center [770, 424] width 127 height 35
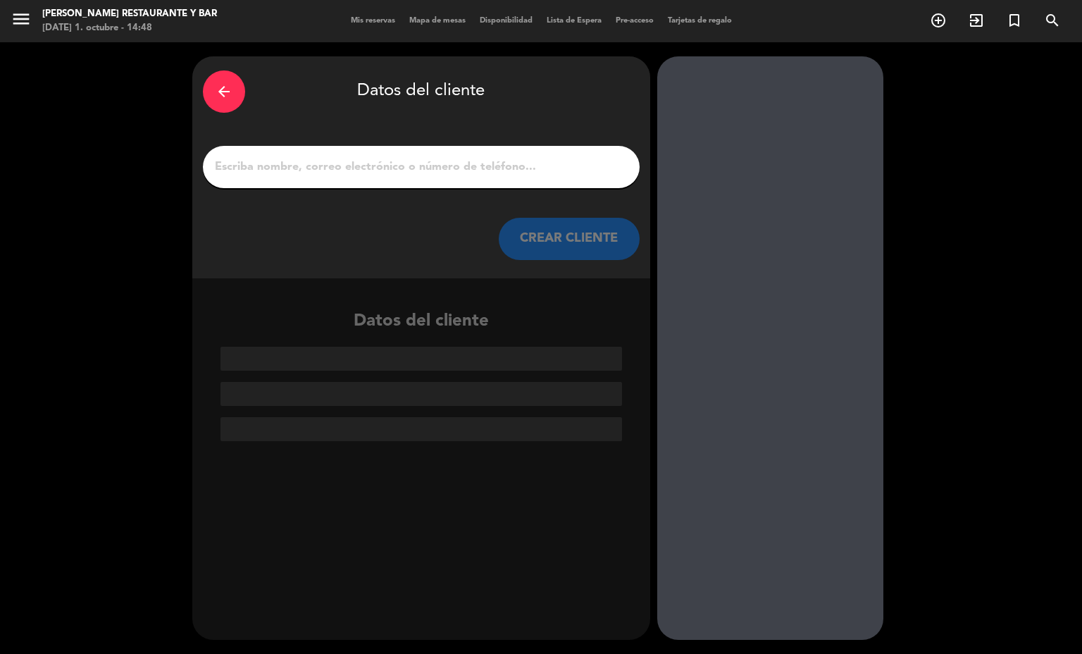
click at [252, 173] on input "1" at bounding box center [422, 167] width 416 height 20
paste input "[PERSON_NAME]"
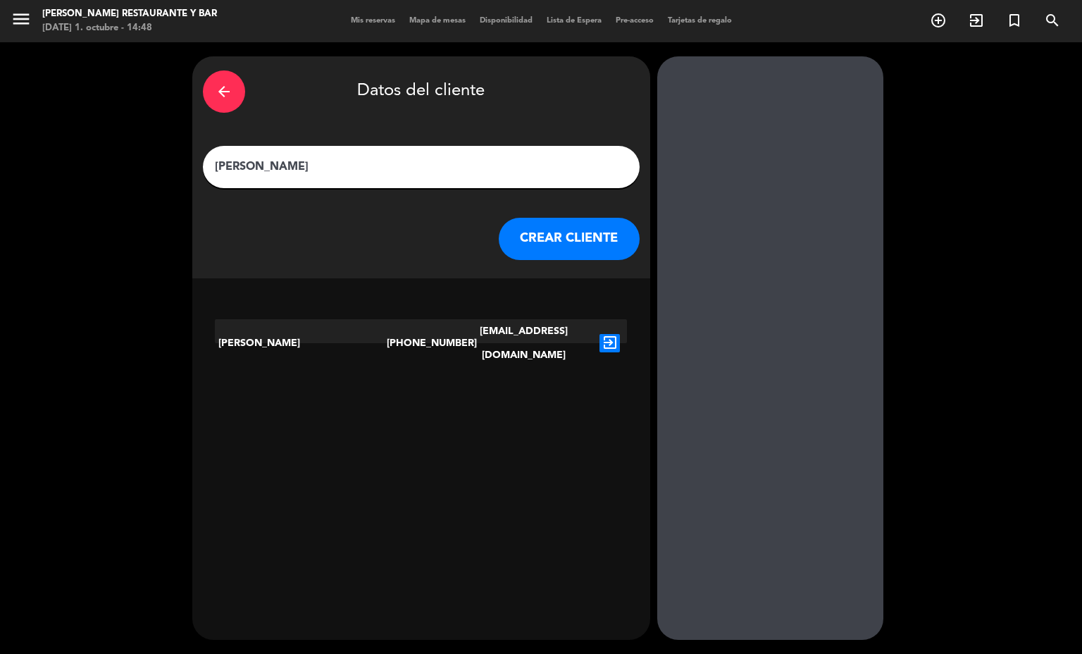
type input "[PERSON_NAME]"
click at [600, 334] on icon "exit_to_app" at bounding box center [610, 343] width 20 height 18
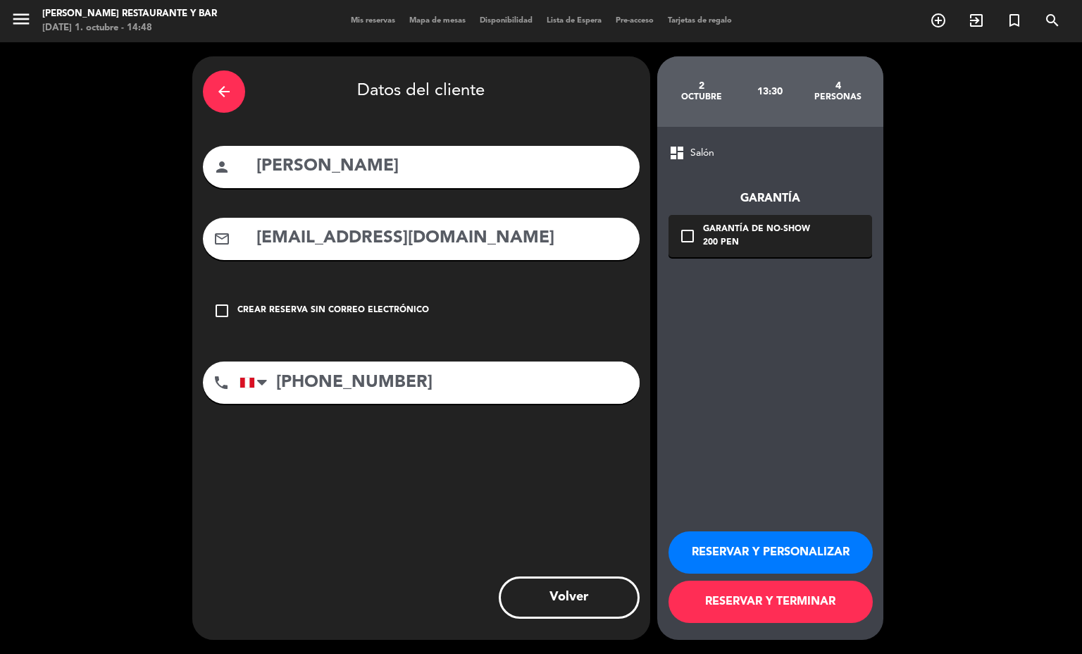
drag, startPoint x: 514, startPoint y: 245, endPoint x: 7, endPoint y: 159, distance: 513.9
click at [27, 163] on div "arrow_back Datos del cliente person [PERSON_NAME] mail_outline [EMAIL_ADDRESS][…" at bounding box center [541, 348] width 1082 height 612
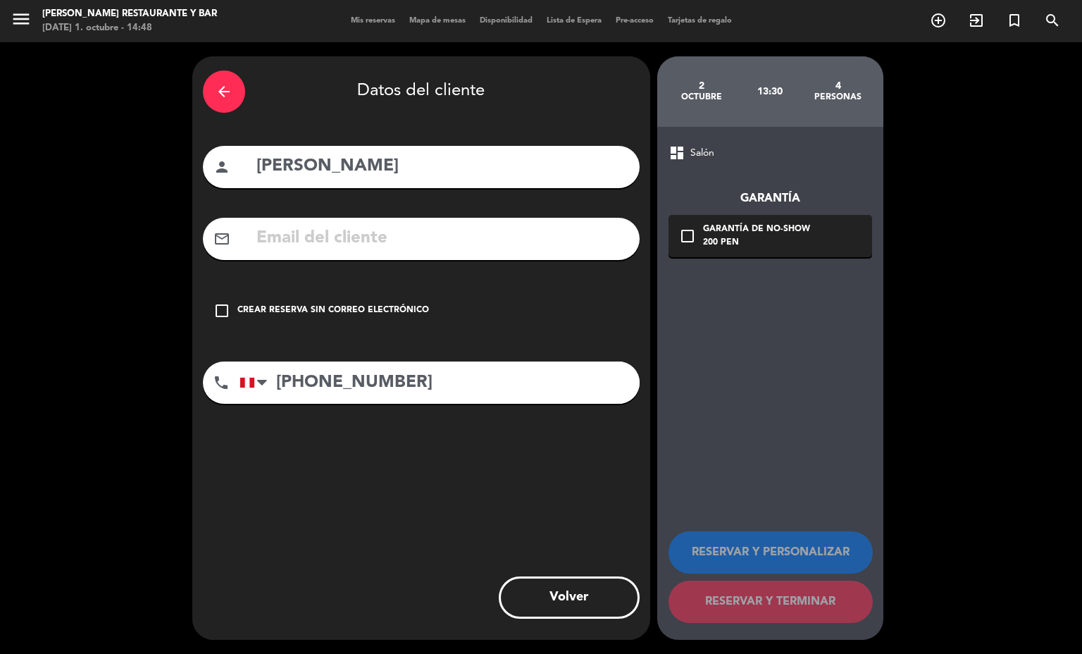
paste input "[EMAIL_ADDRESS][DOMAIN_NAME]"
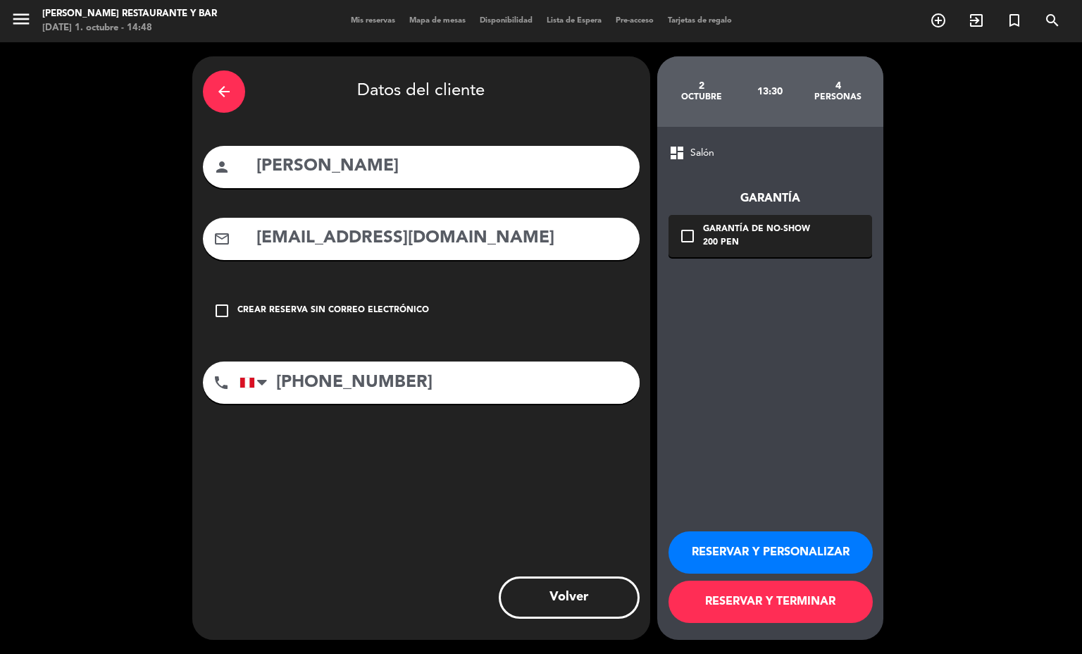
type input "[EMAIL_ADDRESS][DOMAIN_NAME]"
click at [728, 241] on div "200 PEN" at bounding box center [756, 243] width 107 height 14
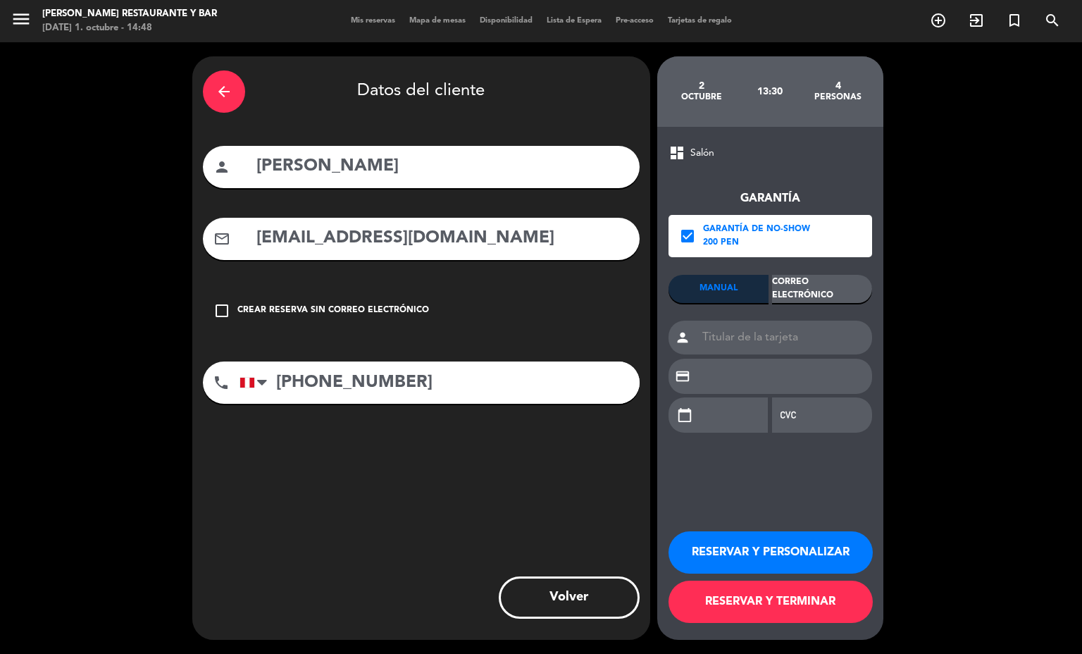
click at [784, 281] on div "Correo Electrónico" at bounding box center [822, 289] width 100 height 28
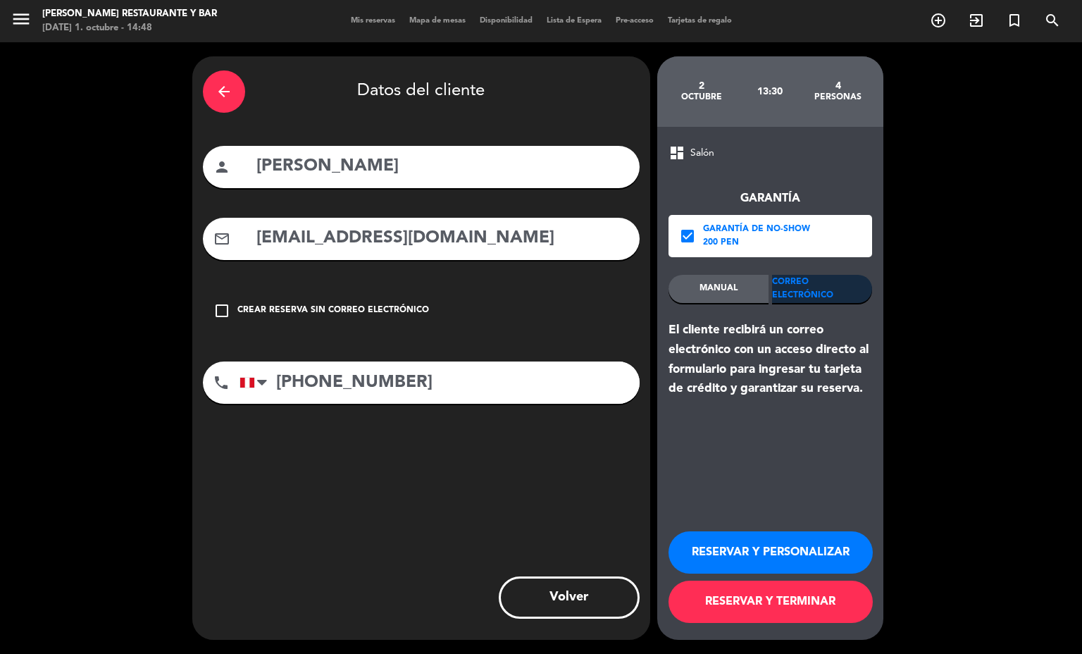
click at [778, 605] on button "RESERVAR Y TERMINAR" at bounding box center [771, 602] width 204 height 42
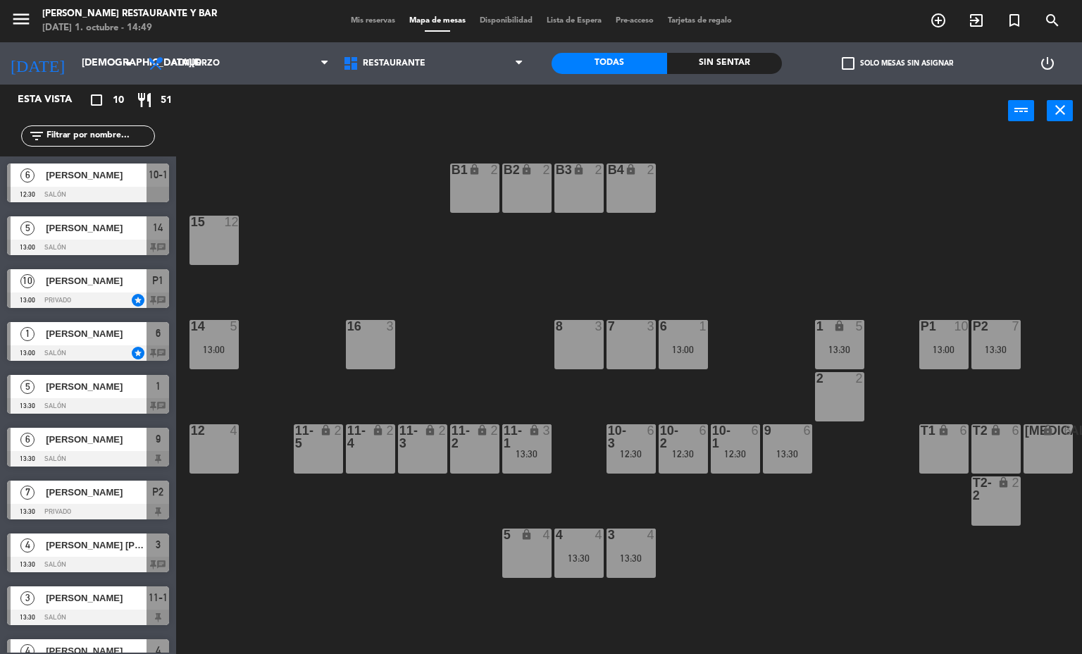
scroll to position [32, 0]
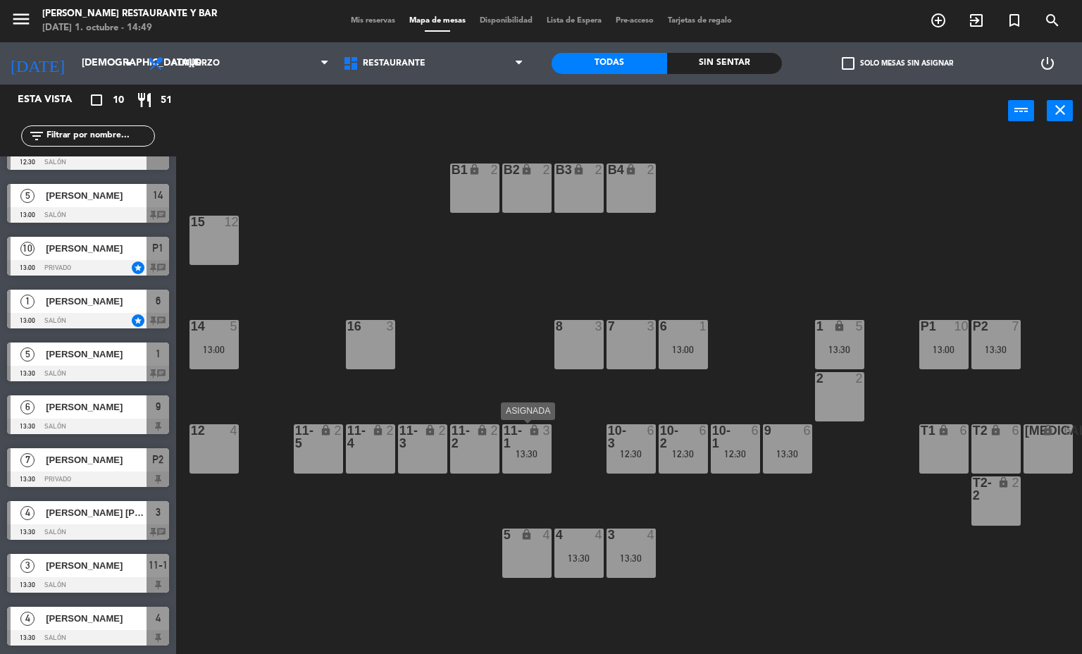
click at [550, 440] on div "3" at bounding box center [550, 436] width 23 height 25
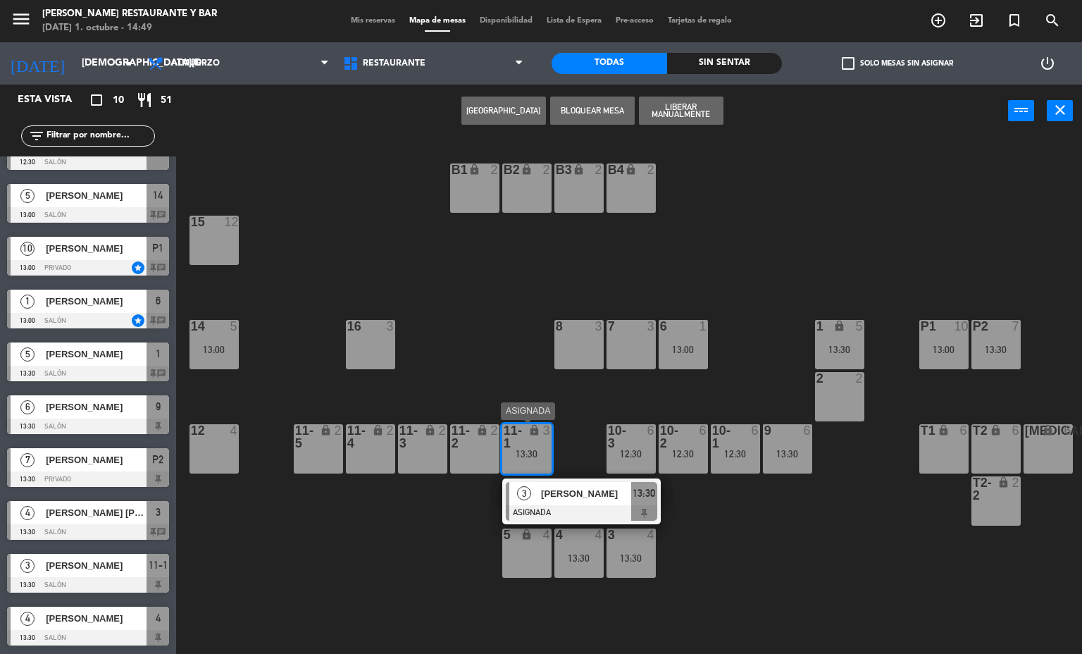
click at [575, 493] on span "[PERSON_NAME]" at bounding box center [586, 493] width 90 height 15
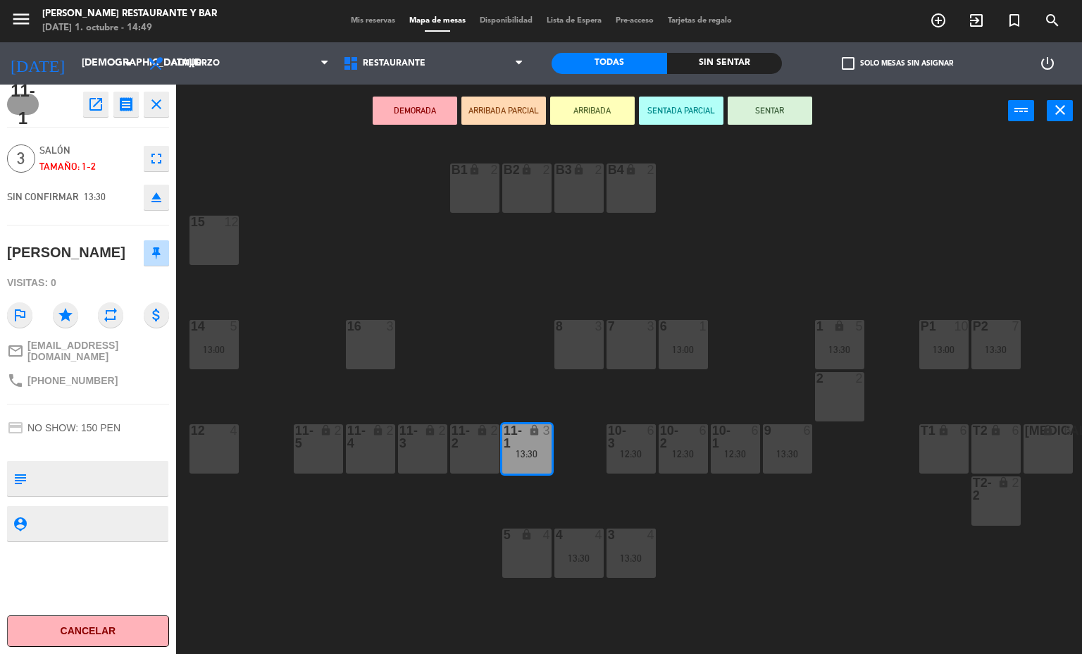
click at [92, 114] on button "open_in_new" at bounding box center [95, 104] width 25 height 25
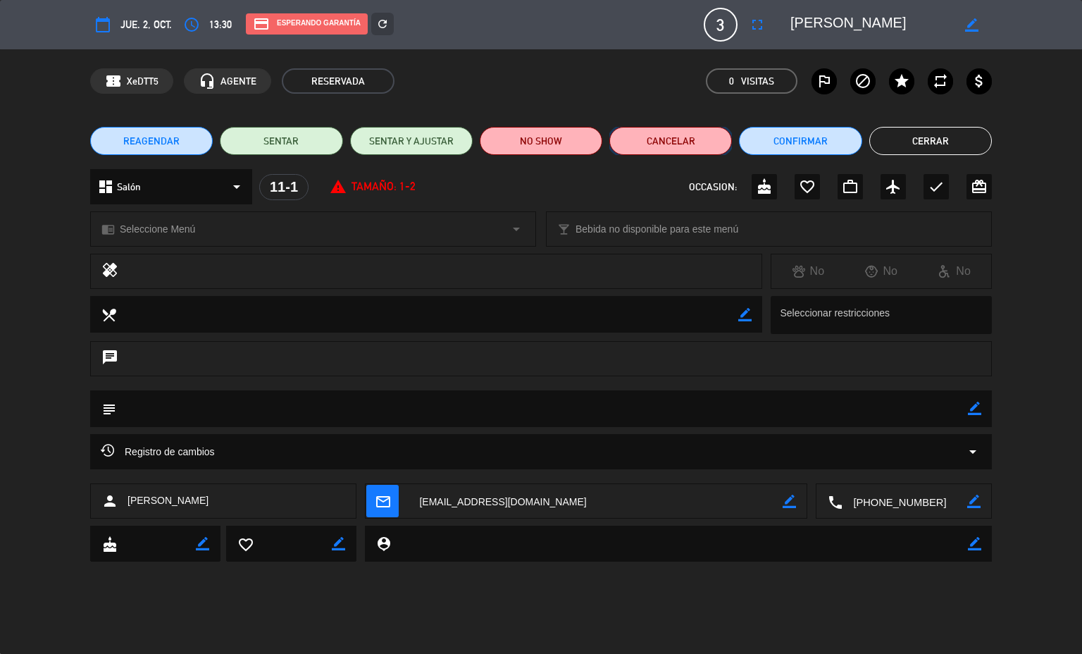
click at [684, 147] on button "Cancelar" at bounding box center [671, 141] width 123 height 28
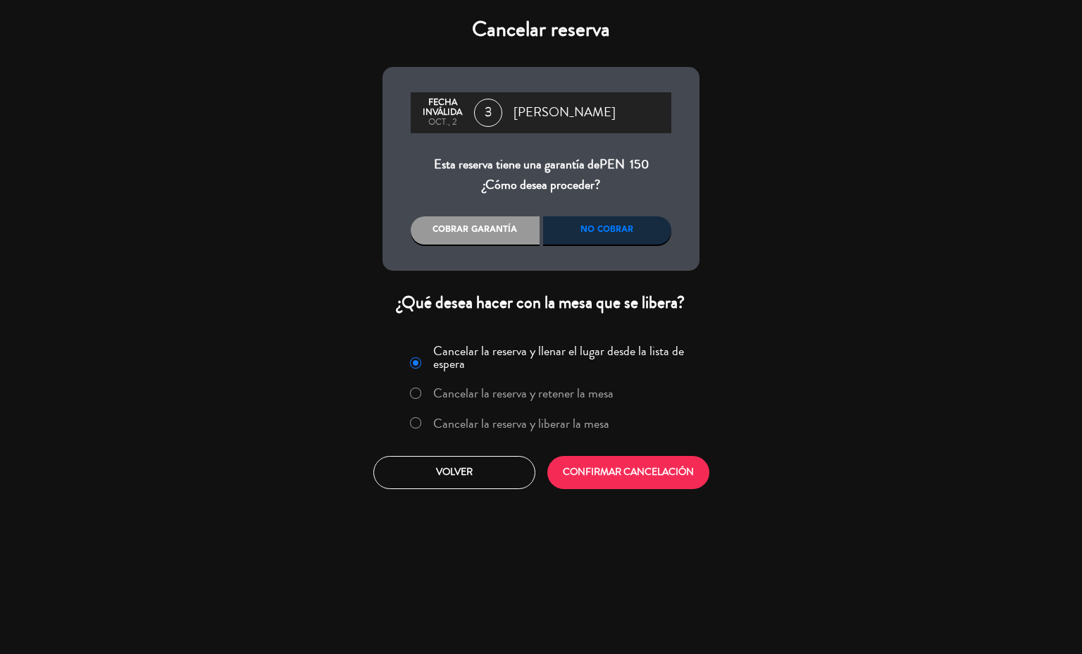
click at [583, 430] on label "Cancelar la reserva y liberar la mesa" at bounding box center [521, 423] width 176 height 13
click at [607, 482] on button "CONFIRMAR CANCELACIÓN" at bounding box center [629, 472] width 162 height 33
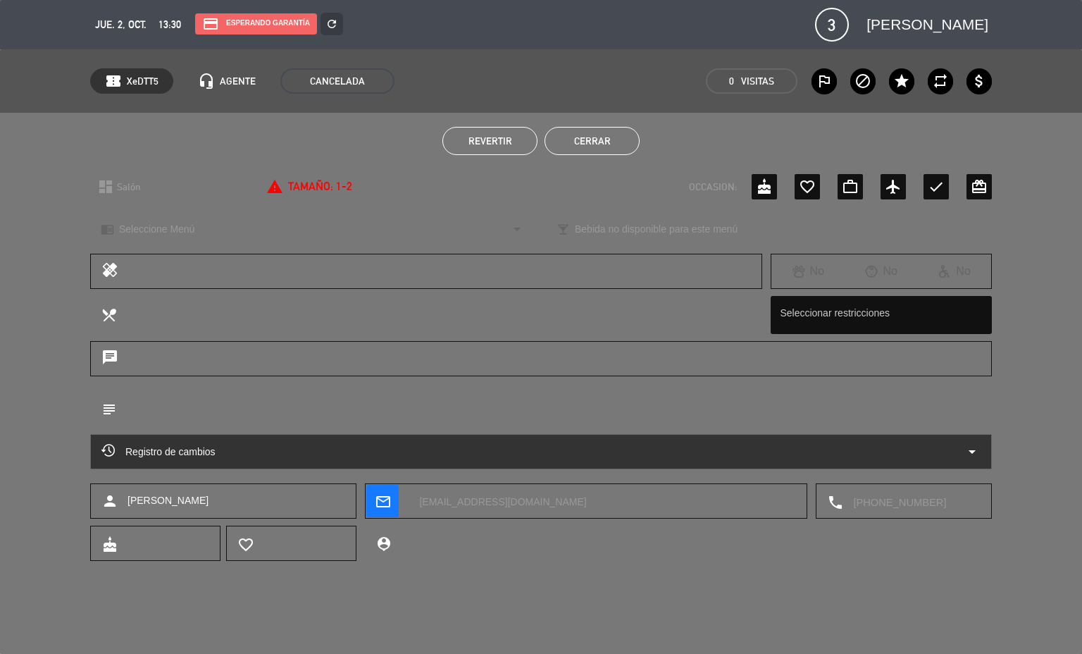
click at [605, 150] on button "Cerrar" at bounding box center [592, 141] width 95 height 28
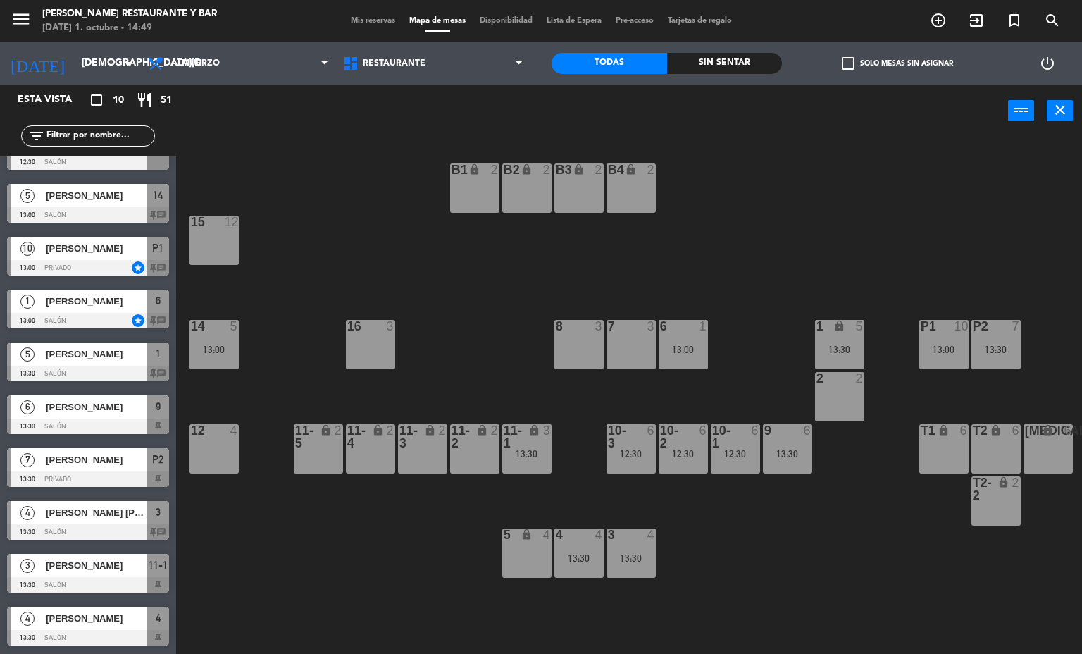
scroll to position [0, 0]
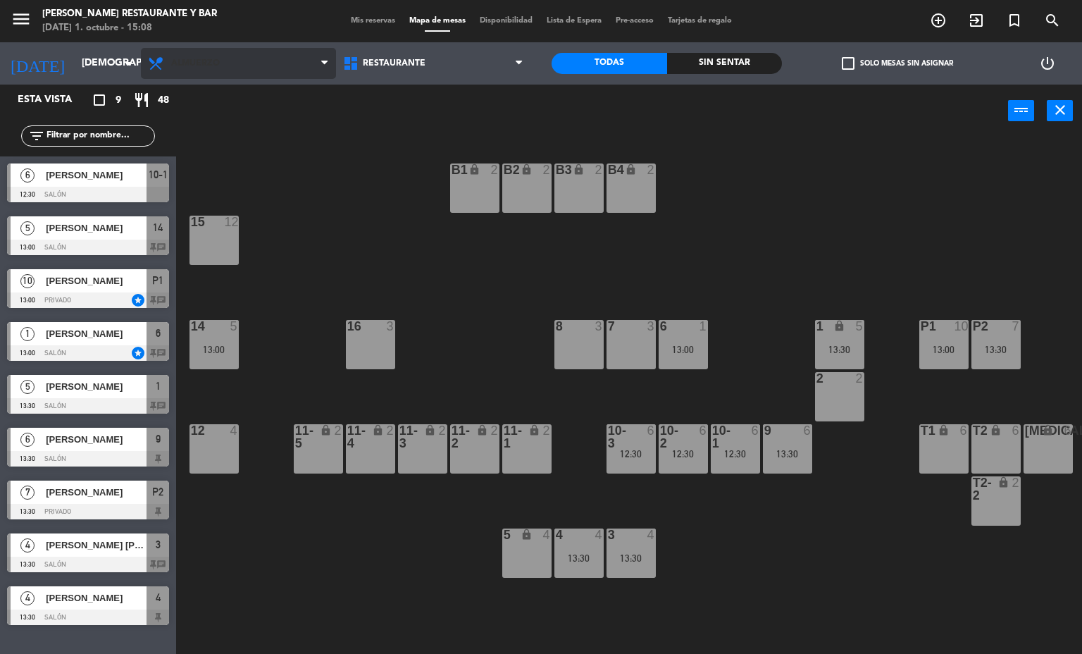
click at [207, 62] on span "Almuerzo" at bounding box center [195, 63] width 49 height 10
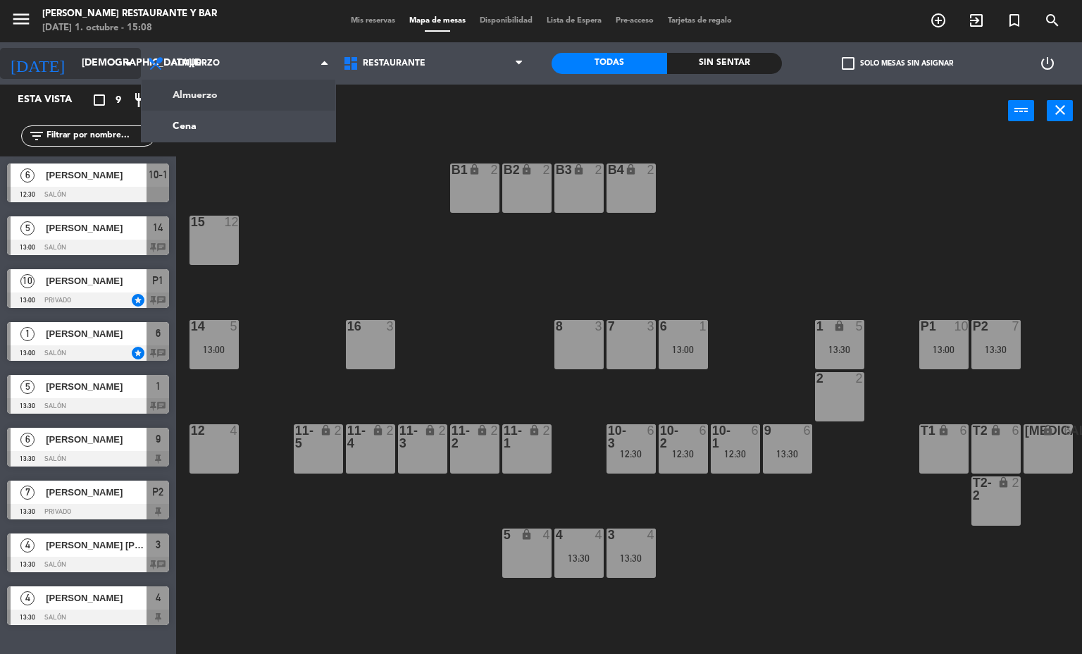
click at [92, 63] on input "[DEMOGRAPHIC_DATA][DATE]" at bounding box center [142, 63] width 134 height 25
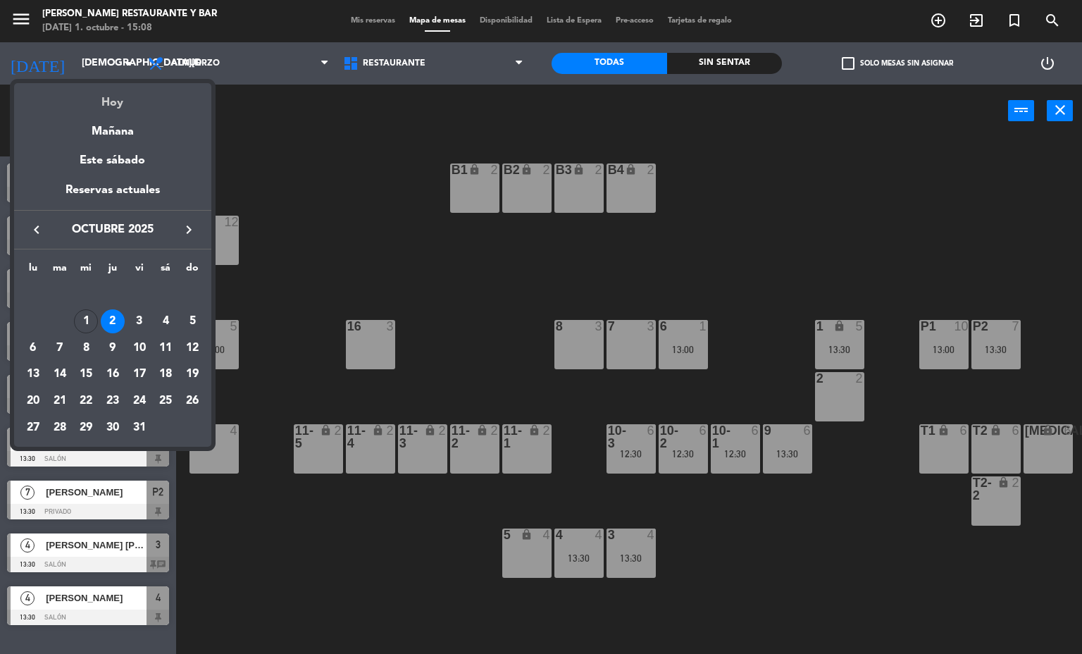
click at [121, 102] on div "Hoy" at bounding box center [112, 97] width 197 height 29
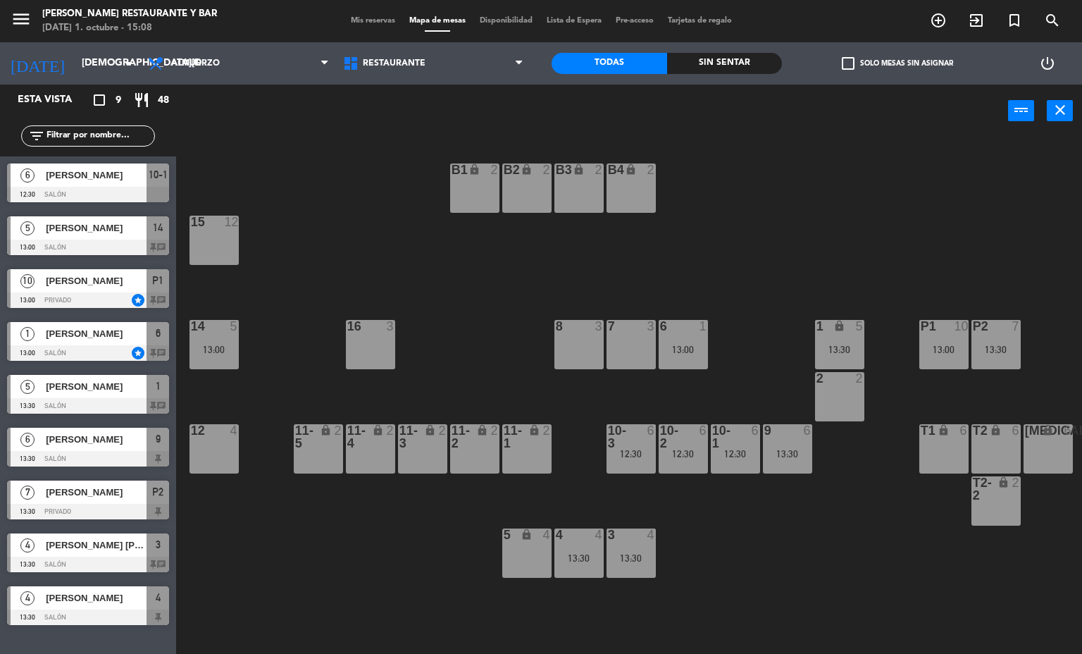
type input "[DATE]"
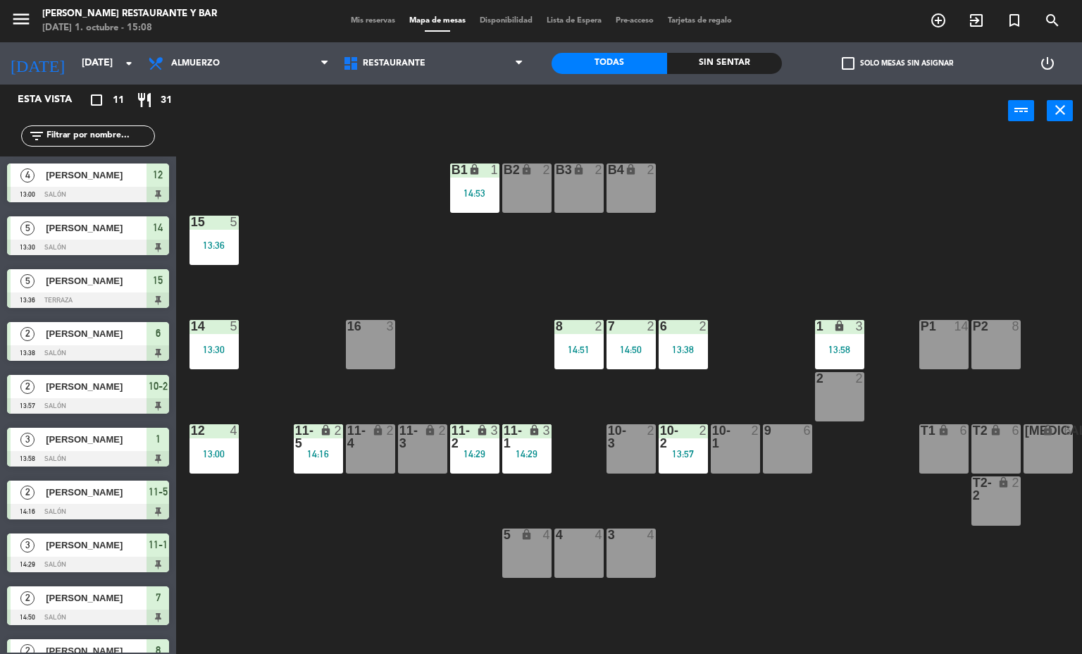
click at [324, 449] on div "14:16" at bounding box center [318, 454] width 49 height 10
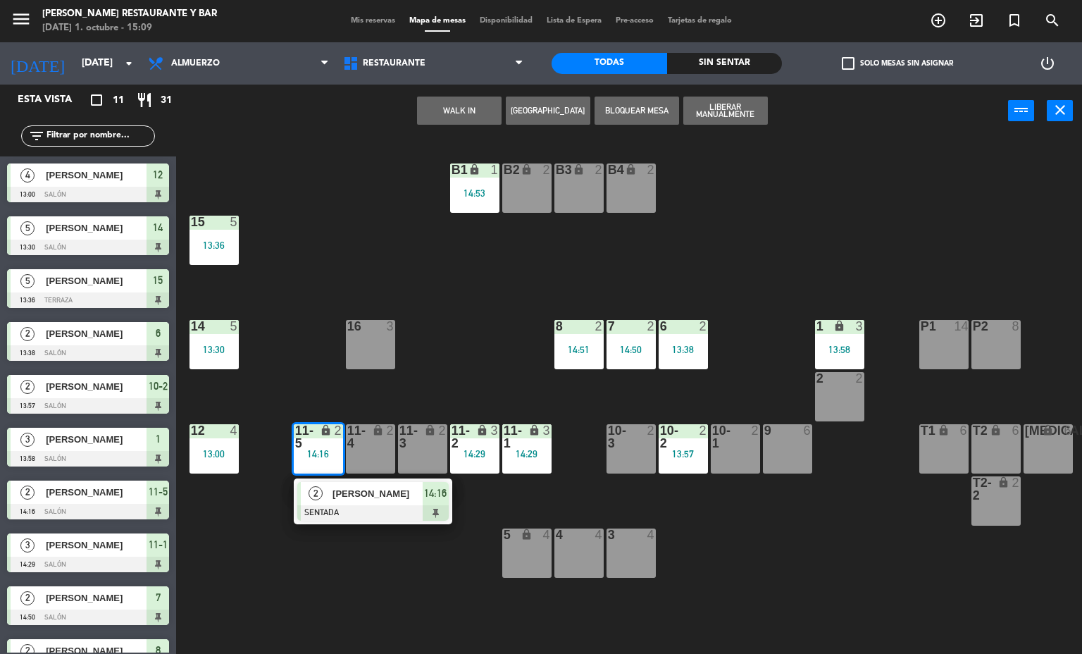
click at [370, 514] on div at bounding box center [373, 513] width 152 height 16
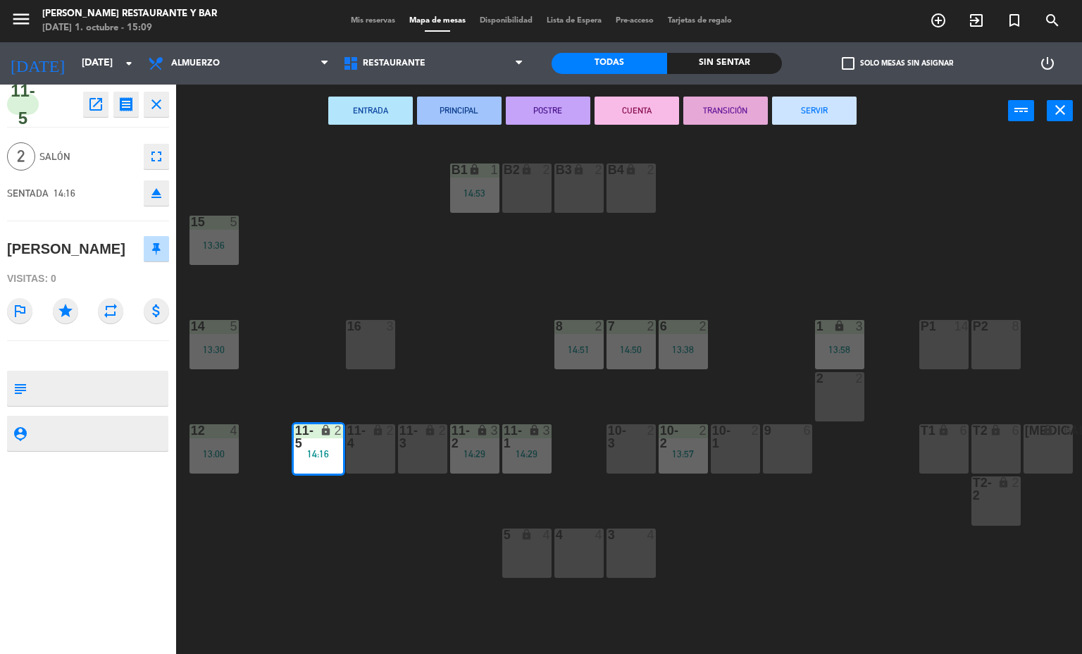
click at [819, 110] on button "SERVIR" at bounding box center [814, 111] width 85 height 28
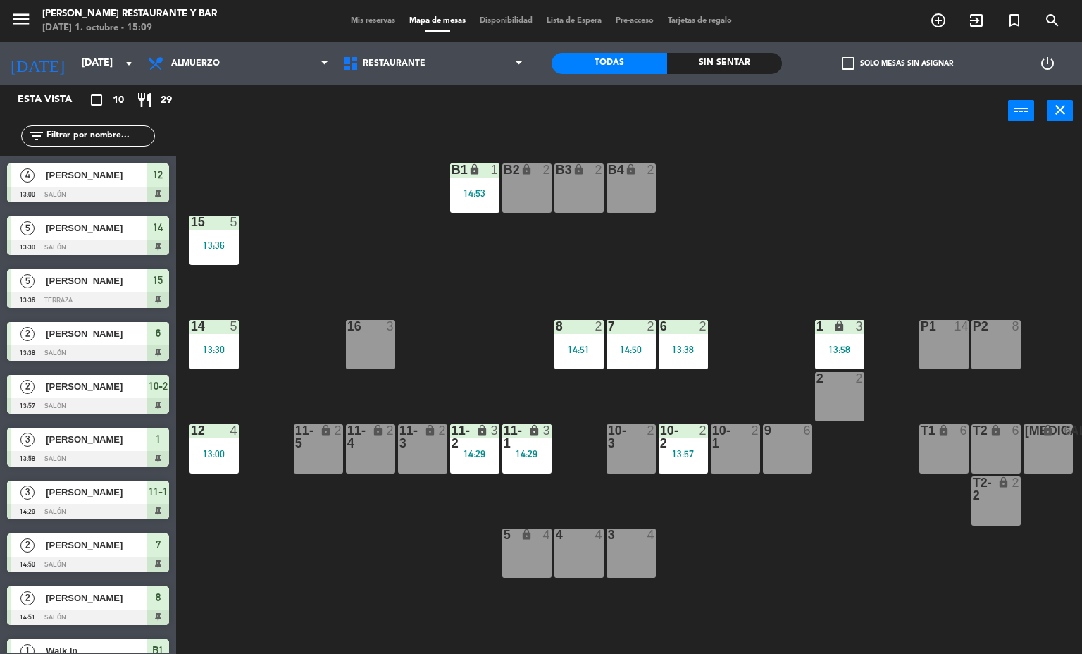
click at [533, 451] on div "14:29" at bounding box center [526, 454] width 49 height 10
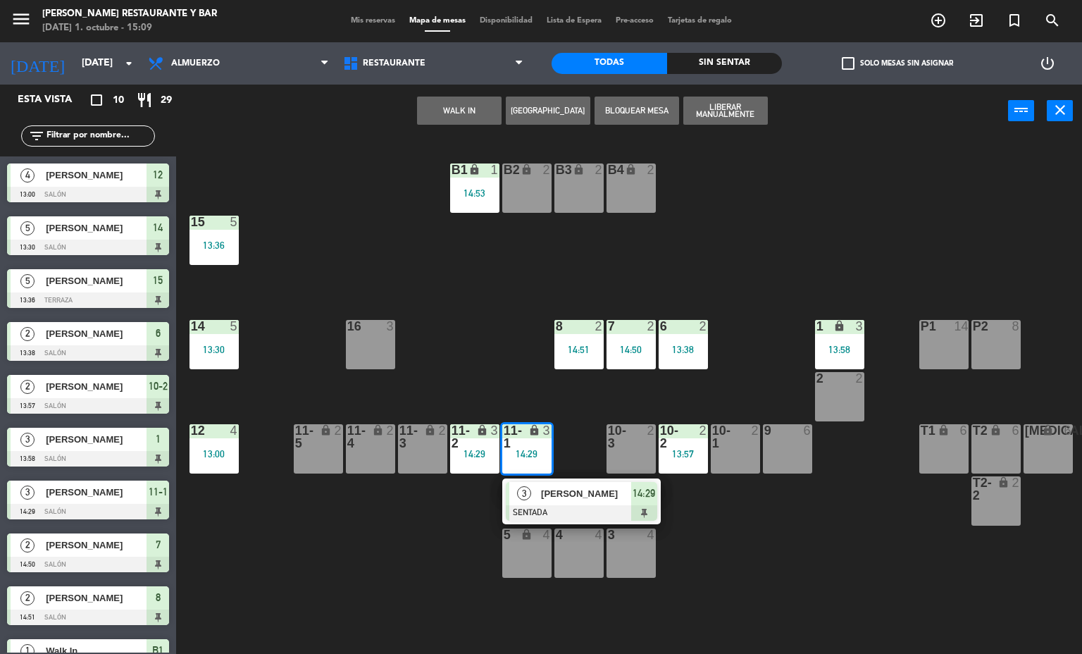
click at [562, 493] on span "[PERSON_NAME]" at bounding box center [586, 493] width 90 height 15
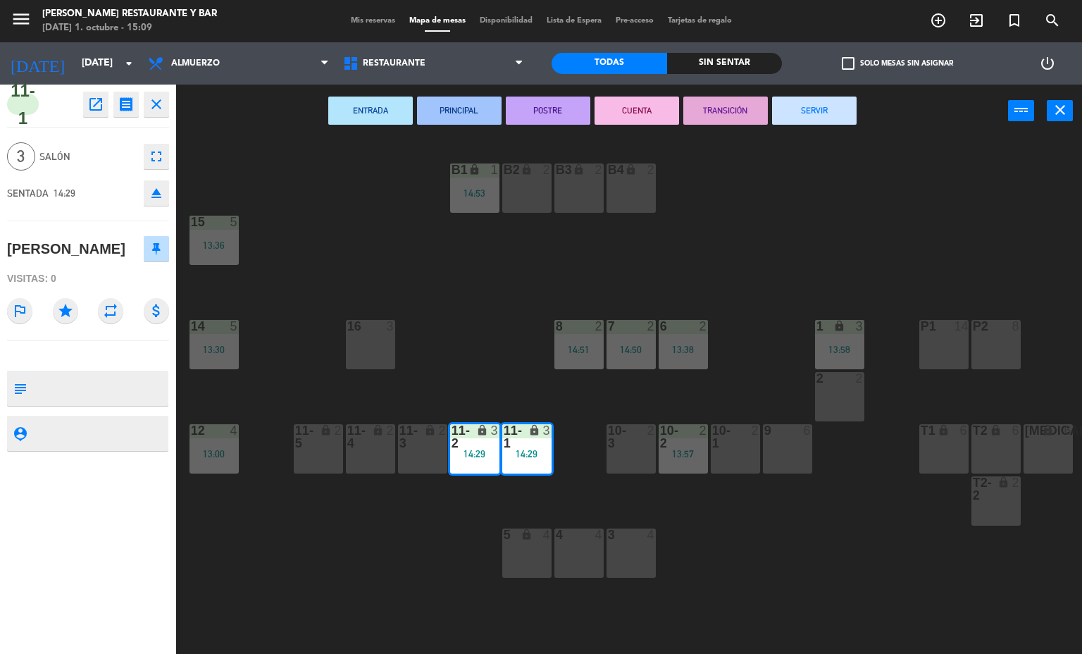
click at [806, 114] on button "SERVIR" at bounding box center [814, 111] width 85 height 28
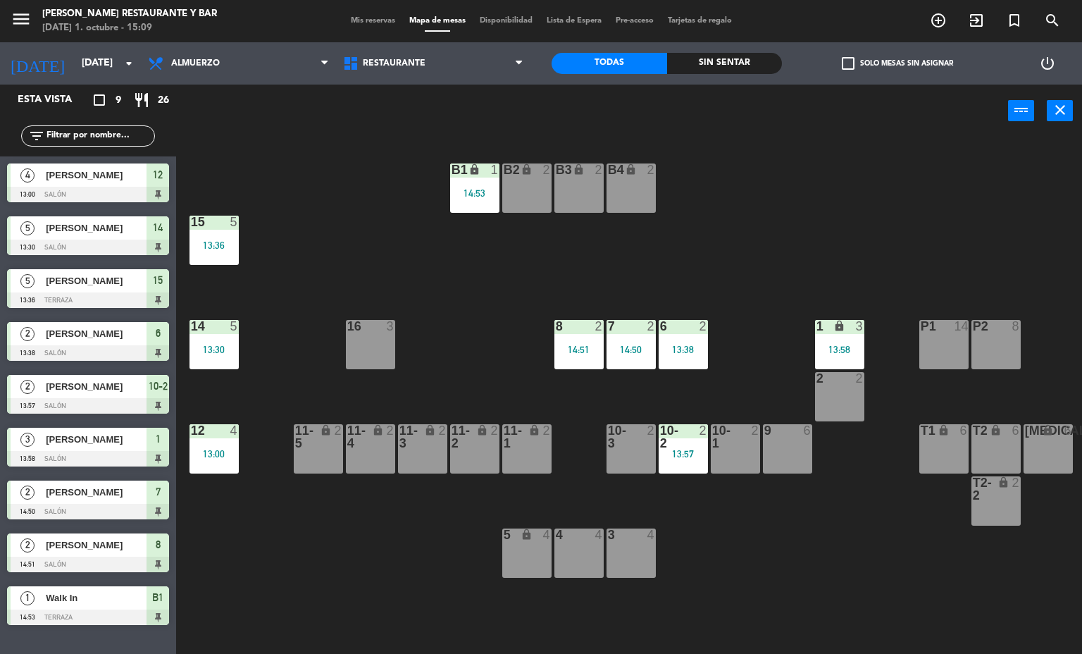
click at [626, 350] on div "14:50" at bounding box center [631, 350] width 49 height 10
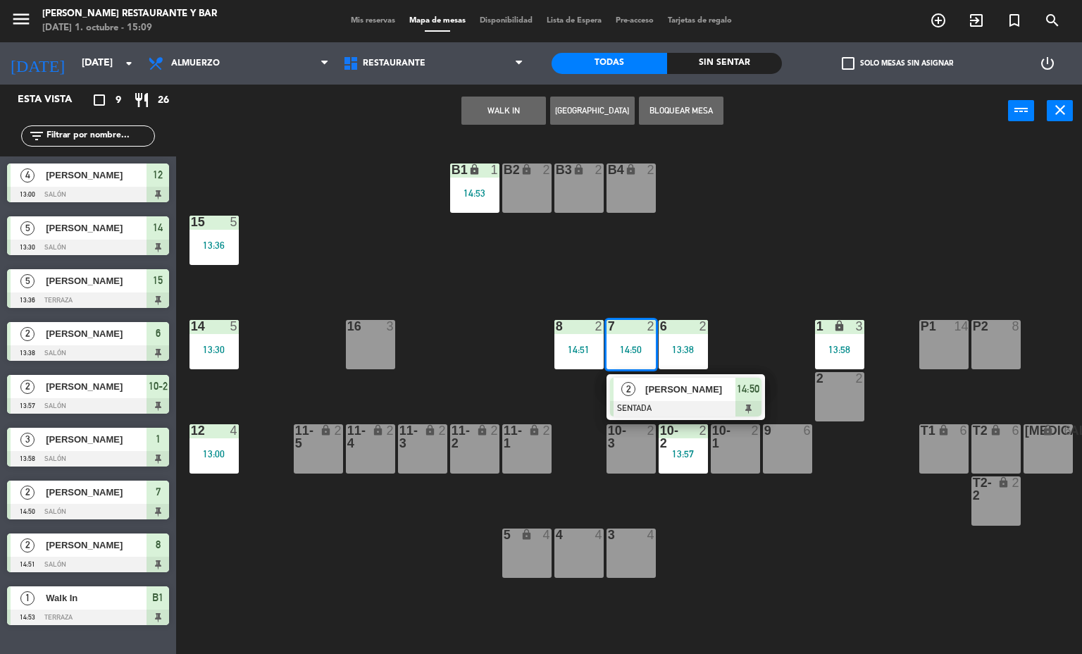
click at [656, 392] on span "[PERSON_NAME]" at bounding box center [690, 389] width 90 height 15
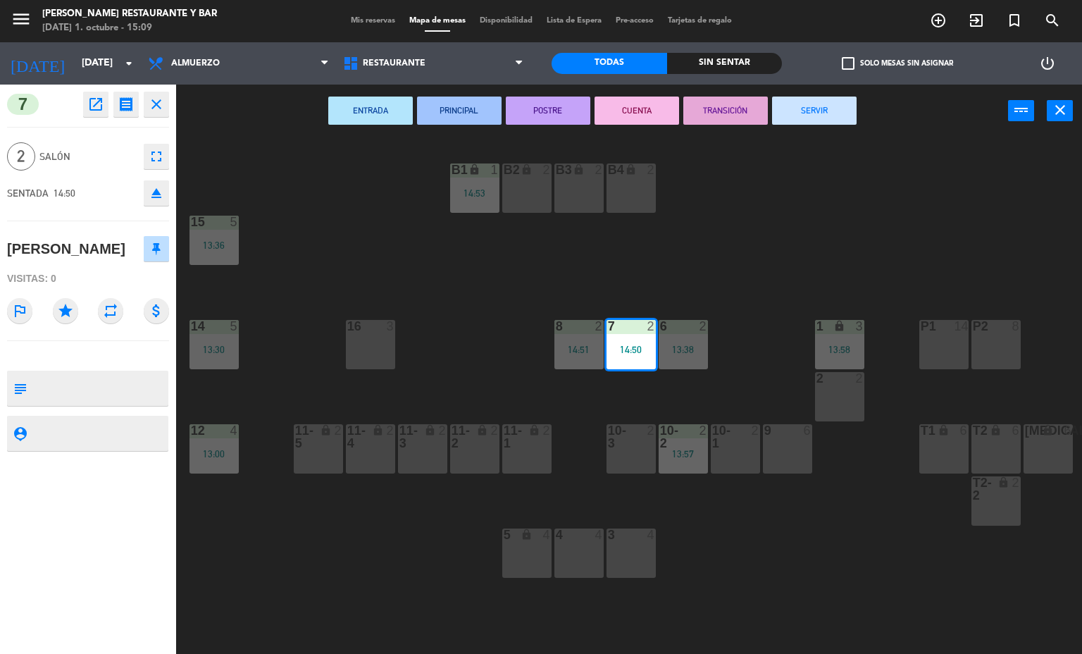
click at [956, 205] on div "B1 lock 1 14:53 B2 lock 2 B3 lock 2 B4 lock 2 15 5 13:36 14 5 13:30 8 2 14:51 7…" at bounding box center [635, 396] width 896 height 517
